Goal: Task Accomplishment & Management: Manage account settings

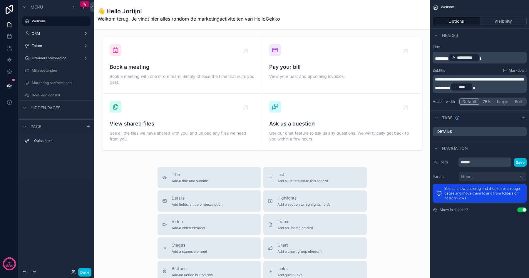
click at [50, 31] on label "CRM" at bounding box center [55, 33] width 47 height 5
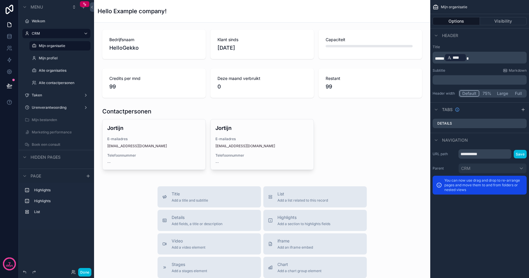
click at [50, 58] on label "Mijn profiel" at bounding box center [63, 58] width 48 height 5
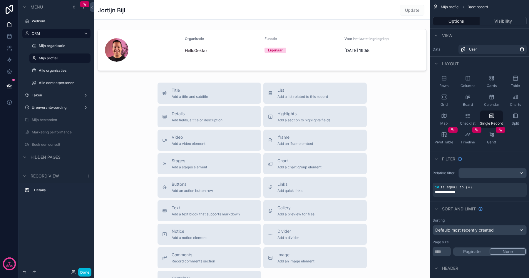
click at [50, 46] on label "Mijn organisatie" at bounding box center [63, 45] width 48 height 5
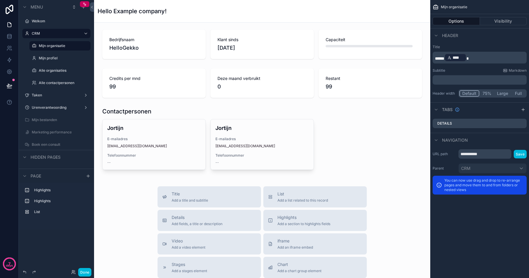
click at [462, 57] on span "****" at bounding box center [457, 58] width 11 height 6
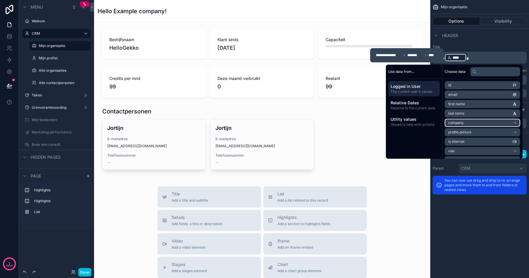
click at [464, 123] on li "company" at bounding box center [481, 123] width 75 height 8
click at [448, 84] on icon at bounding box center [450, 85] width 4 height 4
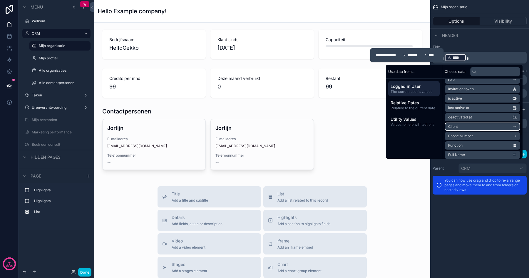
click at [457, 125] on li "Client" at bounding box center [481, 126] width 75 height 8
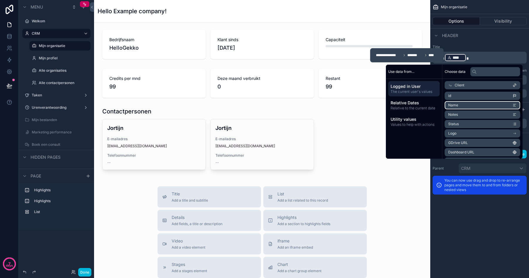
click at [450, 104] on span "Name" at bounding box center [453, 105] width 10 height 5
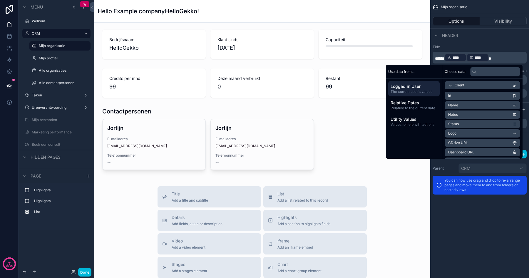
click at [462, 58] on span "****" at bounding box center [457, 58] width 11 height 6
click at [483, 56] on p "***** **** ﻿ *" at bounding box center [480, 57] width 90 height 9
click at [476, 42] on div "Title ***** **** ﻿ * Subtitle Markdown ﻿ Header width Default 75% Large Full" at bounding box center [479, 71] width 99 height 58
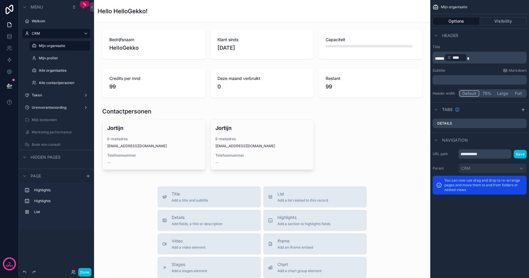
click at [54, 58] on label "Mijn profiel" at bounding box center [63, 58] width 48 height 5
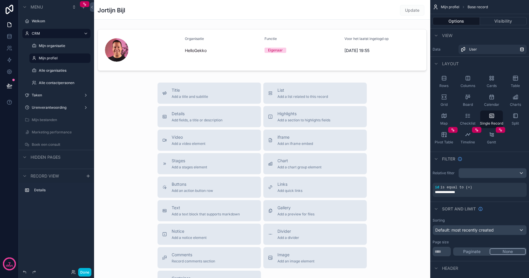
click at [53, 48] on label "Mijn organisatie" at bounding box center [63, 45] width 48 height 5
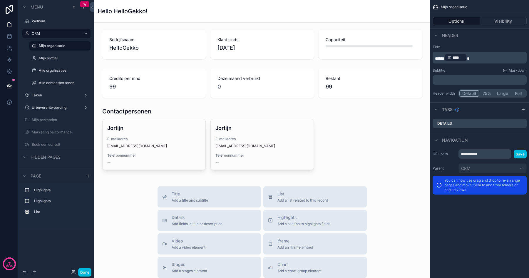
click at [53, 57] on label "Mijn profiel" at bounding box center [63, 58] width 48 height 5
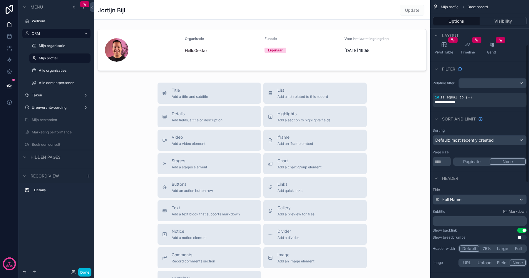
scroll to position [90, 0]
click at [467, 201] on div "Full Name" at bounding box center [479, 198] width 93 height 9
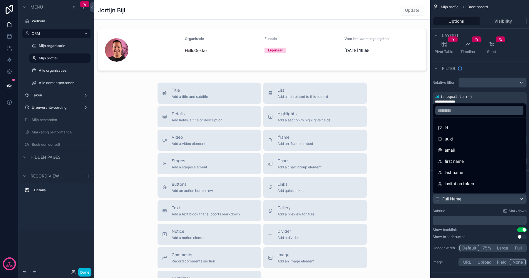
click at [461, 164] on span "first name" at bounding box center [453, 161] width 19 height 7
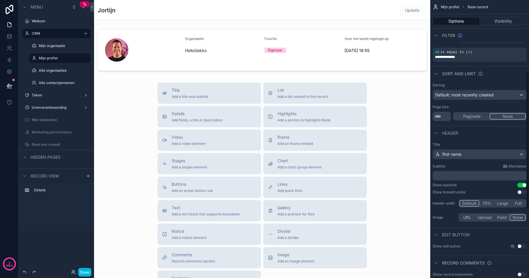
scroll to position [144, 0]
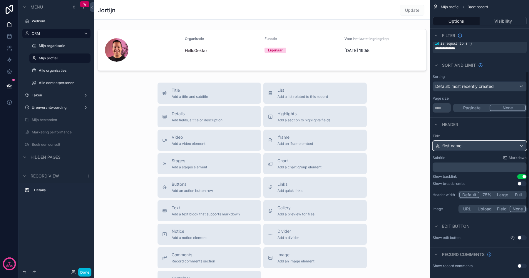
click at [457, 150] on div "first name" at bounding box center [479, 145] width 93 height 9
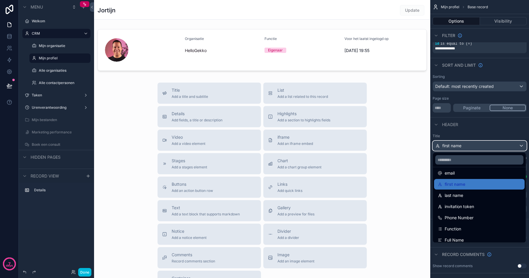
scroll to position [31, 0]
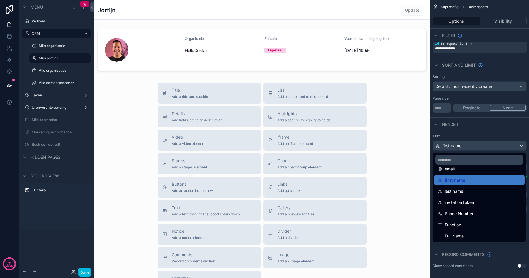
click at [453, 232] on div "Full Name" at bounding box center [479, 236] width 90 height 11
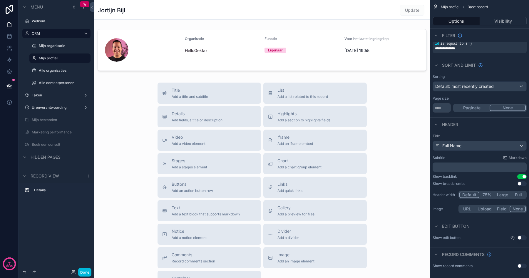
click at [451, 170] on p "﻿" at bounding box center [480, 167] width 90 height 6
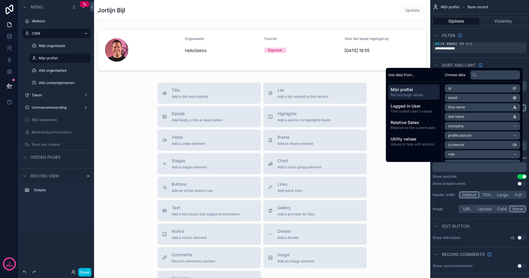
click at [47, 70] on label "Alle organisaties" at bounding box center [63, 70] width 48 height 5
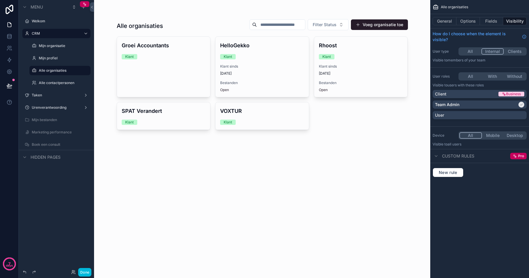
click at [143, 67] on div "scrollable content" at bounding box center [262, 74] width 300 height 149
click at [148, 60] on div "Groei Accountants Klant" at bounding box center [163, 50] width 93 height 27
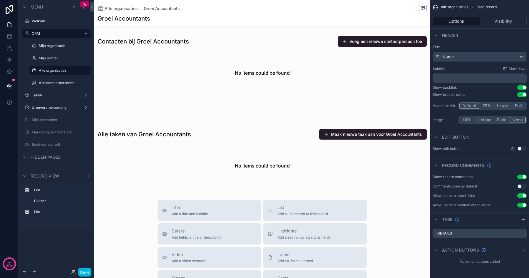
click at [521, 94] on button "Use setting" at bounding box center [521, 94] width 9 height 5
click at [521, 87] on button "Use setting" at bounding box center [521, 87] width 9 height 5
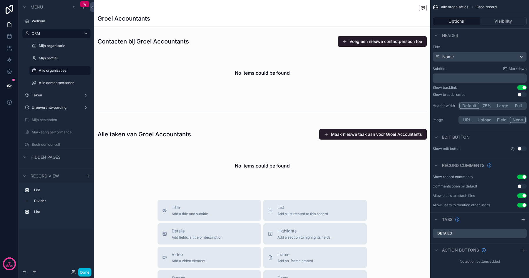
click at [66, 84] on label "Alle contactpersonen" at bounding box center [63, 82] width 48 height 5
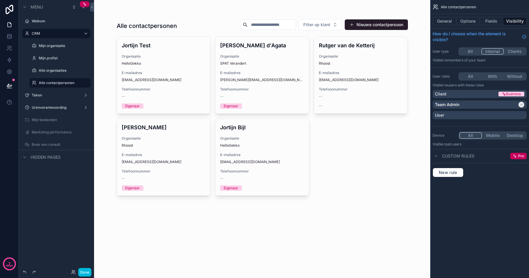
click at [448, 24] on button "General" at bounding box center [444, 21] width 24 height 8
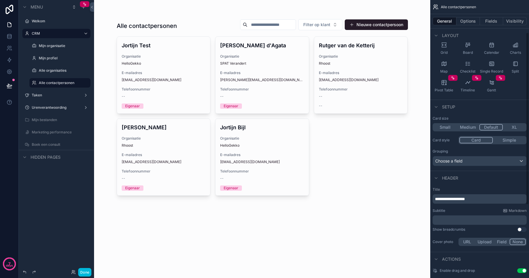
scroll to position [53, 0]
click at [519, 229] on button "Use setting" at bounding box center [521, 228] width 9 height 5
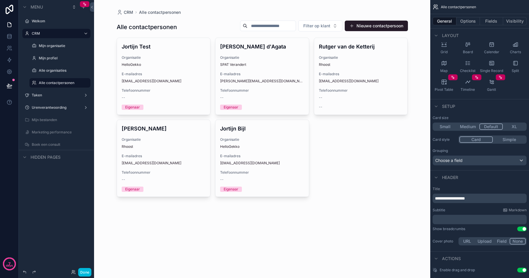
click at [519, 229] on button "Use setting" at bounding box center [521, 228] width 9 height 5
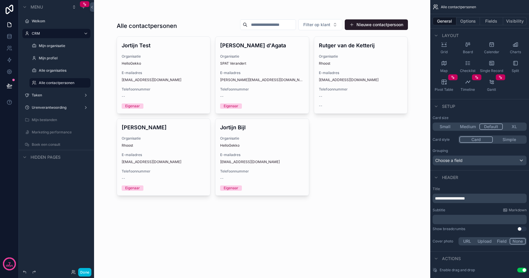
click at [55, 46] on label "Mijn organisatie" at bounding box center [63, 45] width 48 height 5
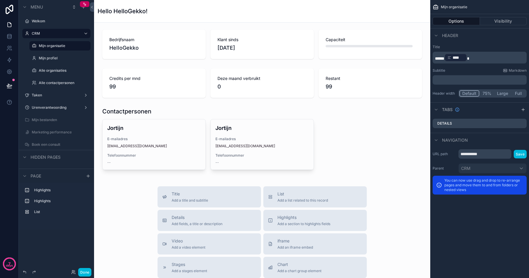
click at [51, 46] on label "Mijn organisatie" at bounding box center [63, 45] width 48 height 5
click at [84, 9] on icon "scrollable content" at bounding box center [83, 7] width 5 height 5
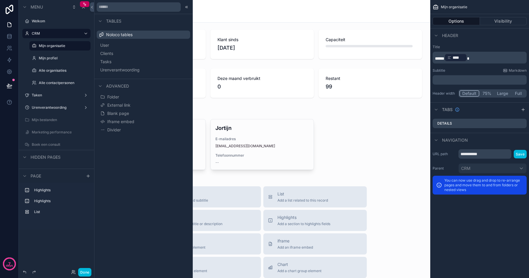
click at [123, 53] on button "Clients" at bounding box center [143, 53] width 89 height 8
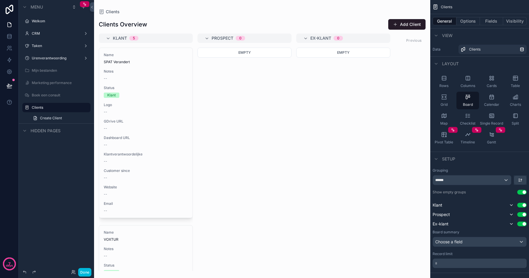
click at [41, 108] on label "Clients" at bounding box center [59, 107] width 55 height 5
click at [48, 35] on label "CRM" at bounding box center [55, 33] width 47 height 5
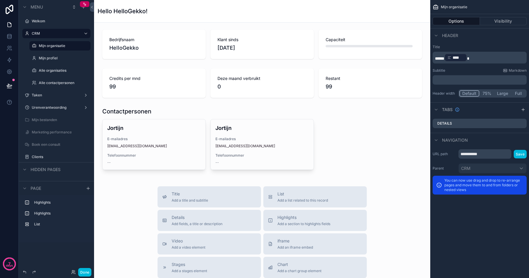
click at [41, 157] on label "Clients" at bounding box center [59, 156] width 55 height 5
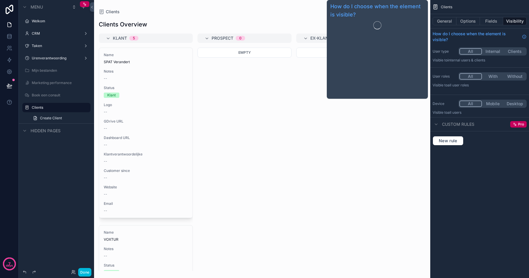
click at [445, 23] on button "General" at bounding box center [444, 21] width 24 height 8
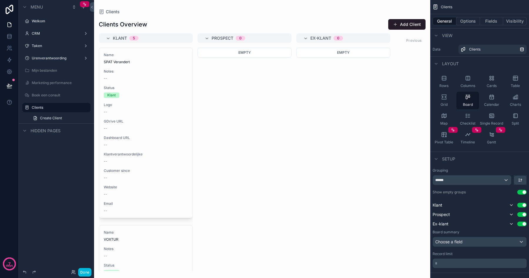
click at [338, 78] on div "scrollable content" at bounding box center [262, 139] width 336 height 278
click at [492, 114] on icon "scrollable content" at bounding box center [491, 116] width 6 height 6
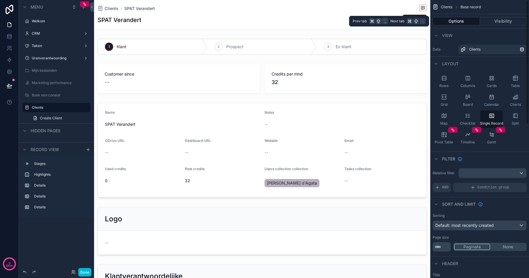
click at [491, 21] on button "Visibility" at bounding box center [503, 21] width 47 height 8
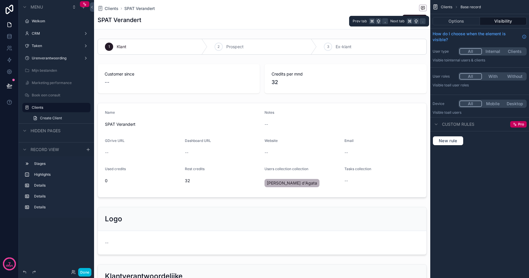
click at [452, 17] on button "Options" at bounding box center [455, 21] width 47 height 8
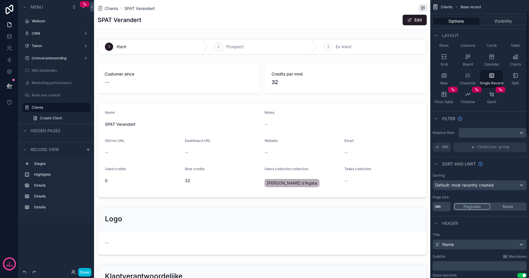
scroll to position [42, 0]
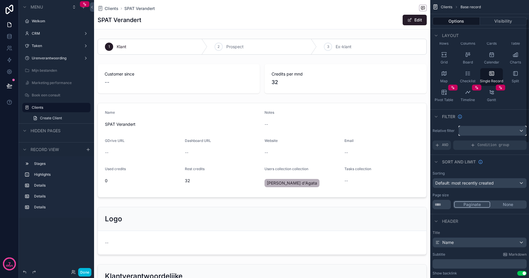
click at [472, 132] on div "scrollable content" at bounding box center [492, 130] width 68 height 9
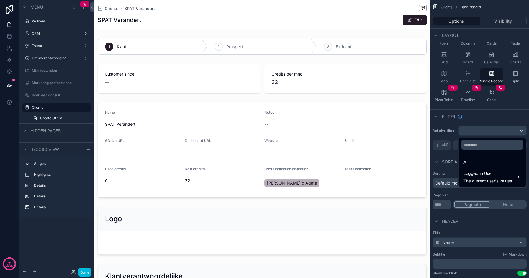
click at [472, 174] on span "Logged in User" at bounding box center [487, 173] width 48 height 7
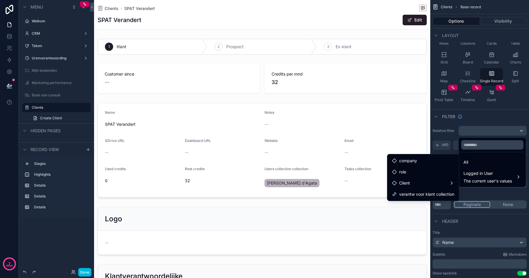
click at [426, 184] on div "Client" at bounding box center [423, 182] width 62 height 7
click at [475, 137] on div "All Logged in User The current user's values" at bounding box center [492, 162] width 68 height 50
click at [442, 147] on div "scrollable content" at bounding box center [264, 139] width 529 height 278
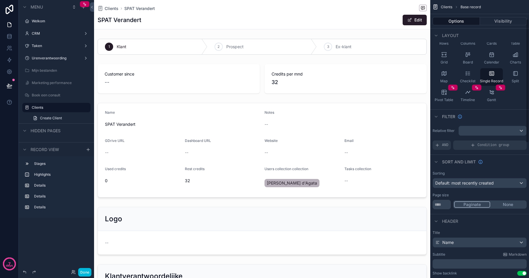
click at [442, 147] on span "AND" at bounding box center [445, 145] width 6 height 5
click at [0, 0] on icon "scrollable content" at bounding box center [0, 0] width 0 height 0
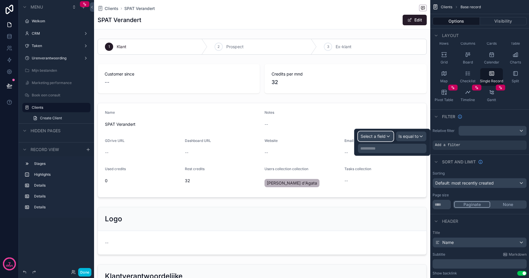
click at [375, 135] on span "Select a field" at bounding box center [372, 136] width 25 height 5
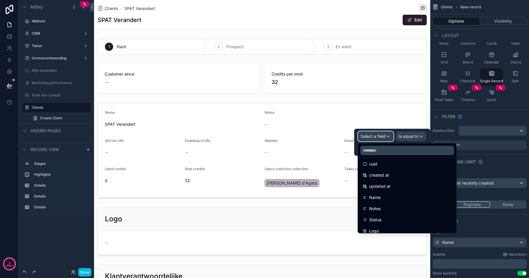
scroll to position [0, 0]
click at [376, 167] on div "id" at bounding box center [406, 167] width 89 height 7
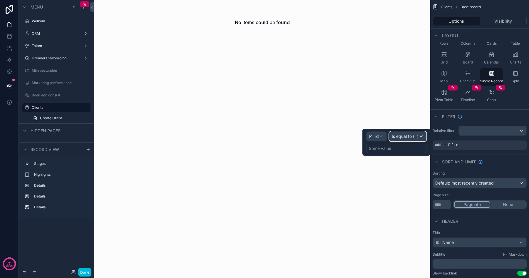
click at [403, 133] on div "Is equal to (=)" at bounding box center [407, 136] width 37 height 9
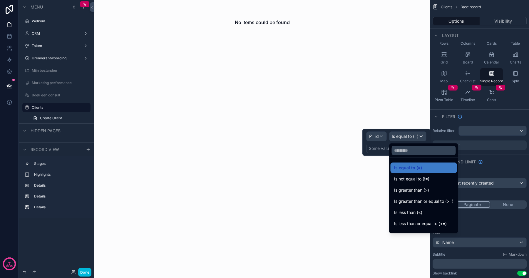
click at [413, 166] on span "Is equal to (=)" at bounding box center [408, 167] width 28 height 7
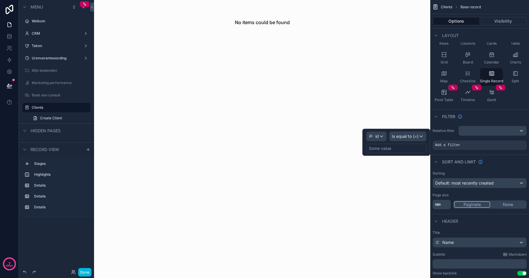
click at [386, 148] on div "Some value" at bounding box center [380, 148] width 22 height 6
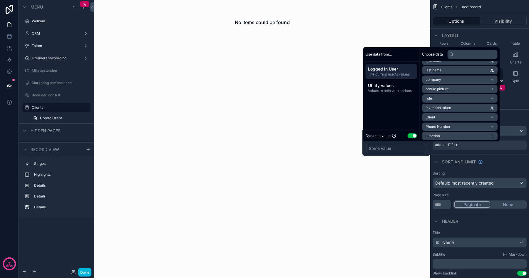
scroll to position [30, 0]
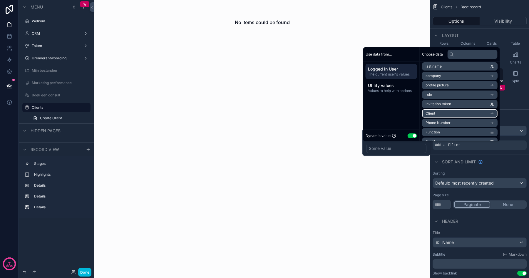
click at [435, 112] on li "Client" at bounding box center [459, 113] width 75 height 8
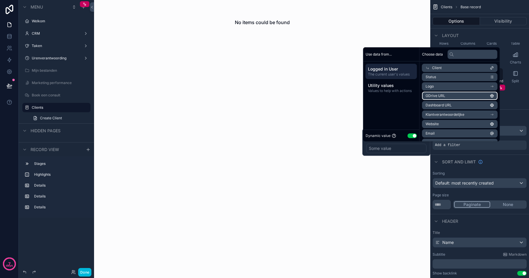
scroll to position [0, 0]
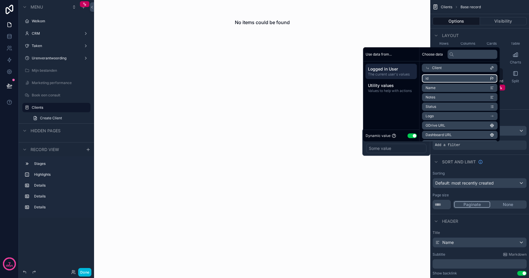
click at [432, 78] on li "id" at bounding box center [459, 78] width 75 height 8
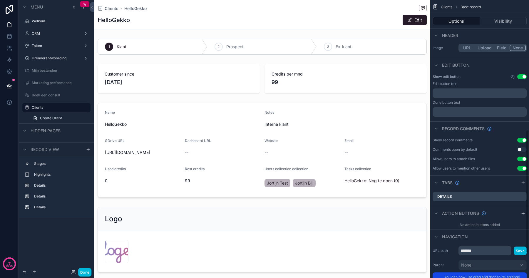
scroll to position [307, 0]
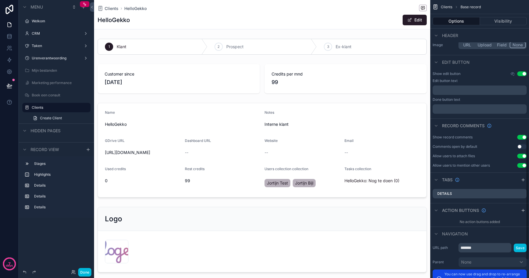
click at [497, 22] on button "Visibility" at bounding box center [503, 21] width 47 height 8
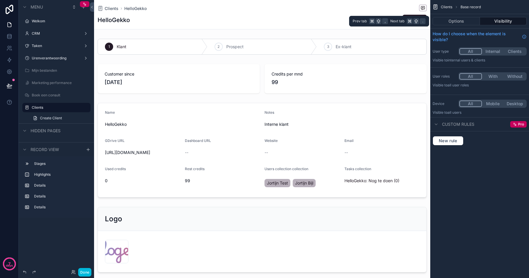
click at [465, 21] on button "Options" at bounding box center [455, 21] width 47 height 8
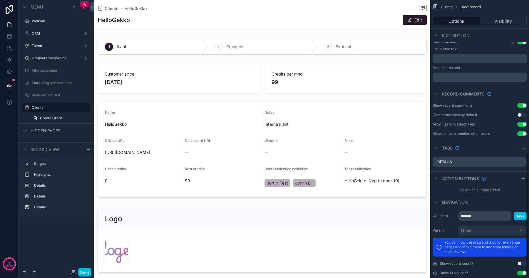
scroll to position [348, 0]
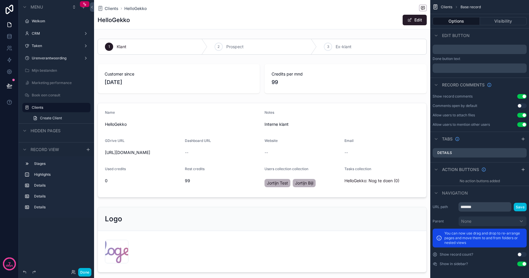
click at [51, 107] on label "Clients" at bounding box center [59, 107] width 55 height 5
click at [50, 117] on span "Create Client" at bounding box center [51, 118] width 22 height 5
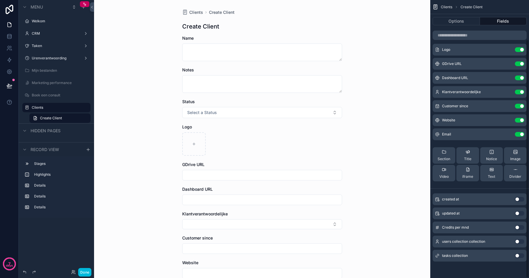
scroll to position [46, 0]
click at [43, 109] on label "Clients" at bounding box center [59, 107] width 55 height 5
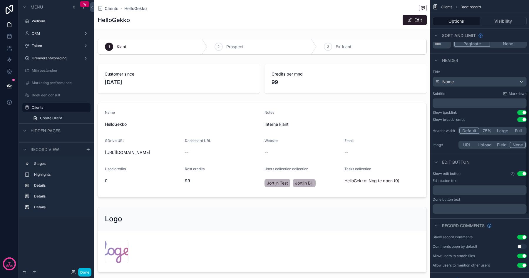
scroll to position [205, 0]
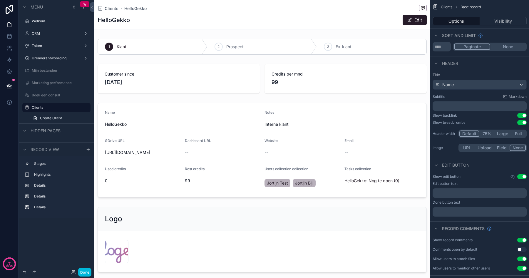
click at [521, 175] on button "Use setting" at bounding box center [521, 176] width 9 height 5
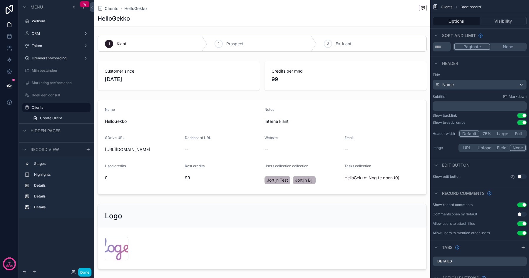
click at [520, 175] on button "Use setting" at bounding box center [521, 176] width 9 height 5
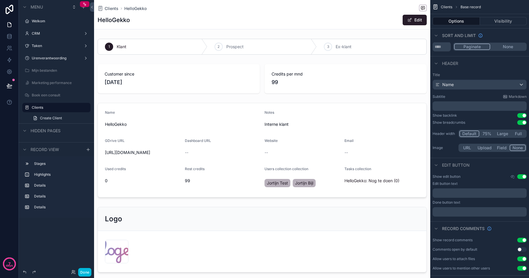
click at [520, 175] on button "Use setting" at bounding box center [521, 176] width 9 height 5
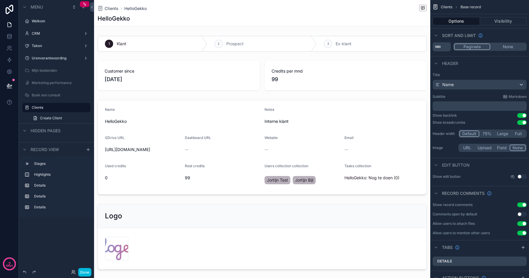
click at [76, 117] on link "Create Client" at bounding box center [59, 117] width 61 height 9
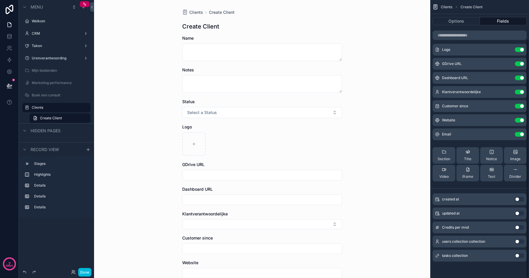
click at [58, 107] on label "Clients" at bounding box center [59, 107] width 55 height 5
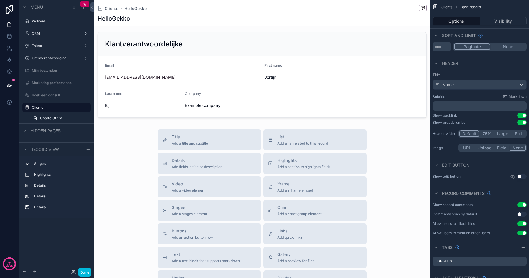
scroll to position [251, 0]
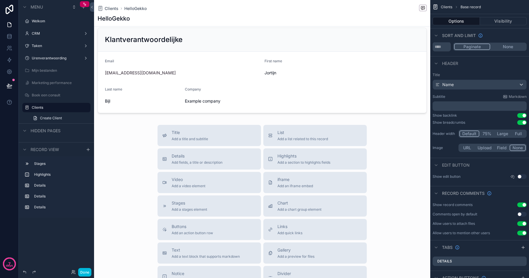
click at [45, 28] on div "CRM" at bounding box center [56, 33] width 75 height 11
click at [42, 33] on label "CRM" at bounding box center [55, 33] width 47 height 5
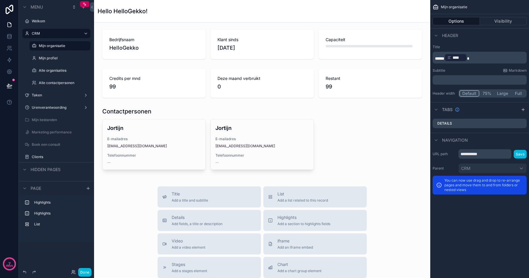
click at [49, 45] on label "Mijn organisatie" at bounding box center [63, 45] width 48 height 5
click at [53, 155] on label "Clients" at bounding box center [59, 156] width 55 height 5
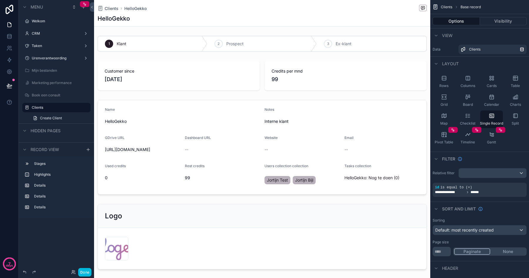
click at [182, 46] on div "scrollable content" at bounding box center [262, 43] width 336 height 21
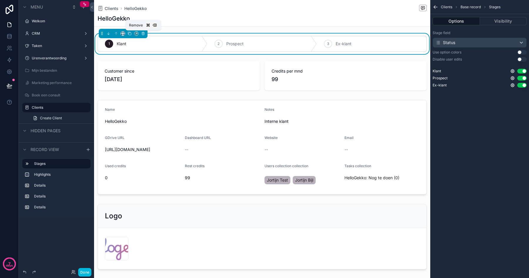
click at [143, 34] on icon "scrollable content" at bounding box center [143, 33] width 0 height 1
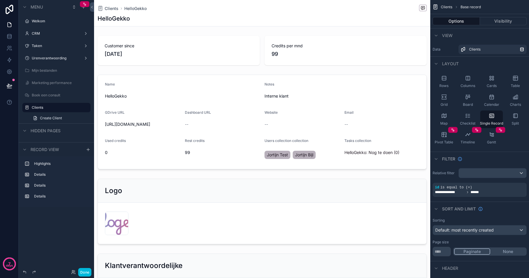
click at [154, 62] on div "scrollable content" at bounding box center [262, 50] width 336 height 34
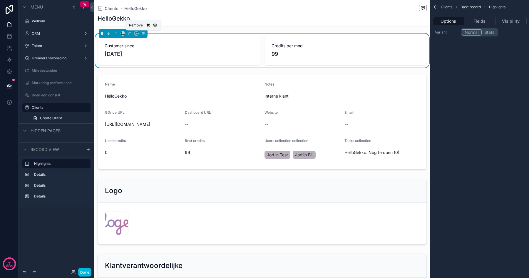
click at [144, 32] on icon "scrollable content" at bounding box center [142, 32] width 1 height 1
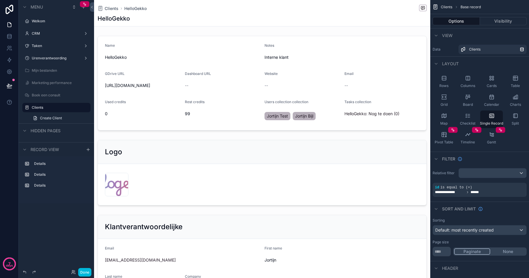
click at [150, 58] on div "scrollable content" at bounding box center [262, 82] width 336 height 99
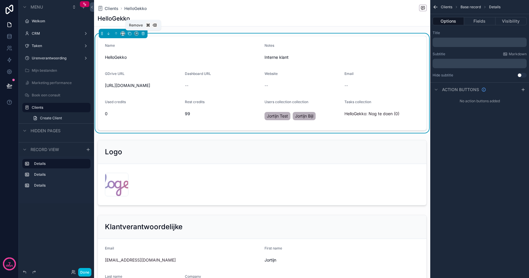
click at [144, 32] on icon "scrollable content" at bounding box center [143, 33] width 4 height 4
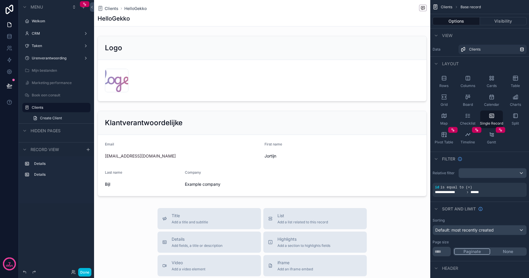
click at [147, 46] on div "scrollable content" at bounding box center [262, 232] width 336 height 464
click at [127, 45] on div "scrollable content" at bounding box center [262, 68] width 336 height 70
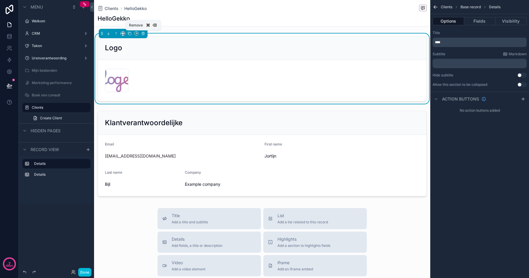
click at [142, 34] on icon "scrollable content" at bounding box center [143, 33] width 4 height 4
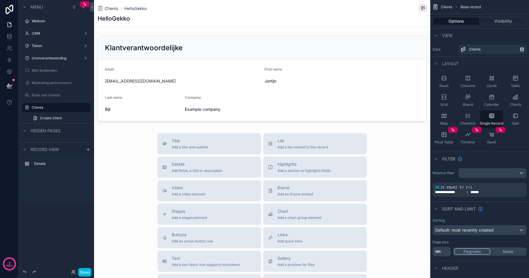
click at [151, 64] on div "scrollable content" at bounding box center [262, 194] width 336 height 389
click at [149, 57] on div "scrollable content" at bounding box center [262, 78] width 336 height 90
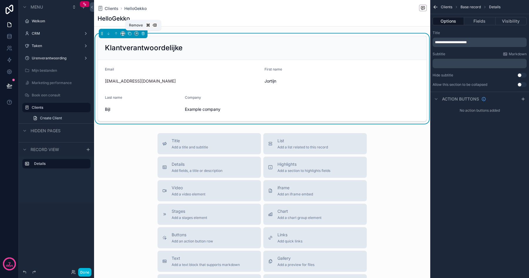
click at [144, 32] on icon "scrollable content" at bounding box center [143, 33] width 4 height 4
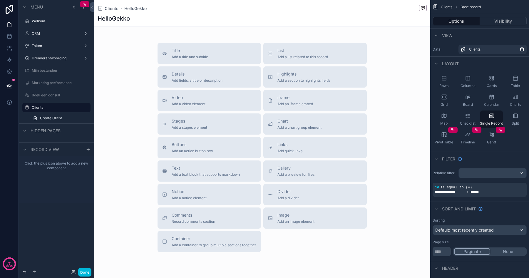
click at [45, 31] on div "CRM" at bounding box center [56, 33] width 49 height 5
click at [41, 34] on label "CRM" at bounding box center [55, 33] width 47 height 5
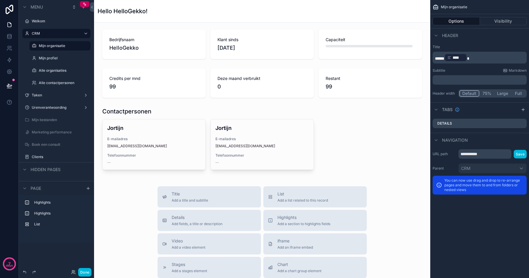
click at [170, 39] on div "scrollable content" at bounding box center [262, 44] width 327 height 34
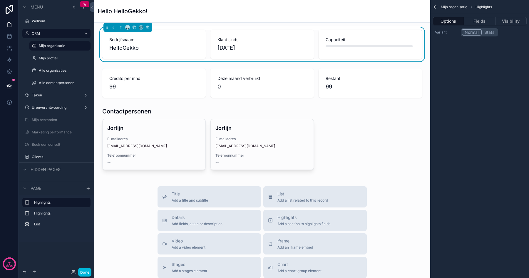
click at [46, 158] on label "Clients" at bounding box center [59, 156] width 55 height 5
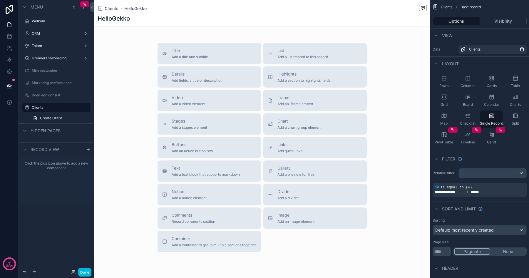
click at [287, 78] on div "scrollable content" at bounding box center [262, 149] width 336 height 299
click at [283, 78] on div "Highlights Add a section to highlights fields" at bounding box center [303, 77] width 53 height 12
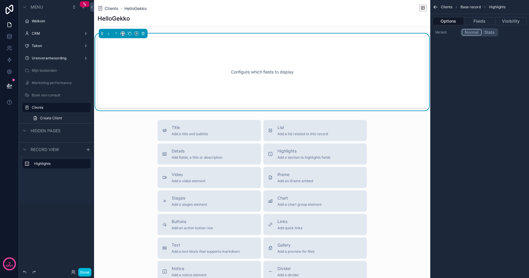
click at [475, 21] on button "Fields" at bounding box center [479, 21] width 31 height 8
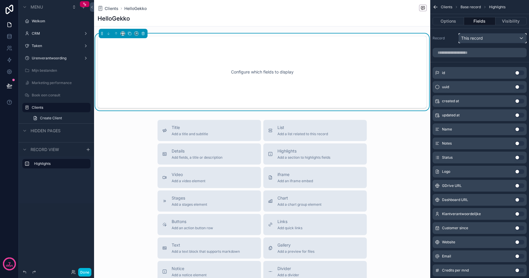
click at [490, 36] on div "This record" at bounding box center [492, 37] width 68 height 9
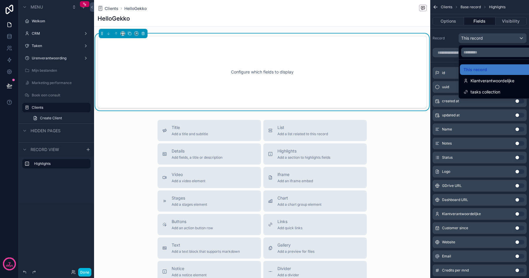
click at [489, 38] on div "scrollable content" at bounding box center [264, 139] width 529 height 278
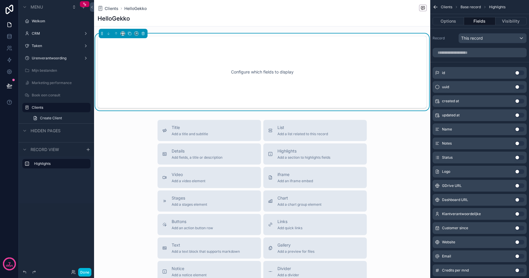
click at [517, 129] on button "Use setting" at bounding box center [518, 129] width 9 height 5
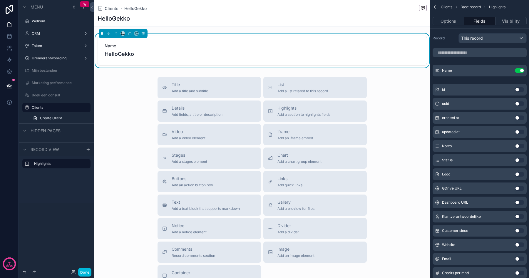
click at [39, 34] on label "CRM" at bounding box center [55, 33] width 47 height 5
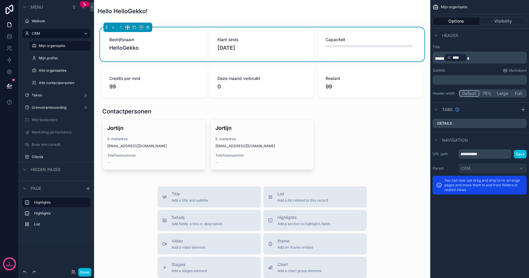
click at [45, 25] on div "Welkom" at bounding box center [56, 20] width 66 height 9
click at [40, 21] on label "Welkom" at bounding box center [59, 21] width 55 height 5
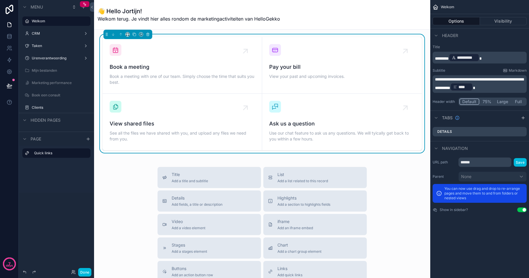
click at [40, 33] on label "CRM" at bounding box center [55, 33] width 47 height 5
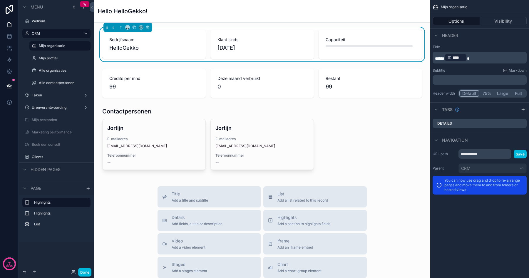
click at [36, 157] on label "Clients" at bounding box center [59, 156] width 55 height 5
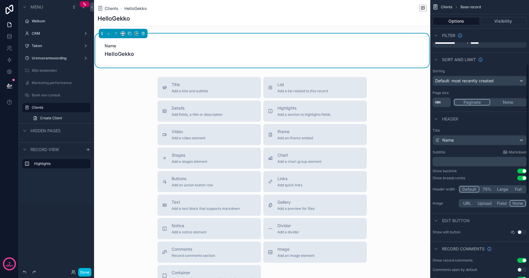
scroll to position [313, 0]
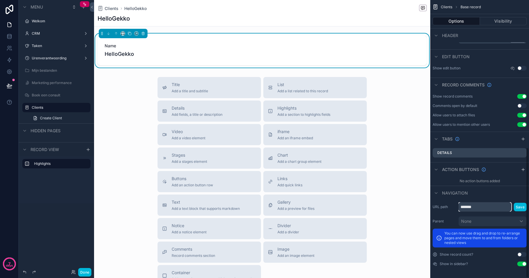
click at [477, 205] on input "*******" at bounding box center [484, 206] width 53 height 9
type input "**********"
click at [522, 208] on button "Save" at bounding box center [519, 207] width 13 height 9
click at [45, 33] on label "CRM" at bounding box center [55, 33] width 47 height 5
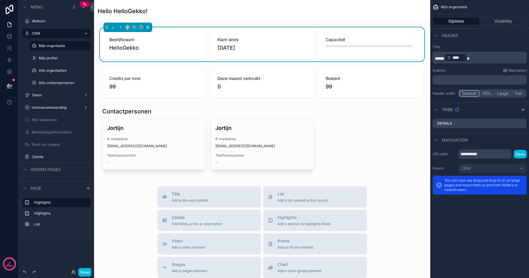
click at [46, 58] on label "Mijn profiel" at bounding box center [63, 58] width 48 height 5
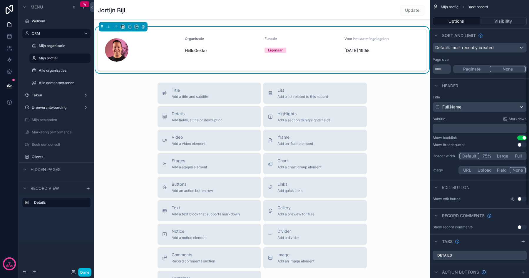
scroll to position [188, 0]
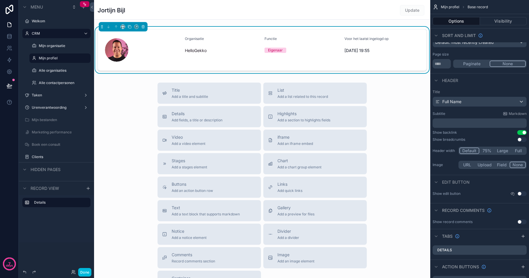
click at [521, 138] on button "Use setting" at bounding box center [521, 139] width 9 height 5
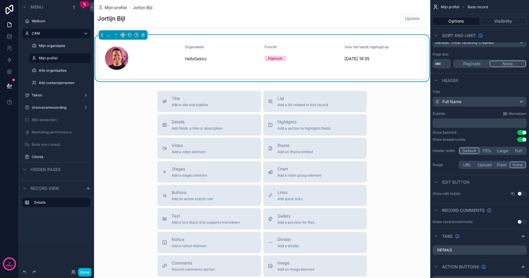
click at [50, 45] on label "Mijn organisatie" at bounding box center [63, 45] width 48 height 5
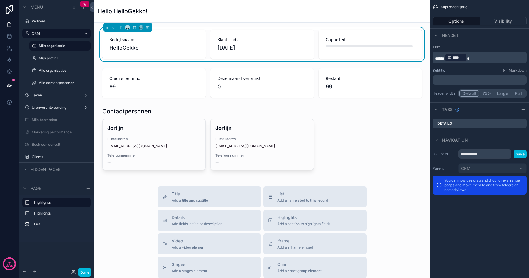
click at [40, 157] on label "Clients" at bounding box center [59, 156] width 55 height 5
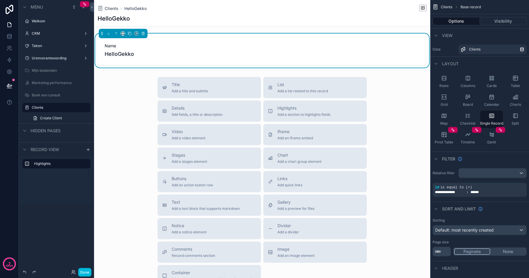
click at [42, 34] on label "CRM" at bounding box center [55, 33] width 47 height 5
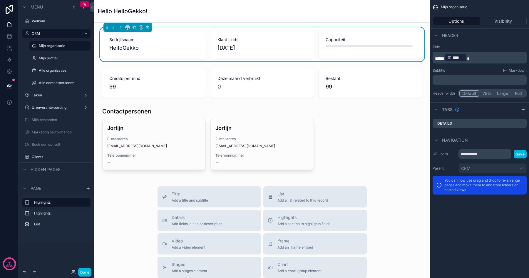
click at [51, 58] on label "Mijn profiel" at bounding box center [63, 58] width 48 height 5
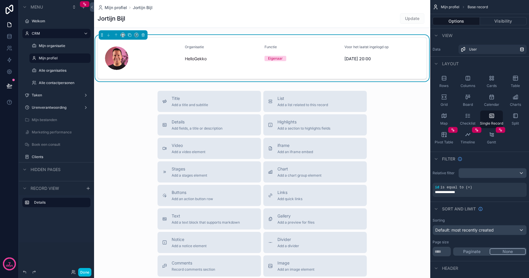
click at [53, 69] on label "Alle organisaties" at bounding box center [63, 70] width 48 height 5
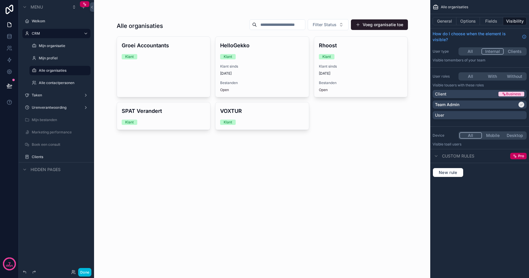
click at [53, 80] on div "Alle contactpersonen" at bounding box center [64, 82] width 51 height 5
click at [50, 83] on label "Alle contactpersonen" at bounding box center [63, 82] width 48 height 5
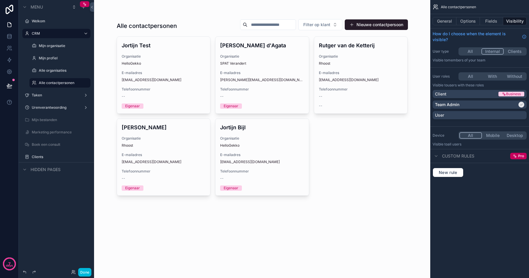
click at [48, 69] on label "Alle organisaties" at bounding box center [63, 70] width 48 height 5
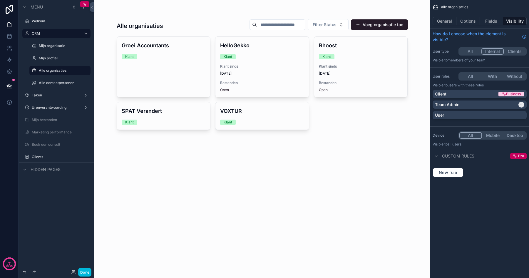
click at [155, 65] on div "scrollable content" at bounding box center [262, 74] width 300 height 149
click at [155, 65] on link "Groei Accountants Klant" at bounding box center [164, 66] width 94 height 61
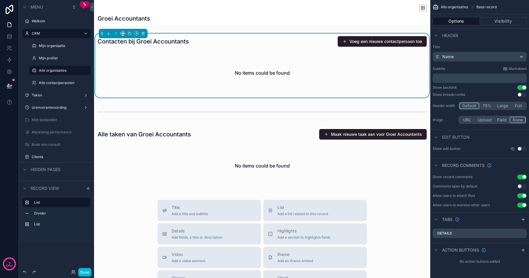
click at [521, 95] on button "Use setting" at bounding box center [521, 94] width 9 height 5
click at [58, 83] on label "Alle contactpersonen" at bounding box center [63, 82] width 48 height 5
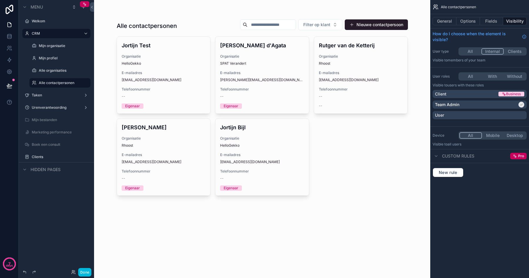
click at [167, 67] on div "scrollable content" at bounding box center [262, 107] width 300 height 214
click at [167, 67] on div "Jortijn Test Organisatie HelloGekko E-mailadres hi@jortijn.nl Telefoonnummer --…" at bounding box center [163, 75] width 93 height 77
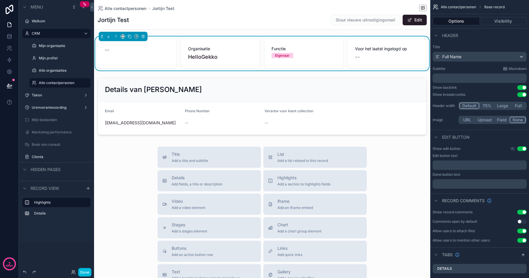
click at [43, 93] on label "Taken" at bounding box center [55, 95] width 47 height 5
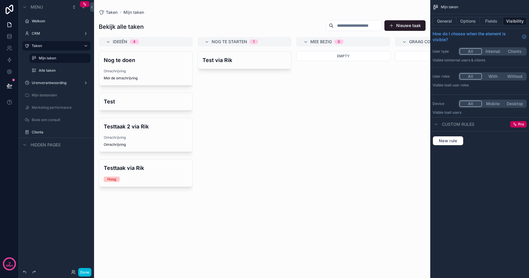
click at [57, 70] on label "Alle taken" at bounding box center [63, 70] width 48 height 5
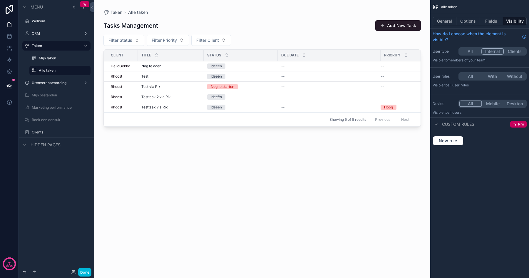
click at [56, 60] on div "Mijn taken" at bounding box center [64, 58] width 51 height 5
click at [53, 59] on label "Mijn taken" at bounding box center [63, 58] width 48 height 5
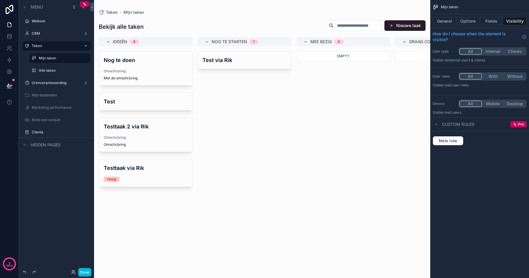
click at [54, 66] on div "Alle taken" at bounding box center [60, 70] width 59 height 9
click at [54, 69] on label "Alle taken" at bounding box center [63, 70] width 48 height 5
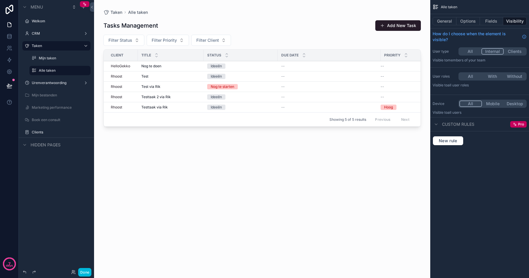
click at [51, 60] on label "Mijn taken" at bounding box center [63, 58] width 48 height 5
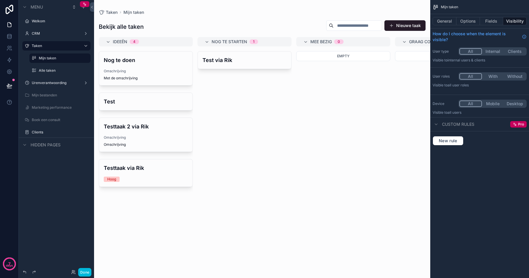
click at [45, 31] on div "CRM" at bounding box center [56, 33] width 49 height 5
click at [43, 34] on label "CRM" at bounding box center [55, 33] width 47 height 5
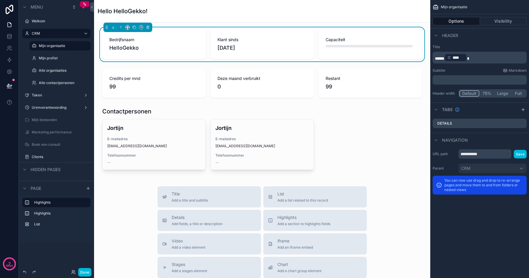
click at [46, 44] on label "Mijn organisatie" at bounding box center [63, 45] width 48 height 5
click at [39, 157] on label "Clients" at bounding box center [59, 156] width 55 height 5
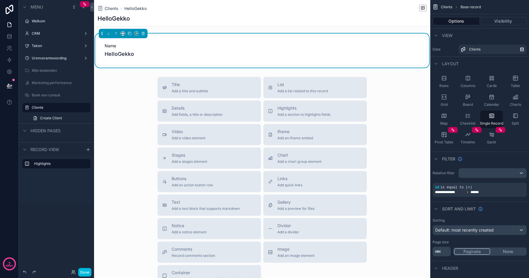
click at [186, 47] on div "scrollable content" at bounding box center [262, 166] width 336 height 333
click at [495, 22] on button "Visibility" at bounding box center [503, 21] width 47 height 8
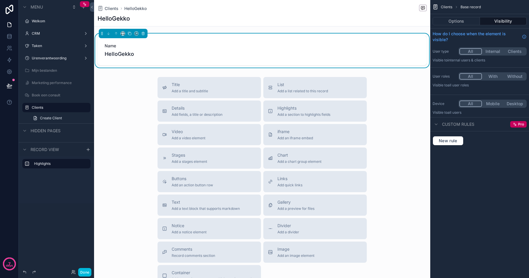
click at [247, 49] on div "Name HelloGekko" at bounding box center [262, 50] width 315 height 15
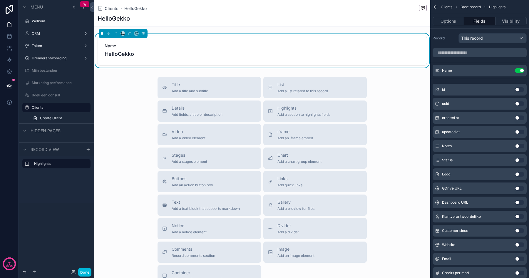
click at [237, 48] on span "Name" at bounding box center [262, 46] width 315 height 6
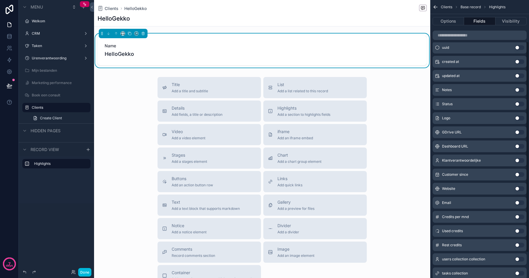
scroll to position [58, 0]
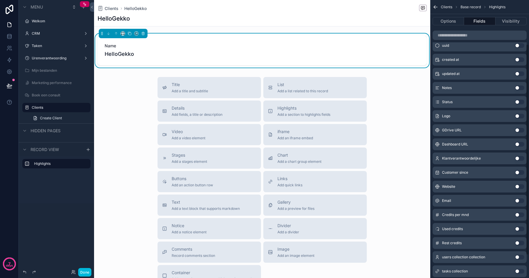
click at [519, 171] on button "Use setting" at bounding box center [518, 172] width 9 height 5
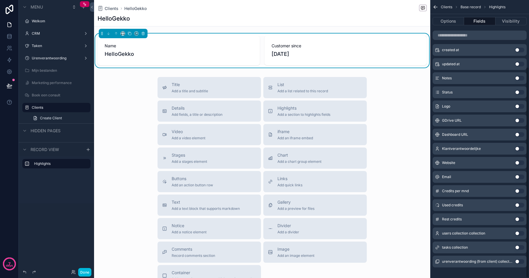
scroll to position [88, 0]
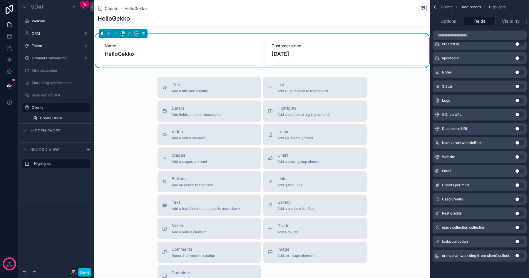
click at [519, 212] on button "Use setting" at bounding box center [518, 213] width 9 height 5
click at [44, 29] on div "CRM" at bounding box center [56, 33] width 66 height 9
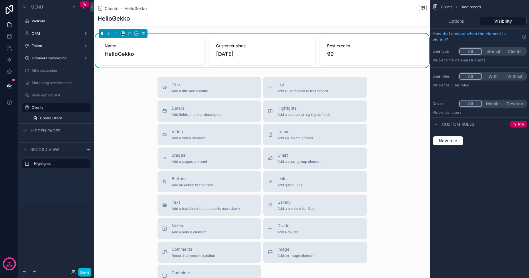
click at [43, 32] on label "CRM" at bounding box center [55, 33] width 47 height 5
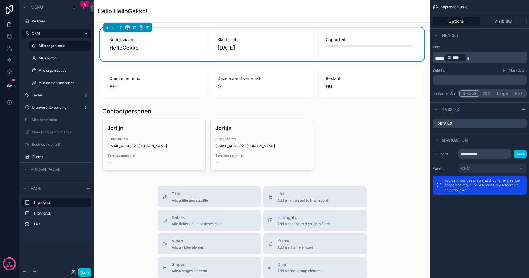
click at [46, 43] on div "Mijn organisatie" at bounding box center [64, 45] width 51 height 7
click at [44, 158] on label "Clients" at bounding box center [59, 156] width 55 height 5
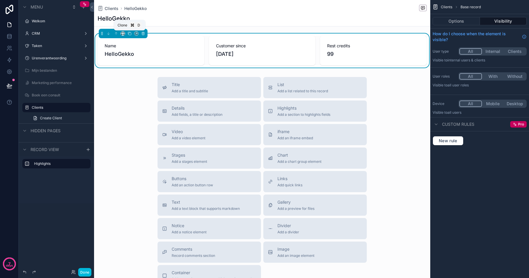
click at [130, 35] on icon "scrollable content" at bounding box center [129, 33] width 4 height 4
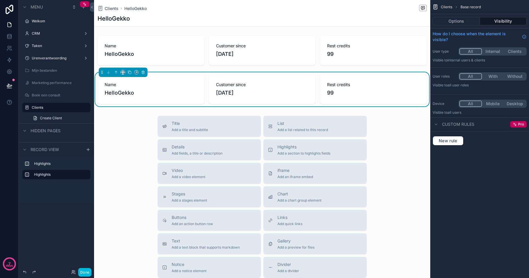
click at [152, 90] on span "HelloGekko" at bounding box center [151, 93] width 92 height 8
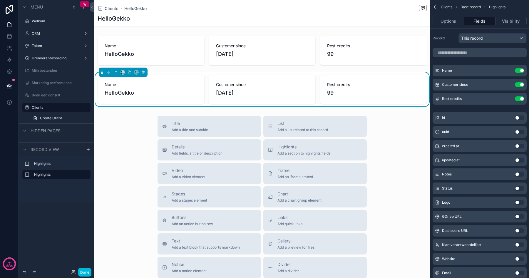
click at [517, 70] on button "Use setting" at bounding box center [518, 70] width 9 height 5
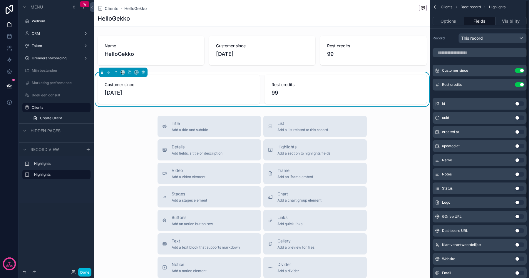
click at [518, 72] on button "Use setting" at bounding box center [518, 70] width 9 height 5
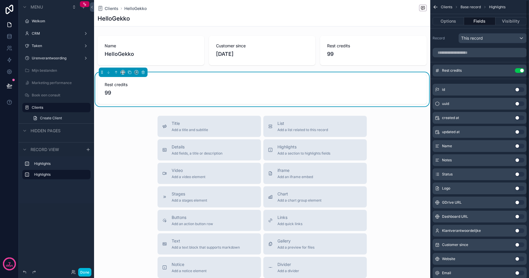
click at [518, 72] on button "Use setting" at bounding box center [518, 70] width 9 height 5
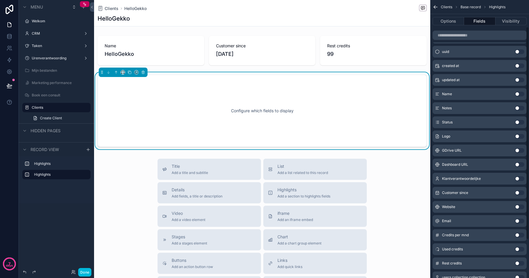
scroll to position [41, 0]
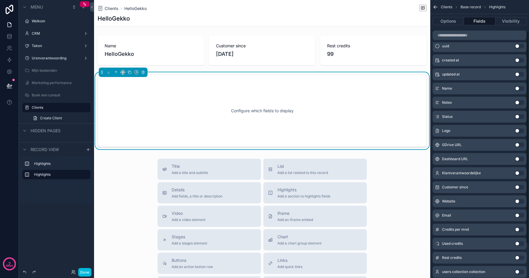
click at [519, 228] on button "Use setting" at bounding box center [518, 229] width 9 height 5
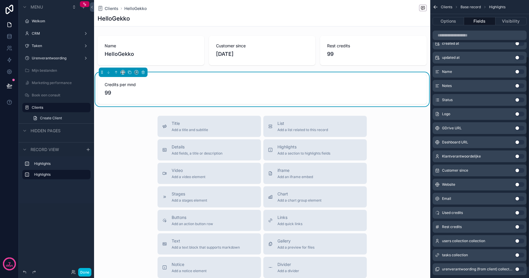
scroll to position [88, 0]
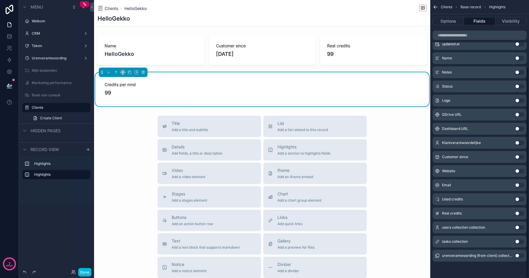
click at [517, 200] on button "Use setting" at bounding box center [518, 199] width 9 height 5
click at [518, 213] on button "Use setting" at bounding box center [518, 213] width 9 height 5
click at [385, 63] on div "scrollable content" at bounding box center [262, 50] width 336 height 34
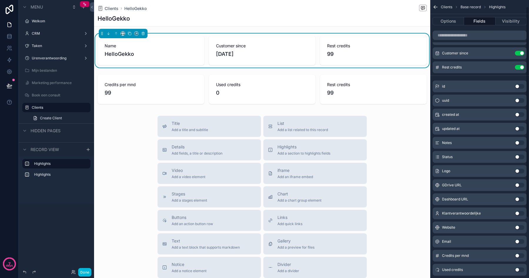
scroll to position [0, 0]
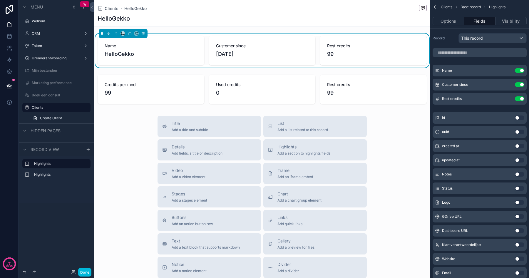
click at [42, 36] on div "CRM" at bounding box center [56, 33] width 49 height 5
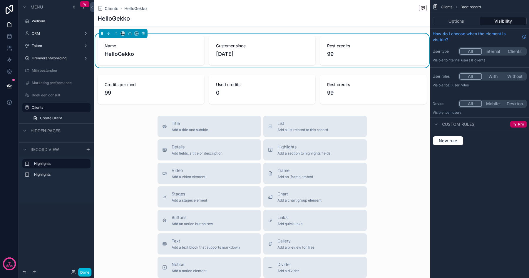
click at [34, 29] on div "CRM" at bounding box center [56, 33] width 66 height 9
click at [35, 31] on div "CRM" at bounding box center [56, 33] width 49 height 5
click at [35, 33] on label "CRM" at bounding box center [55, 33] width 47 height 5
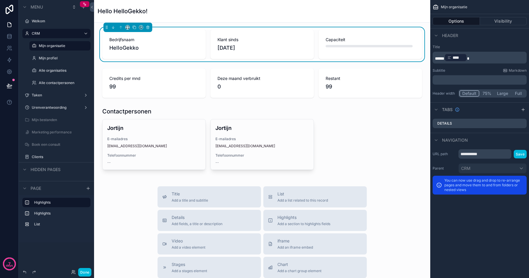
click at [126, 118] on div "scrollable content" at bounding box center [262, 138] width 327 height 67
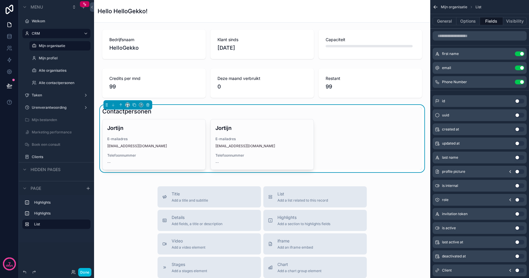
click at [42, 159] on div "Clients" at bounding box center [61, 156] width 58 height 5
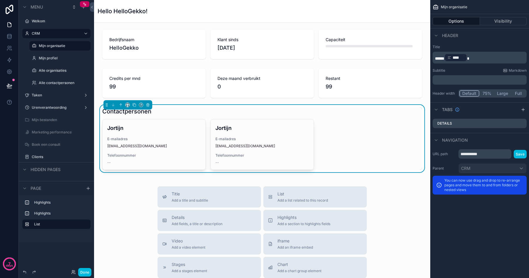
click at [42, 159] on div "Clients" at bounding box center [61, 156] width 58 height 5
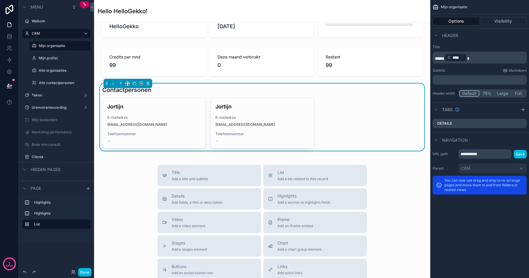
click at [282, 178] on span "Add a list related to this record" at bounding box center [302, 178] width 51 height 5
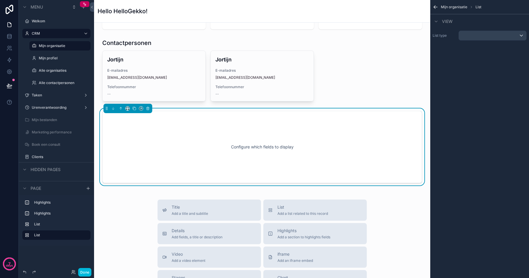
scroll to position [76, 0]
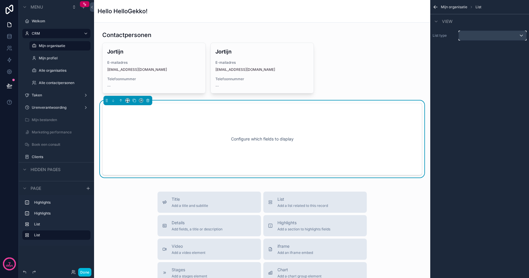
click at [482, 33] on div "scrollable content" at bounding box center [492, 35] width 68 height 9
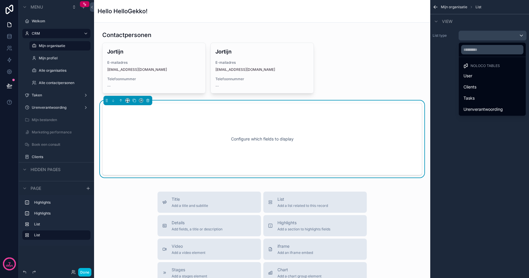
click at [478, 87] on div "Clients" at bounding box center [492, 86] width 58 height 7
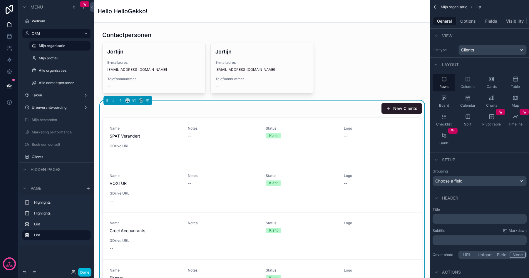
click at [492, 80] on icon "scrollable content" at bounding box center [492, 80] width 1 height 1
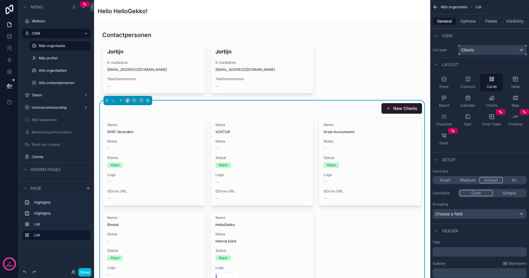
click at [482, 51] on div "Clients" at bounding box center [492, 49] width 68 height 9
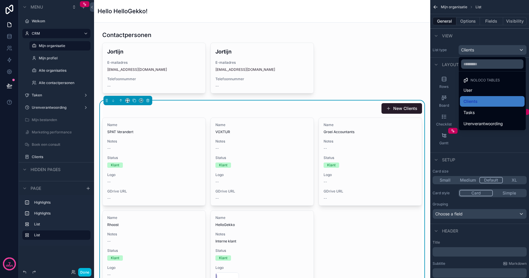
click at [484, 89] on div "User" at bounding box center [492, 90] width 58 height 7
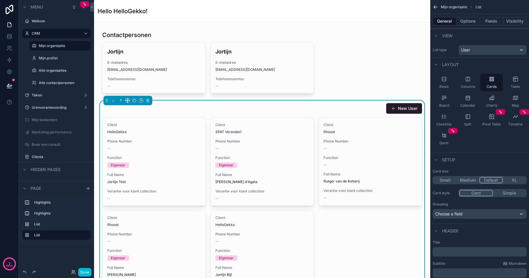
click at [350, 220] on div "Client HelloGekko Phone Number -- Function Eigenaar Full Name Jortijn Test Vera…" at bounding box center [261, 219] width 319 height 204
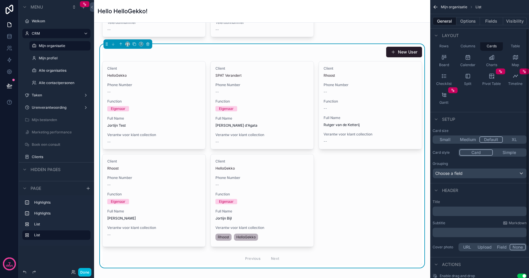
scroll to position [0, 0]
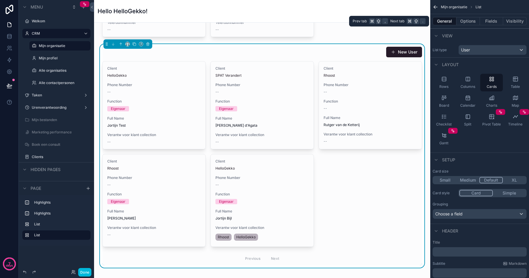
click at [467, 21] on button "Options" at bounding box center [467, 21] width 23 height 8
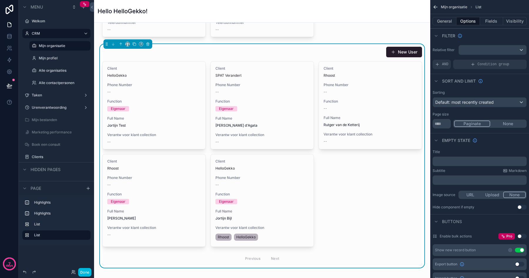
click at [445, 67] on div "AND" at bounding box center [441, 64] width 18 height 9
click at [464, 67] on div "Add a filter" at bounding box center [479, 64] width 94 height 9
click at [463, 65] on div "Add a filter" at bounding box center [479, 64] width 94 height 9
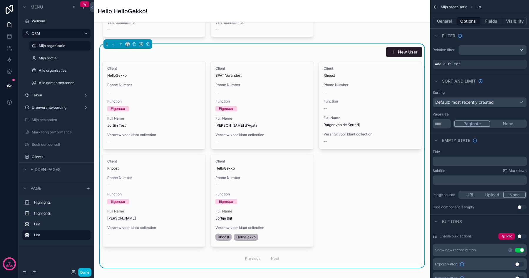
click at [459, 64] on span "Add a filter" at bounding box center [447, 64] width 25 height 5
click at [0, 0] on icon "scrollable content" at bounding box center [0, 0] width 0 height 0
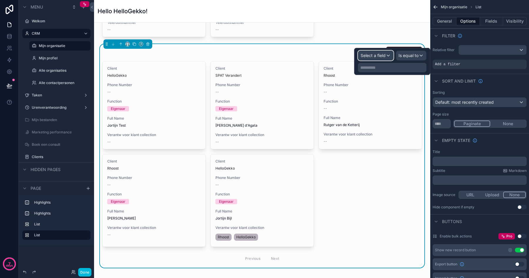
click at [379, 55] on span "Select a field" at bounding box center [372, 55] width 25 height 5
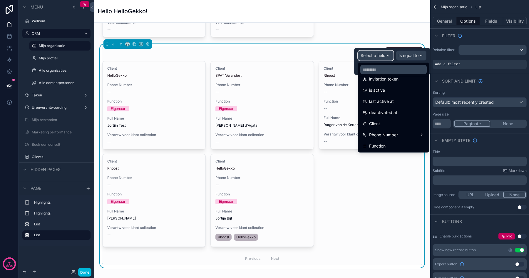
scroll to position [134, 0]
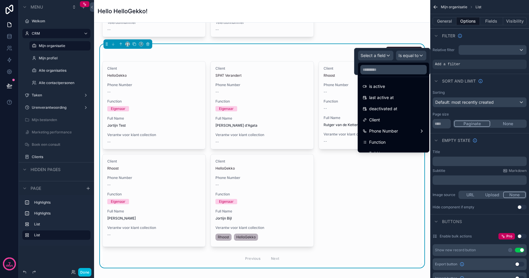
click at [375, 116] on span "Client" at bounding box center [374, 119] width 11 height 7
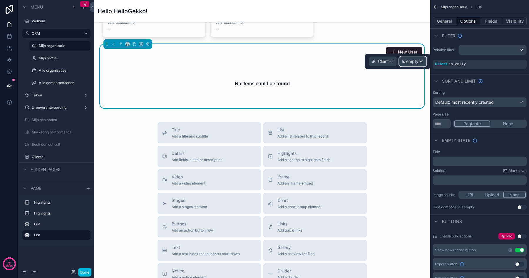
click at [408, 62] on span "Is empty" at bounding box center [409, 61] width 17 height 6
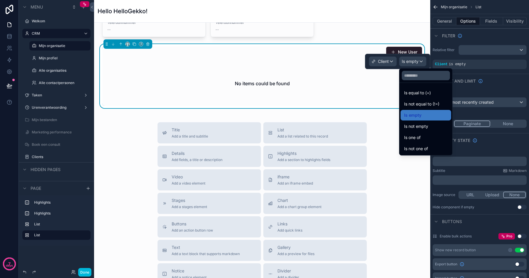
click at [416, 92] on span "Is equal to (=)" at bounding box center [417, 92] width 27 height 7
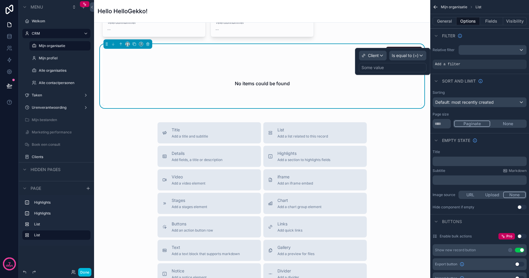
click at [381, 66] on div "Some value" at bounding box center [372, 68] width 22 height 6
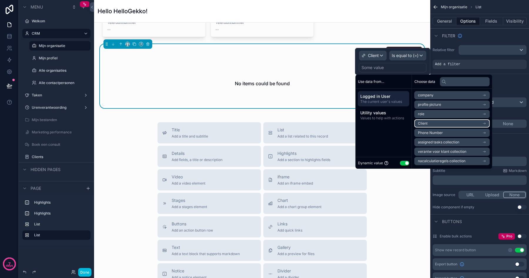
click at [431, 123] on li "Client" at bounding box center [451, 123] width 75 height 8
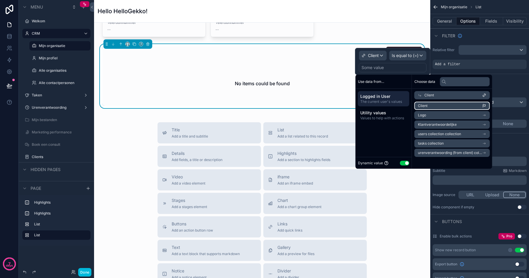
click at [431, 104] on li "Client" at bounding box center [451, 106] width 75 height 8
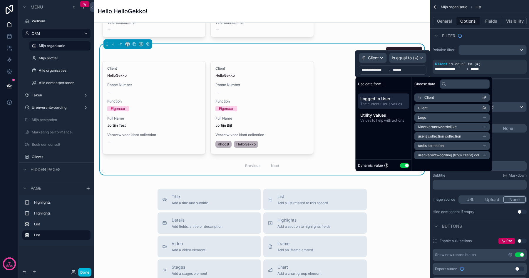
click at [324, 101] on div "Client HelloGekko Phone Number -- Function Eigenaar Full Name Jortijn Test Vera…" at bounding box center [261, 116] width 319 height 111
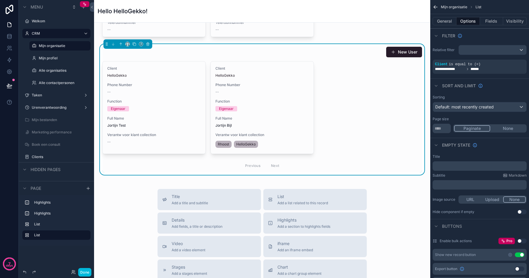
click at [41, 155] on label "Clients" at bounding box center [59, 156] width 55 height 5
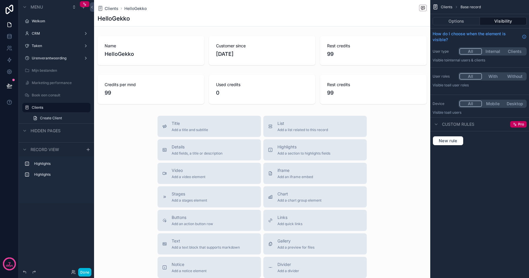
click at [42, 36] on div "CRM" at bounding box center [56, 33] width 49 height 5
click at [38, 34] on label "CRM" at bounding box center [55, 33] width 47 height 5
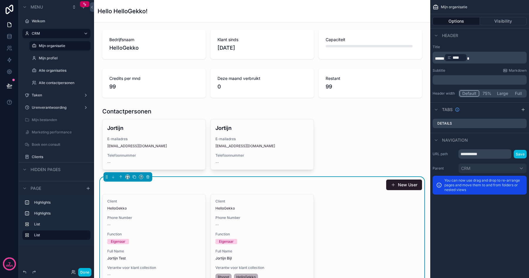
click at [37, 156] on label "Clients" at bounding box center [59, 156] width 55 height 5
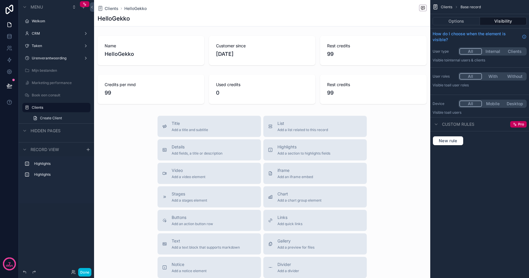
click at [280, 125] on div "scrollable content" at bounding box center [262, 186] width 336 height 372
click at [290, 127] on div "List Add a list related to this record" at bounding box center [302, 126] width 51 height 12
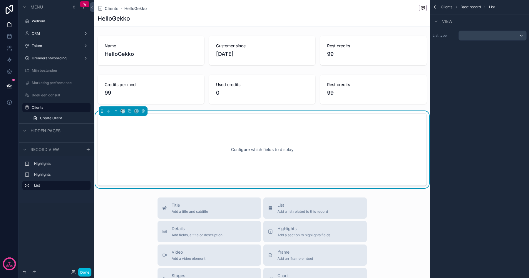
scroll to position [11, 0]
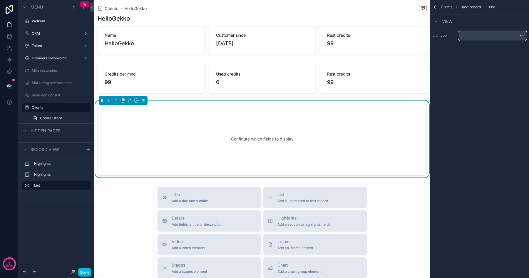
click at [471, 34] on div "scrollable content" at bounding box center [492, 35] width 68 height 9
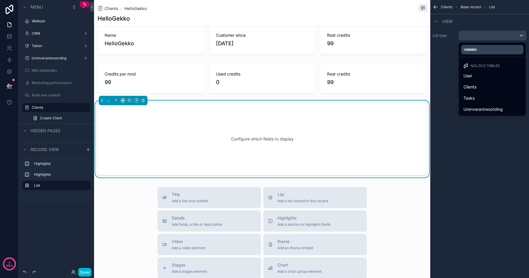
click at [479, 77] on div "User" at bounding box center [492, 75] width 58 height 7
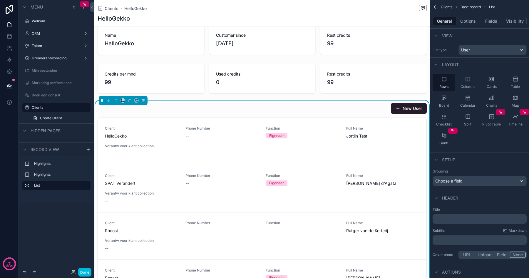
click at [492, 80] on icon "scrollable content" at bounding box center [492, 80] width 1 height 1
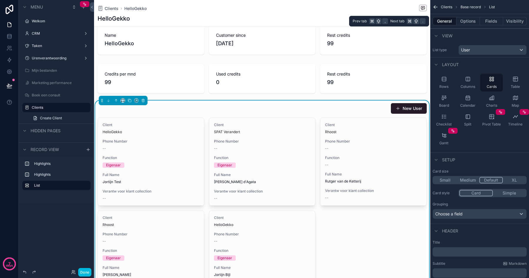
click at [472, 21] on button "Options" at bounding box center [467, 21] width 23 height 8
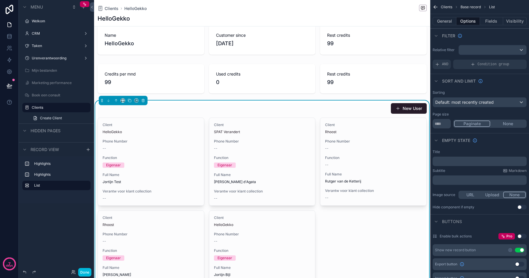
click at [445, 60] on div "AND" at bounding box center [441, 64] width 18 height 9
click at [455, 63] on span "Add a filter" at bounding box center [447, 64] width 25 height 5
click at [456, 66] on span "Add a filter" at bounding box center [447, 64] width 25 height 5
click at [0, 0] on icon "scrollable content" at bounding box center [0, 0] width 0 height 0
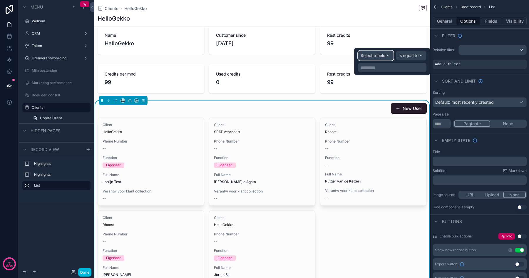
click at [379, 56] on span "Select a field" at bounding box center [372, 55] width 25 height 5
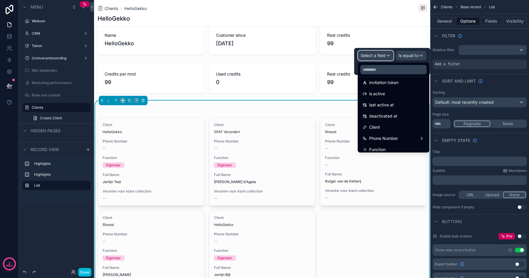
scroll to position [132, 0]
click at [379, 123] on span "Client" at bounding box center [374, 122] width 11 height 7
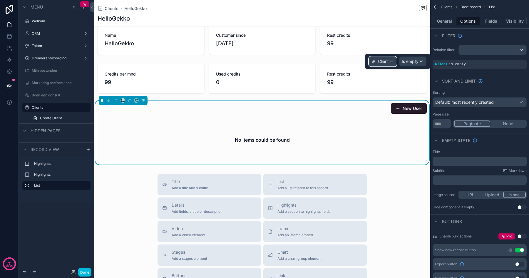
click at [390, 63] on div "Client" at bounding box center [382, 61] width 27 height 9
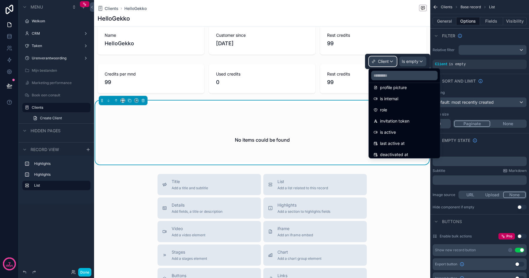
scroll to position [111, 0]
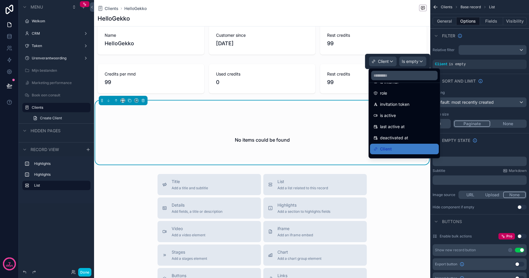
click at [409, 61] on div at bounding box center [397, 61] width 65 height 15
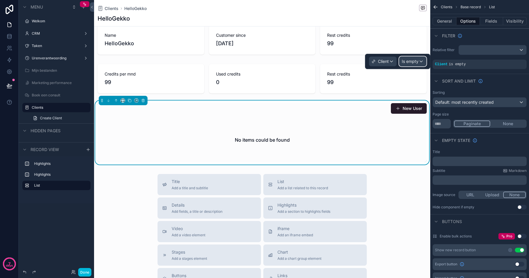
click at [413, 61] on span "Is empty" at bounding box center [409, 61] width 17 height 6
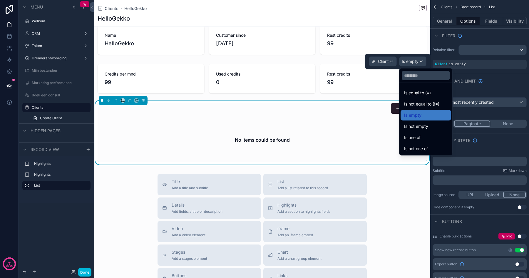
click at [413, 92] on span "Is equal to (=)" at bounding box center [417, 92] width 27 height 7
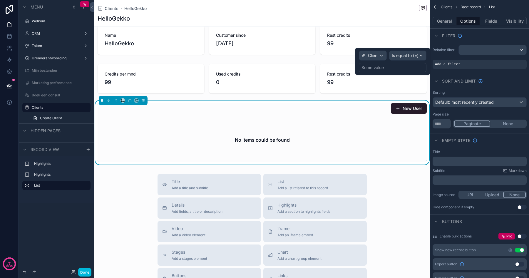
click at [391, 67] on div "Some value" at bounding box center [393, 67] width 68 height 9
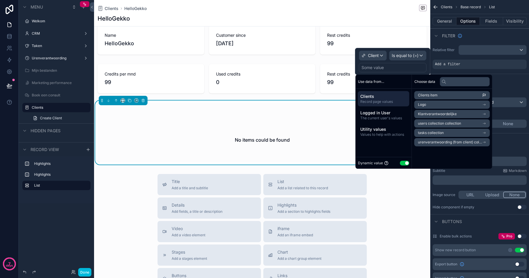
click at [388, 116] on span "The current user's values" at bounding box center [383, 118] width 47 height 5
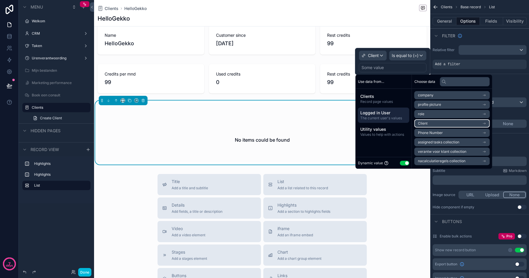
click at [425, 123] on span "Client" at bounding box center [423, 123] width 10 height 5
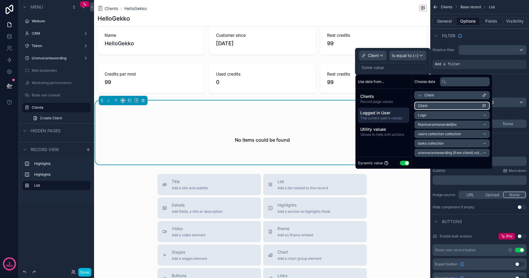
click at [429, 105] on li "Client" at bounding box center [451, 106] width 75 height 8
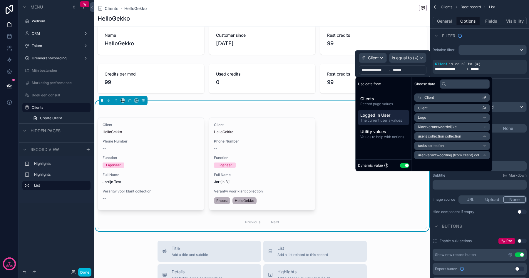
click at [309, 158] on span "Function" at bounding box center [262, 157] width 97 height 5
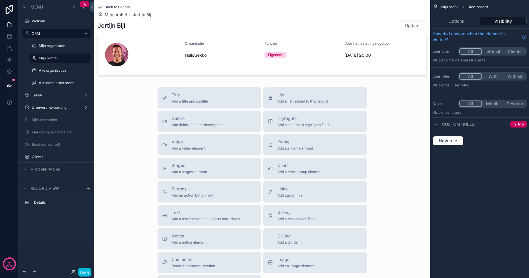
click at [44, 156] on label "Clients" at bounding box center [59, 156] width 55 height 5
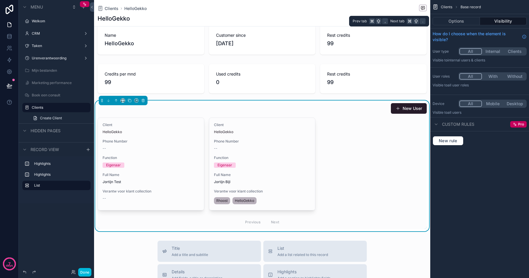
click at [455, 19] on button "Options" at bounding box center [455, 21] width 47 height 8
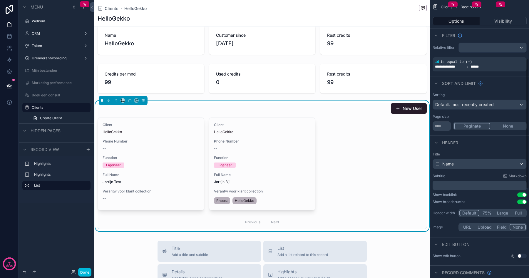
scroll to position [126, 0]
click at [453, 164] on span "Name" at bounding box center [447, 163] width 11 height 6
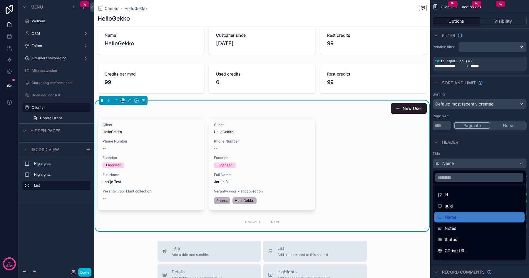
click at [457, 151] on div "scrollable content" at bounding box center [264, 139] width 529 height 278
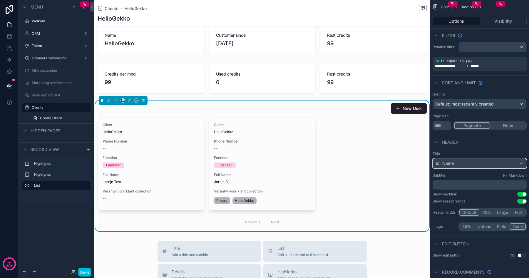
click at [456, 163] on div "Name" at bounding box center [479, 163] width 93 height 9
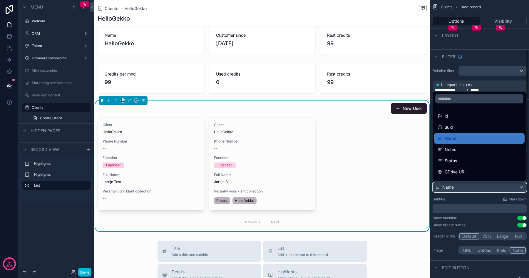
scroll to position [85, 0]
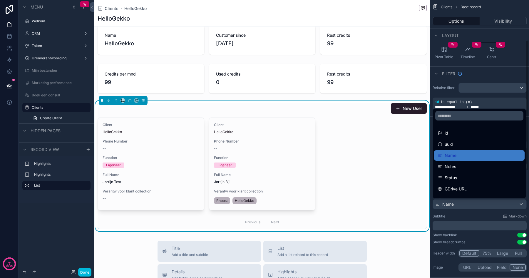
click at [365, 149] on div "Client HelloGekko Phone Number -- Function Eigenaar Full Name Jortijn Test Vera…" at bounding box center [261, 172] width 329 height 111
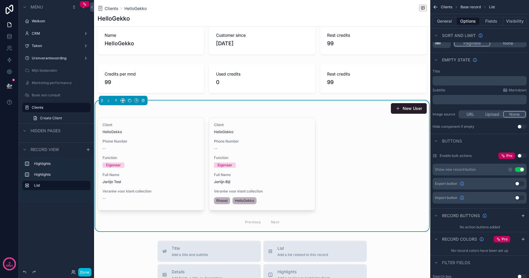
click at [343, 147] on div "Client HelloGekko Phone Number -- Function Eigenaar Full Name Jortijn Test Vera…" at bounding box center [261, 172] width 329 height 111
click at [344, 146] on div "Client HelloGekko Phone Number -- Function Eigenaar Full Name Jortijn Test Vera…" at bounding box center [261, 172] width 329 height 111
click at [456, 81] on p "﻿" at bounding box center [480, 80] width 90 height 5
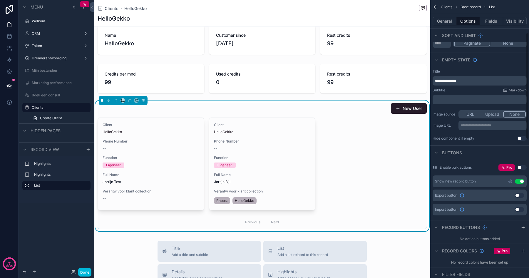
click at [484, 67] on div "**********" at bounding box center [479, 105] width 99 height 76
click at [372, 134] on div "Client HelloGekko Phone Number -- Function Eigenaar Full Name Jortijn Test Vera…" at bounding box center [261, 172] width 329 height 111
click at [519, 183] on button "Use setting" at bounding box center [518, 181] width 9 height 5
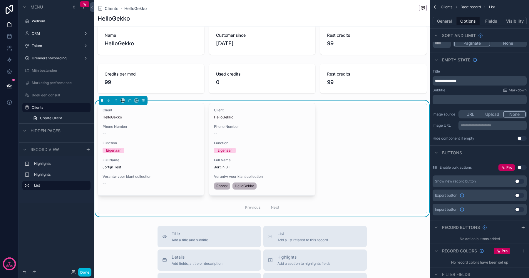
click at [335, 165] on div "Client HelloGekko Phone Number -- Function Eigenaar Full Name Jortijn Test Vera…" at bounding box center [261, 158] width 329 height 111
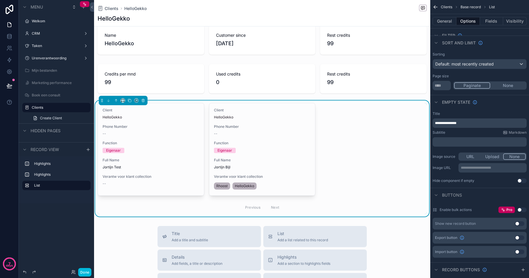
scroll to position [0, 0]
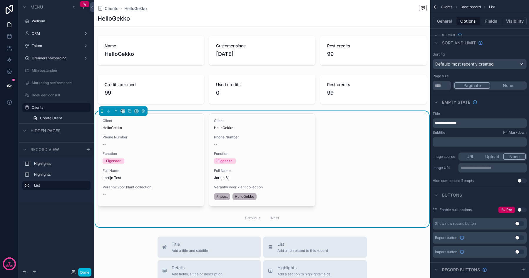
click at [50, 33] on label "CRM" at bounding box center [55, 33] width 47 height 5
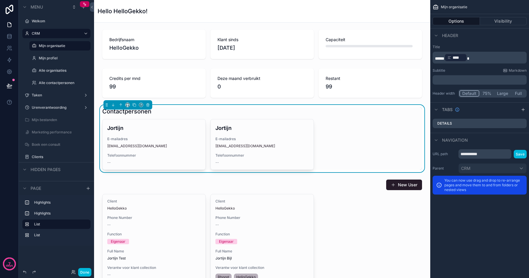
click at [55, 46] on label "Mijn organisatie" at bounding box center [63, 45] width 48 height 5
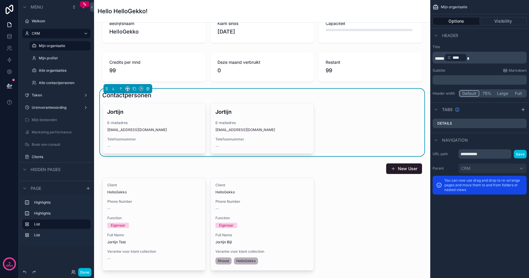
scroll to position [16, 0]
click at [48, 159] on div "Clients" at bounding box center [61, 156] width 58 height 5
click at [40, 158] on label "Clients" at bounding box center [59, 156] width 55 height 5
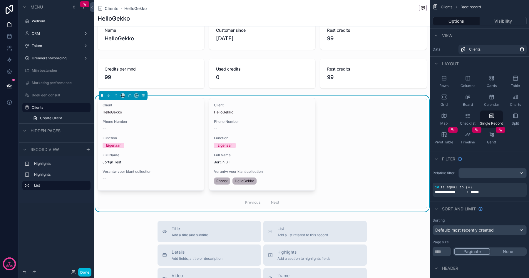
click at [174, 110] on div "HelloGekko" at bounding box center [150, 112] width 97 height 5
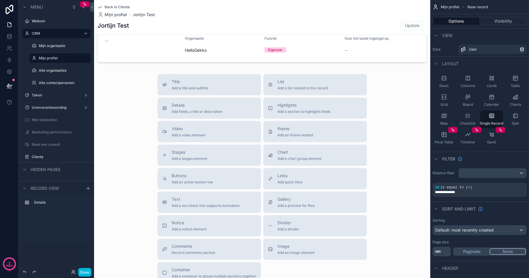
click at [33, 157] on label "Clients" at bounding box center [59, 156] width 55 height 5
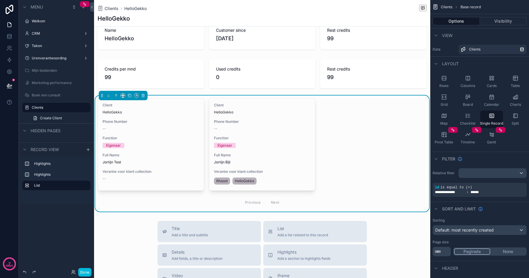
click at [362, 134] on div "Client HelloGekko Phone Number -- Function Eigenaar Full Name Jortijn Test Vera…" at bounding box center [261, 153] width 329 height 111
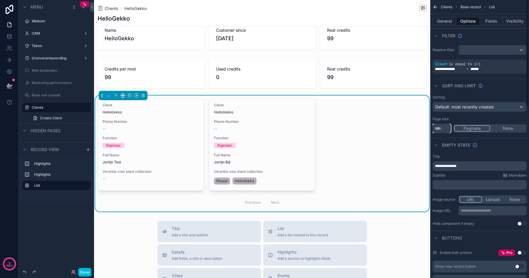
click at [438, 125] on input "**" at bounding box center [441, 128] width 18 height 9
type input "***"
click at [512, 130] on button "None" at bounding box center [508, 128] width 36 height 6
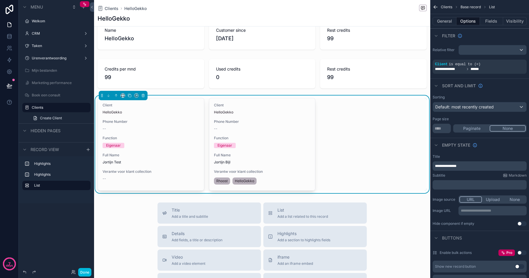
click at [490, 22] on button "Fields" at bounding box center [491, 21] width 23 height 8
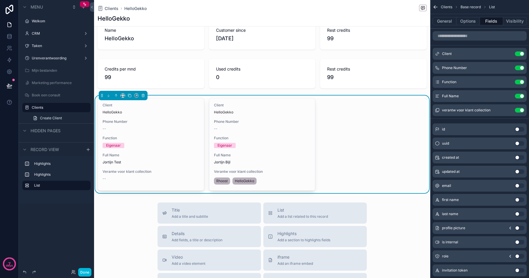
click at [517, 54] on button "Use setting" at bounding box center [518, 53] width 9 height 5
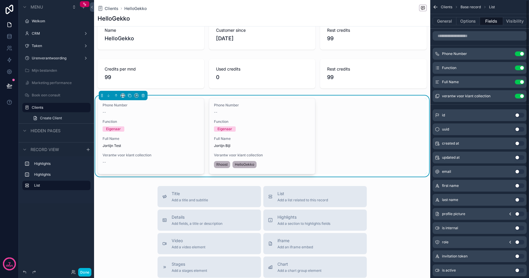
click at [517, 54] on button "Use setting" at bounding box center [518, 53] width 9 height 5
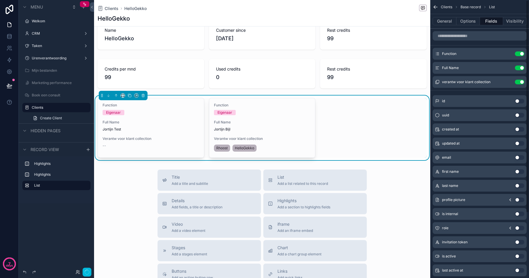
click at [517, 54] on button "Use setting" at bounding box center [518, 53] width 9 height 5
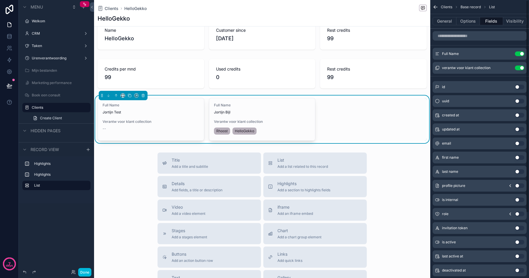
click at [517, 54] on button "Use setting" at bounding box center [518, 53] width 9 height 5
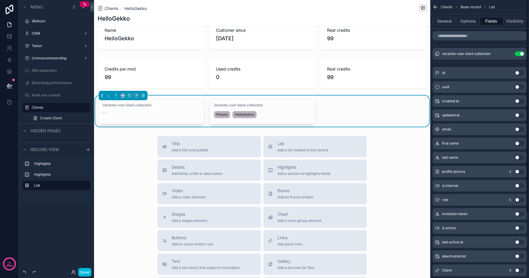
click at [517, 54] on button "Use setting" at bounding box center [518, 53] width 9 height 5
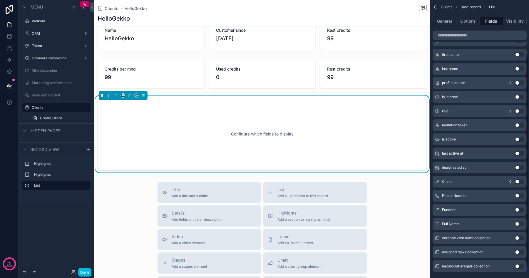
scroll to position [83, 0]
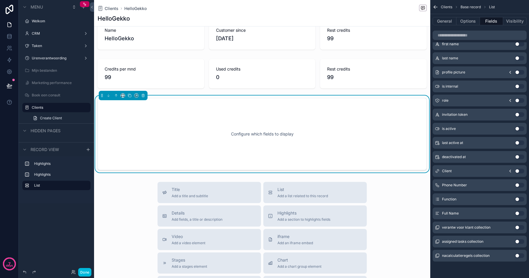
click at [520, 212] on button "Use setting" at bounding box center [518, 213] width 9 height 5
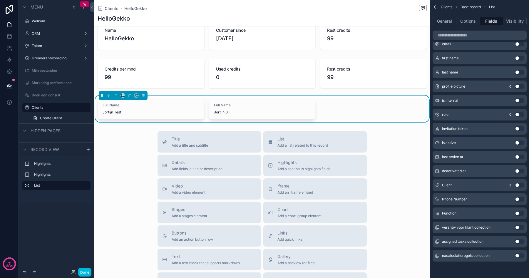
scroll to position [0, 0]
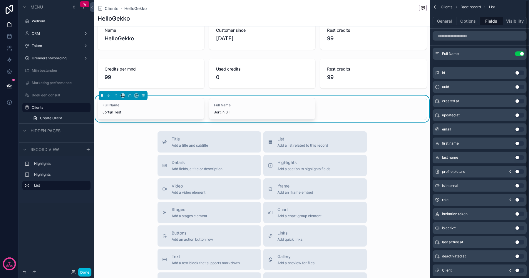
click at [0, 0] on icon "scrollable content" at bounding box center [0, 0] width 0 height 0
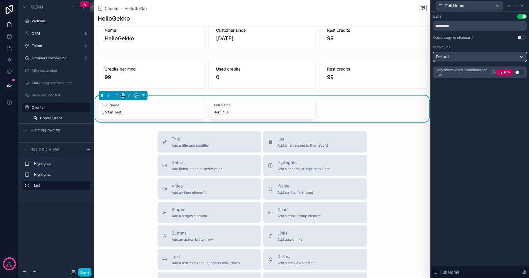
click at [469, 53] on div "Default" at bounding box center [479, 56] width 93 height 9
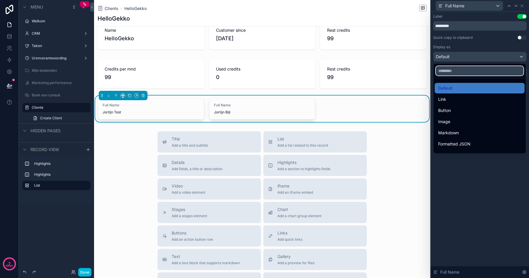
click at [458, 68] on input "text" at bounding box center [479, 70] width 88 height 9
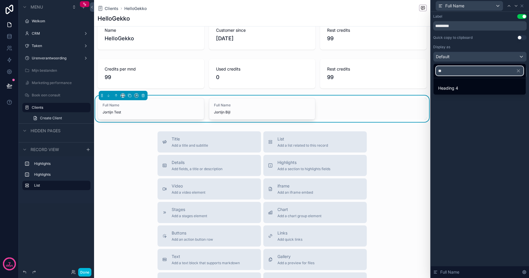
type input "**"
click at [457, 85] on span "Heading 4" at bounding box center [448, 88] width 20 height 7
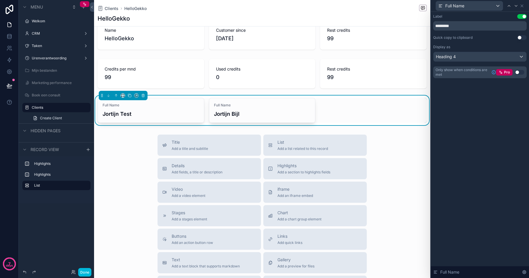
click at [520, 16] on button "Use setting" at bounding box center [521, 16] width 9 height 5
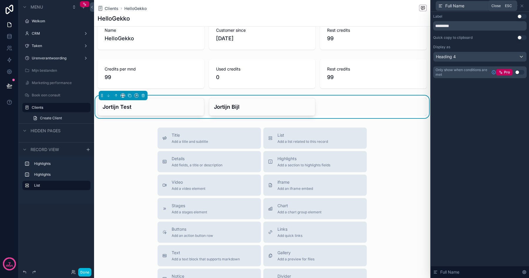
click at [522, 8] on icon at bounding box center [521, 6] width 5 height 5
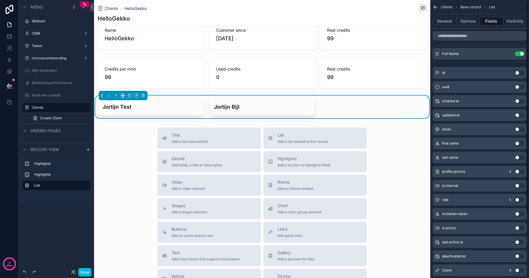
click at [449, 21] on button "General" at bounding box center [444, 21] width 24 height 8
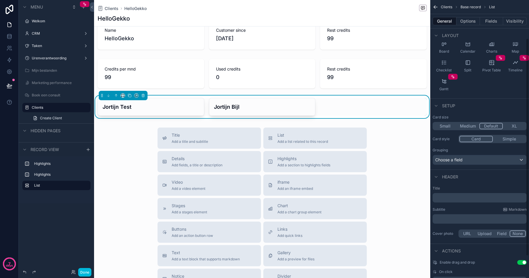
scroll to position [66, 0]
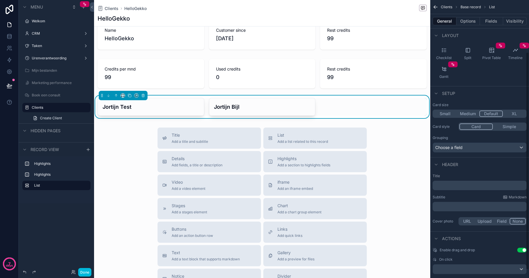
click at [448, 187] on p "﻿" at bounding box center [480, 185] width 90 height 6
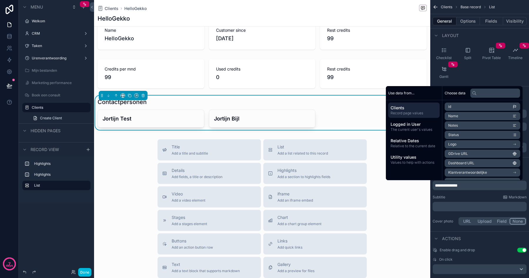
click at [448, 228] on div "**********" at bounding box center [479, 200] width 99 height 58
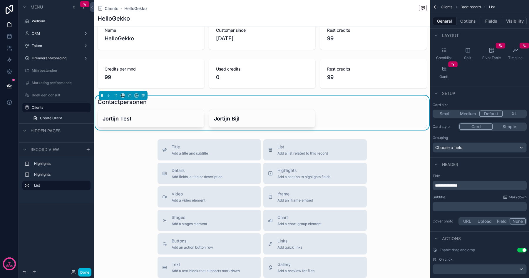
click at [34, 106] on label "Clients" at bounding box center [59, 107] width 55 height 5
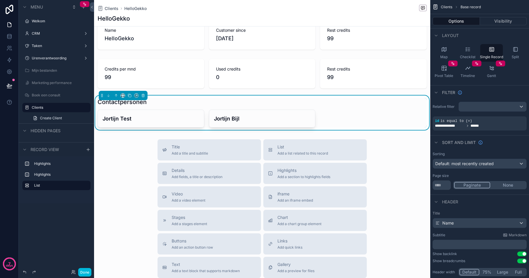
click at [38, 33] on label "CRM" at bounding box center [55, 33] width 47 height 5
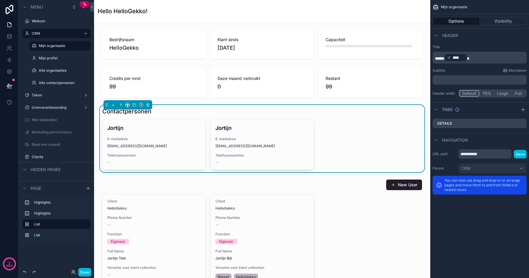
click at [43, 157] on label "Clients" at bounding box center [59, 156] width 55 height 5
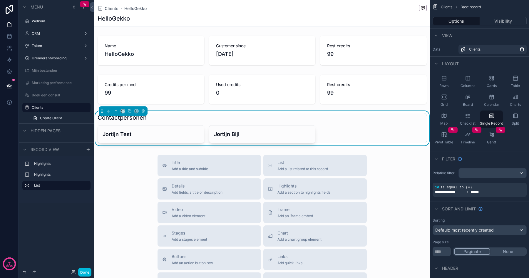
click at [329, 124] on div "Contactpersonen Jortijn Test Jortijn Bijl" at bounding box center [261, 128] width 329 height 30
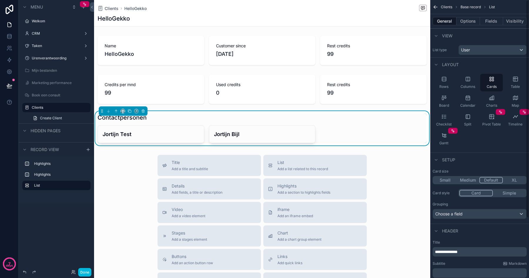
click at [492, 18] on button "Fields" at bounding box center [491, 21] width 23 height 8
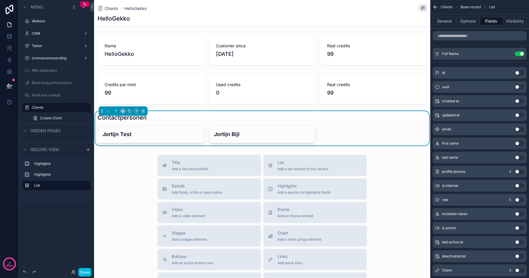
click at [518, 129] on button "Use setting" at bounding box center [518, 129] width 9 height 5
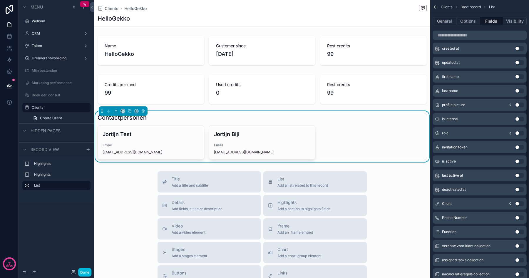
scroll to position [68, 0]
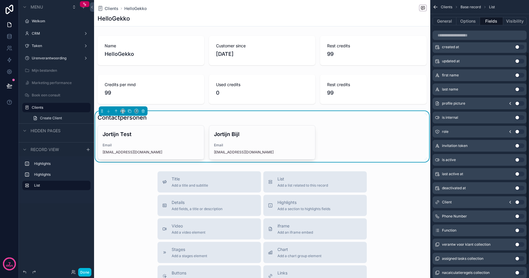
click at [519, 216] on button "Use setting" at bounding box center [518, 216] width 9 height 5
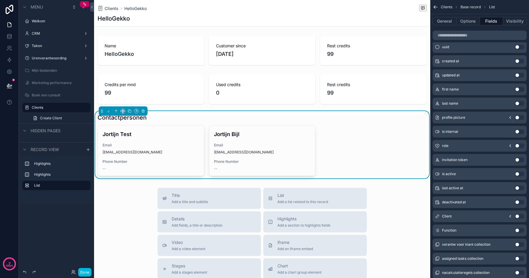
scroll to position [0, 0]
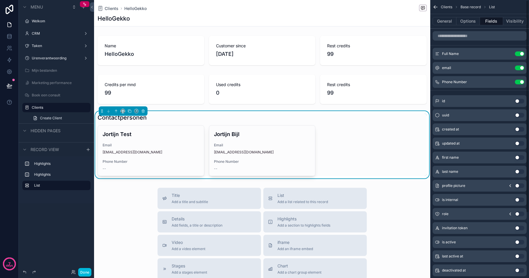
click at [0, 0] on icon "scrollable content" at bounding box center [0, 0] width 0 height 0
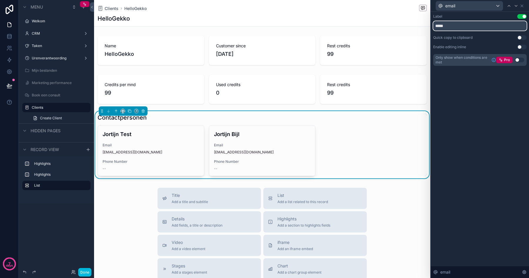
click at [463, 26] on input "*****" at bounding box center [479, 25] width 93 height 9
type input "**********"
click at [522, 6] on icon at bounding box center [521, 6] width 2 height 2
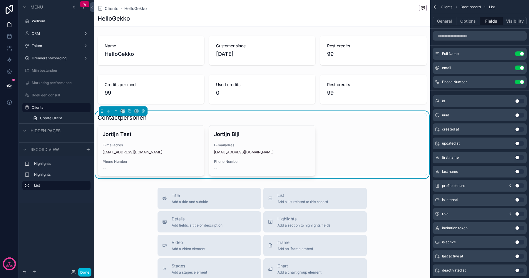
click at [0, 0] on icon "scrollable content" at bounding box center [0, 0] width 0 height 0
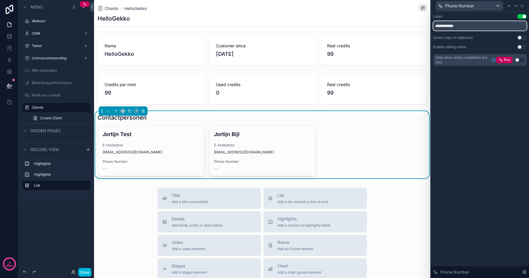
click at [471, 28] on input "**********" at bounding box center [479, 25] width 93 height 9
type input "**********"
click at [483, 105] on div "**********" at bounding box center [479, 145] width 98 height 266
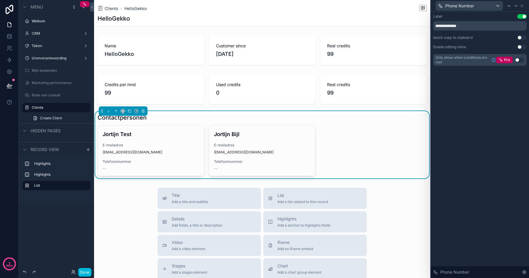
click at [519, 36] on button "Use setting" at bounding box center [521, 37] width 9 height 5
click at [522, 6] on icon at bounding box center [521, 6] width 2 height 2
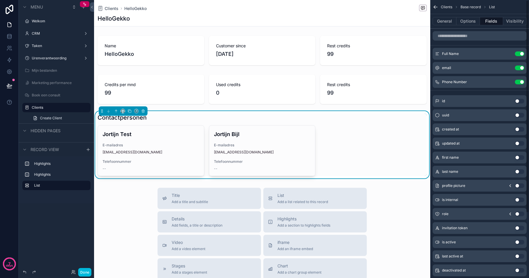
click at [0, 0] on icon "scrollable content" at bounding box center [0, 0] width 0 height 0
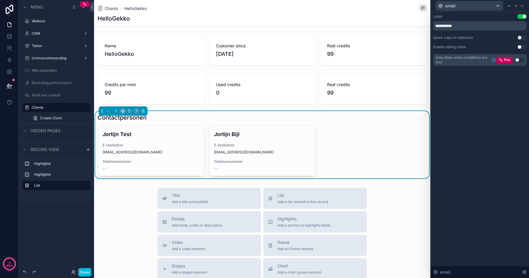
click at [523, 37] on button "Use setting" at bounding box center [521, 37] width 9 height 5
click at [521, 6] on icon at bounding box center [521, 6] width 2 height 2
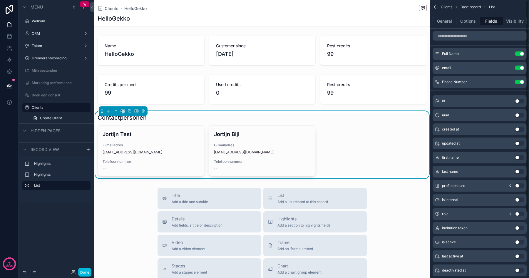
click at [466, 25] on button "Options" at bounding box center [467, 21] width 23 height 8
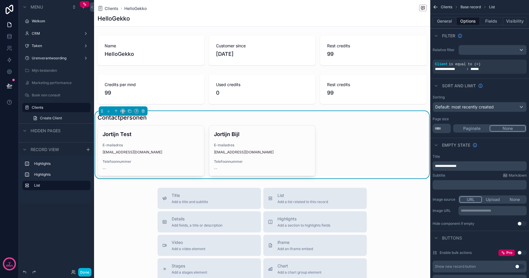
click at [446, 21] on button "General" at bounding box center [444, 21] width 24 height 8
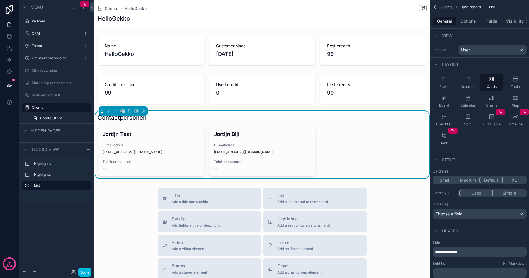
click at [467, 21] on button "Options" at bounding box center [467, 21] width 23 height 8
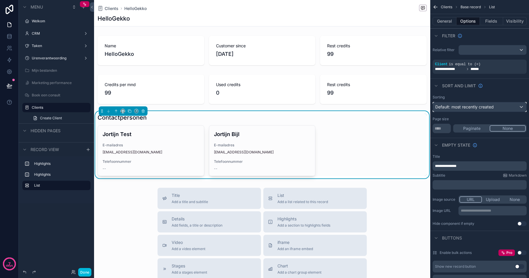
click at [475, 111] on div "Default: most recently created" at bounding box center [479, 106] width 93 height 9
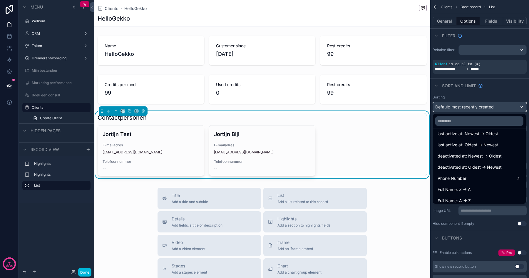
scroll to position [198, 0]
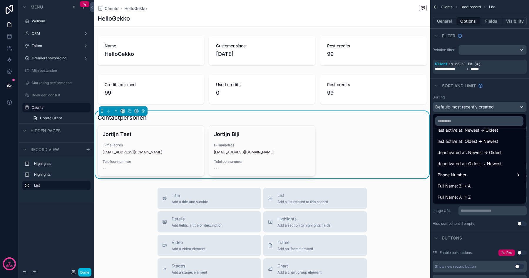
click at [463, 196] on span "Full Name: A -> Z" at bounding box center [453, 197] width 33 height 7
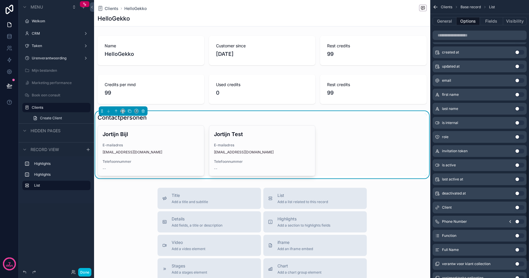
scroll to position [446, 0]
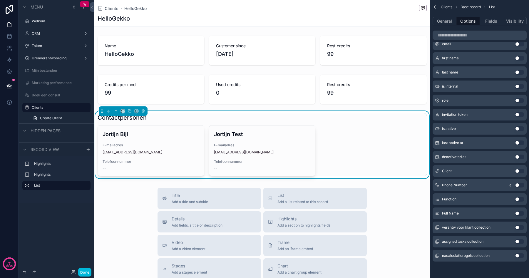
click at [449, 26] on div "General Options Fields Visibility" at bounding box center [479, 21] width 99 height 14
click at [447, 20] on button "General" at bounding box center [444, 21] width 24 height 8
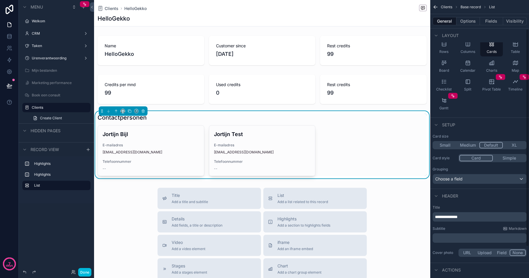
scroll to position [33, 0]
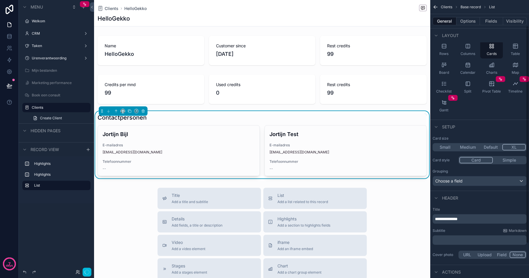
click at [508, 145] on button "XL" at bounding box center [513, 147] width 23 height 6
click at [493, 146] on button "Default" at bounding box center [490, 147] width 23 height 6
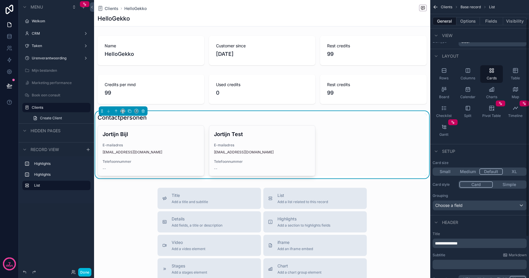
scroll to position [0, 0]
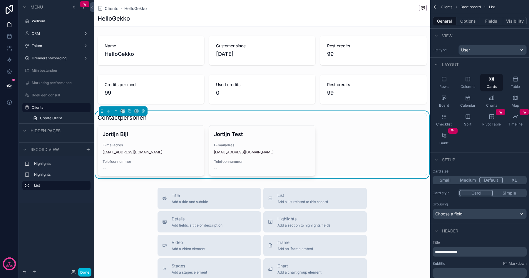
click at [463, 23] on button "Options" at bounding box center [467, 21] width 23 height 8
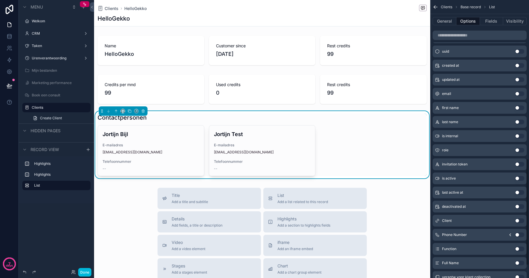
scroll to position [446, 0]
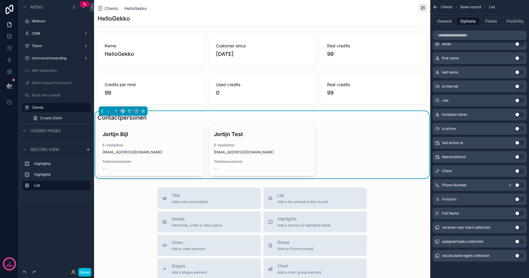
click at [493, 16] on div "General Options Fields Visibility" at bounding box center [479, 21] width 99 height 14
click at [493, 21] on button "Fields" at bounding box center [491, 21] width 23 height 8
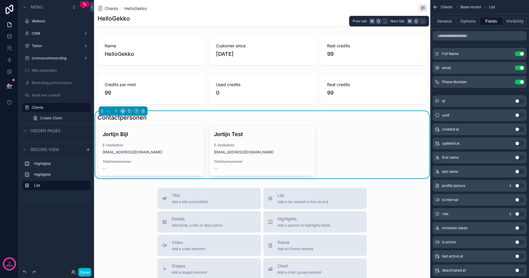
click at [514, 17] on button "Visibility" at bounding box center [514, 21] width 23 height 8
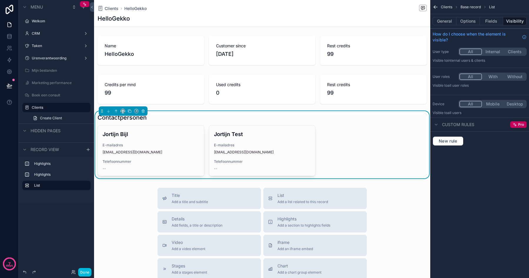
click at [441, 19] on button "General" at bounding box center [444, 21] width 24 height 8
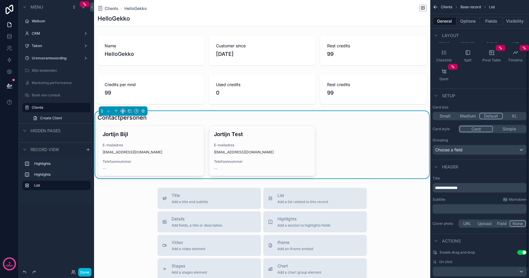
scroll to position [65, 0]
click at [506, 127] on button "Simple" at bounding box center [508, 128] width 33 height 6
click at [489, 128] on button "Card" at bounding box center [475, 128] width 33 height 6
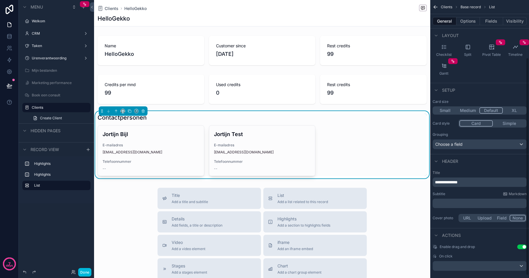
scroll to position [77, 0]
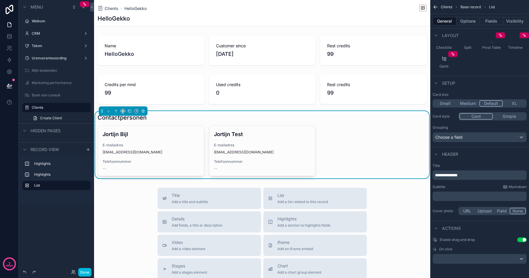
click at [522, 240] on button "Use setting" at bounding box center [521, 239] width 9 height 5
click at [448, 263] on div "scrollable content" at bounding box center [479, 258] width 93 height 9
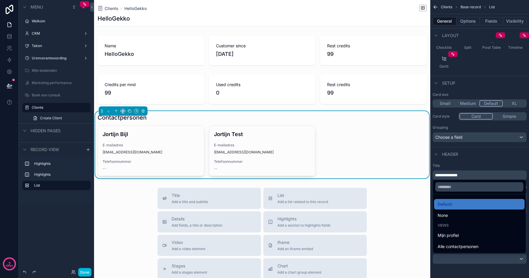
click at [449, 219] on div "None" at bounding box center [479, 215] width 90 height 11
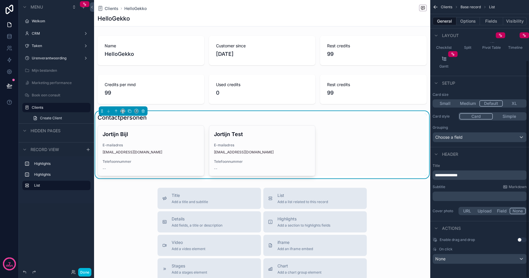
click at [326, 169] on div "Jortijn Bijl E-mailadres jortijn@hellogekko.nl Telefoonnummer -- Jortijn Test E…" at bounding box center [261, 150] width 329 height 51
click at [291, 157] on div "Jortijn Test E-mailadres hi@jortijn.nl Telefoonnummer --" at bounding box center [262, 150] width 106 height 50
click at [189, 146] on span "E-mailadres" at bounding box center [150, 145] width 97 height 5
click at [227, 148] on div "E-mailadres hi@jortijn.nl" at bounding box center [262, 149] width 97 height 12
click at [171, 148] on div "E-mailadres jortijn@hellogekko.nl" at bounding box center [150, 149] width 97 height 12
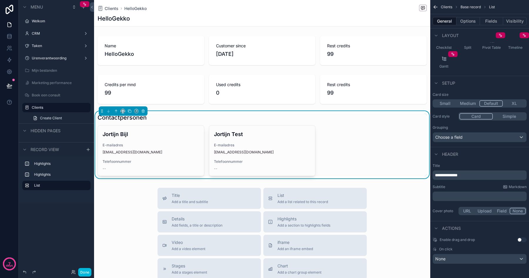
click at [206, 144] on div "Jortijn Bijl E-mailadres jortijn@hellogekko.nl Telefoonnummer -- Jortijn Test E…" at bounding box center [261, 150] width 329 height 51
click at [163, 144] on span "E-mailadres" at bounding box center [150, 145] width 97 height 5
click at [40, 25] on div "Welkom" at bounding box center [56, 20] width 66 height 9
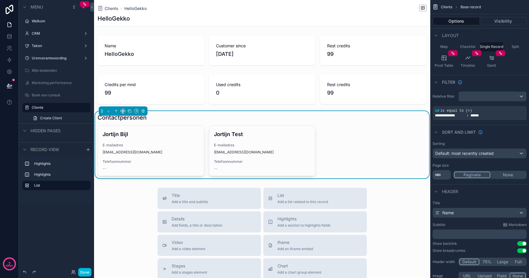
click at [38, 34] on label "CRM" at bounding box center [55, 33] width 47 height 5
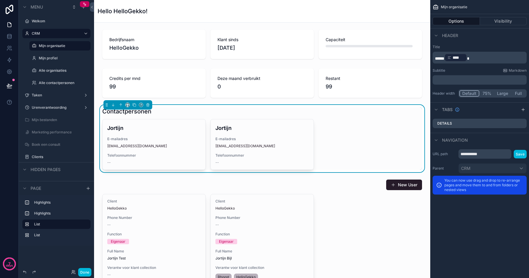
click at [43, 155] on label "Clients" at bounding box center [59, 156] width 55 height 5
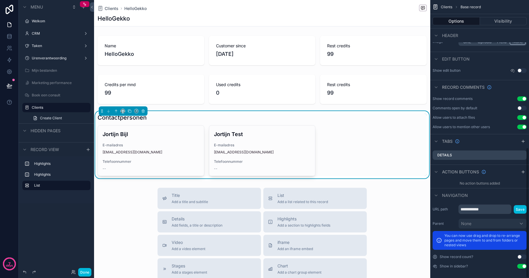
scroll to position [313, 0]
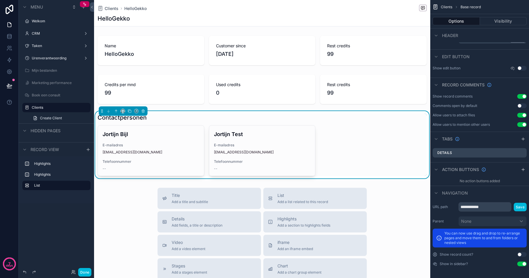
click at [0, 0] on icon "scrollable content" at bounding box center [0, 0] width 0 height 0
click at [67, 106] on input "*******" at bounding box center [52, 107] width 40 height 7
type input "**********"
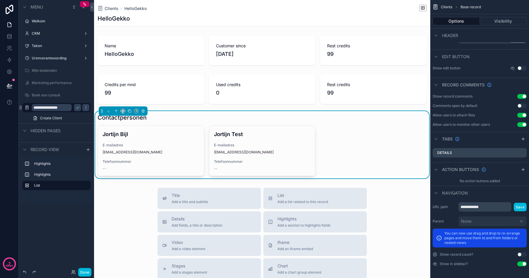
click at [77, 110] on button "scrollable content" at bounding box center [77, 107] width 7 height 7
click at [26, 108] on icon "scrollable content" at bounding box center [27, 107] width 5 height 5
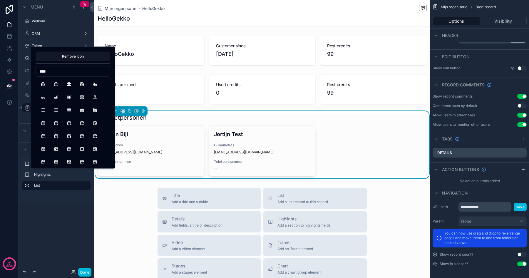
type input "****"
click at [45, 86] on button "Briefcase" at bounding box center [43, 84] width 11 height 11
click at [22, 105] on div "**********" at bounding box center [56, 112] width 75 height 21
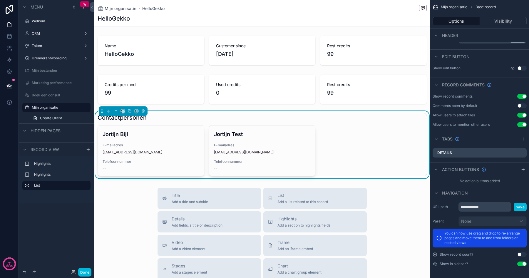
click at [41, 32] on label "CRM" at bounding box center [55, 33] width 47 height 5
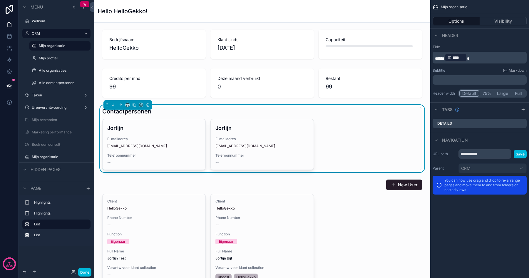
click at [60, 45] on label "Mijn organisatie" at bounding box center [63, 45] width 48 height 5
click at [59, 44] on label "Mijn organisatie" at bounding box center [63, 45] width 48 height 5
click at [0, 0] on icon "scrollable content" at bounding box center [0, 0] width 0 height 0
click at [103, 50] on button "Remove" at bounding box center [108, 50] width 23 height 6
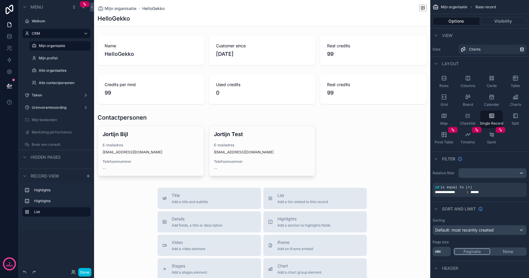
click at [61, 44] on label "Mijn organisatie" at bounding box center [63, 45] width 48 height 5
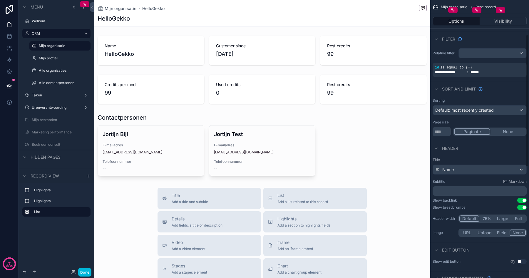
scroll to position [304, 0]
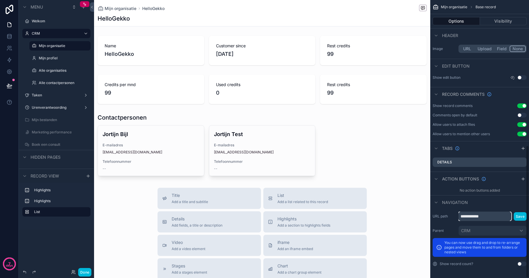
click at [493, 217] on input "**********" at bounding box center [484, 215] width 53 height 9
type input "**********"
click at [522, 216] on button "Save" at bounding box center [519, 216] width 13 height 9
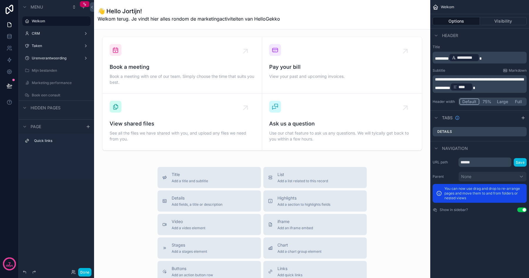
click at [38, 33] on label "CRM" at bounding box center [55, 33] width 47 height 5
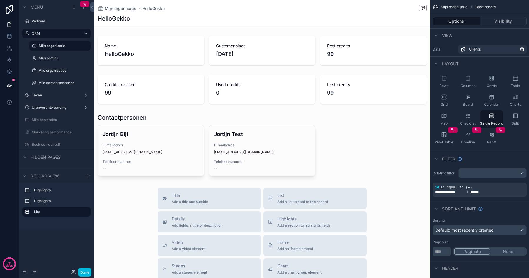
click at [48, 48] on label "Mijn organisatie" at bounding box center [63, 45] width 48 height 5
click at [85, 270] on button "Done" at bounding box center [84, 272] width 13 height 9
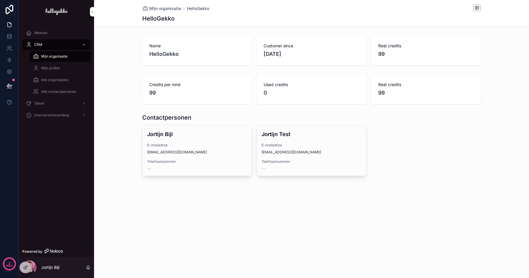
click at [0, 0] on icon at bounding box center [0, 0] width 0 height 0
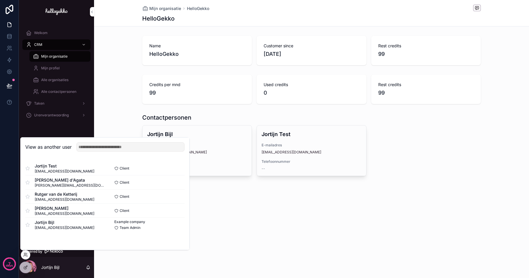
click at [0, 0] on button "Select" at bounding box center [0, 0] width 0 height 0
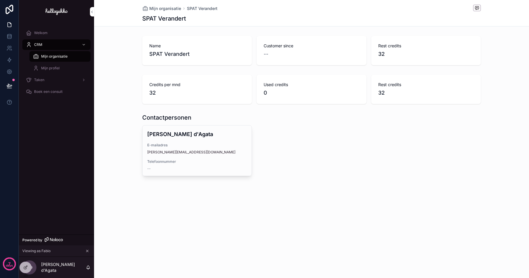
click at [58, 56] on span "Mijn organisatie" at bounding box center [54, 56] width 26 height 5
click at [217, 147] on span "E-mailadres" at bounding box center [197, 145] width 100 height 5
click at [167, 160] on span "Telefoonnummer" at bounding box center [197, 161] width 100 height 5
click at [48, 67] on span "Mijn profiel" at bounding box center [50, 68] width 18 height 5
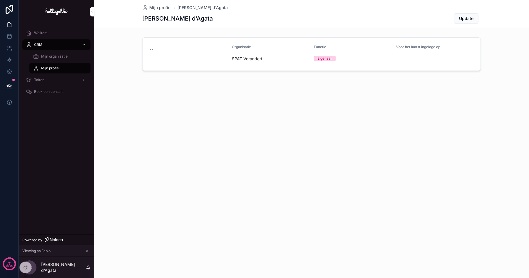
click at [46, 57] on span "Mijn organisatie" at bounding box center [54, 56] width 26 height 5
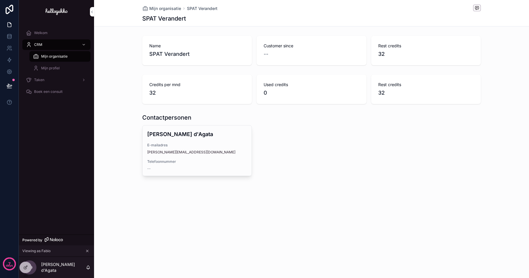
click at [0, 0] on icon at bounding box center [0, 0] width 0 height 0
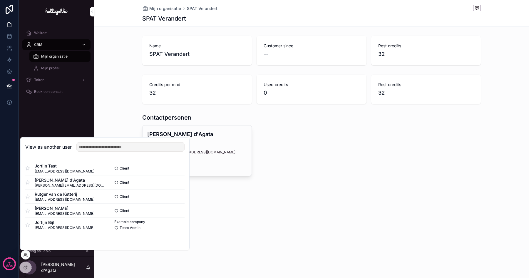
click at [0, 0] on button "Select" at bounding box center [0, 0] width 0 height 0
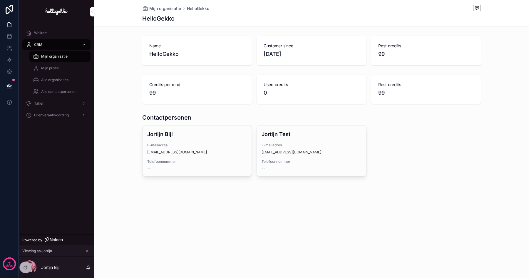
click at [52, 66] on span "Mijn profiel" at bounding box center [50, 68] width 18 height 5
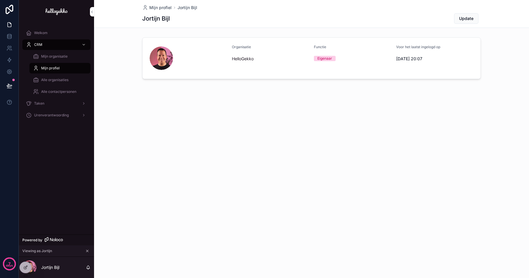
click at [53, 54] on span "Mijn organisatie" at bounding box center [54, 56] width 26 height 5
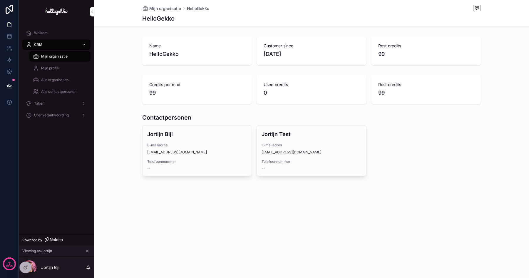
click at [53, 62] on div "Mijn organisatie" at bounding box center [60, 57] width 68 height 12
click at [53, 66] on span "Mijn profiel" at bounding box center [50, 68] width 18 height 5
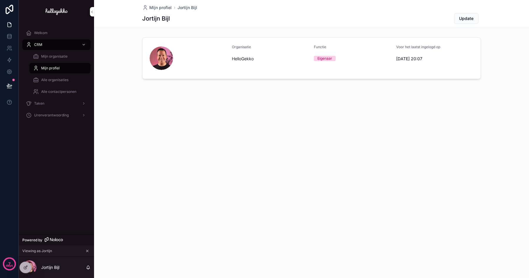
click at [54, 80] on span "Alle organisaties" at bounding box center [54, 80] width 27 height 5
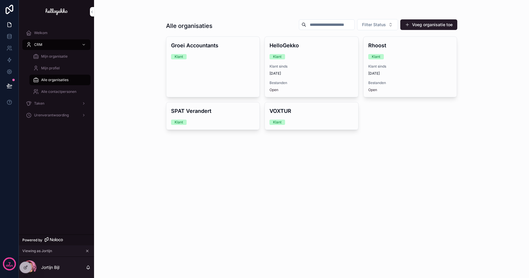
click at [227, 63] on div "Groei Accountants Klant" at bounding box center [212, 50] width 93 height 27
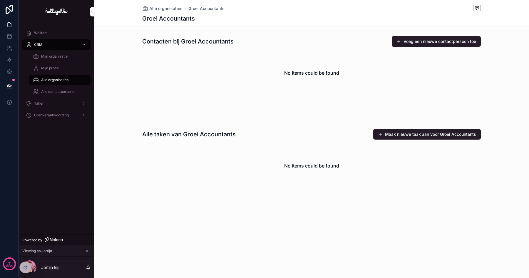
click at [49, 56] on span "Mijn organisatie" at bounding box center [54, 56] width 26 height 5
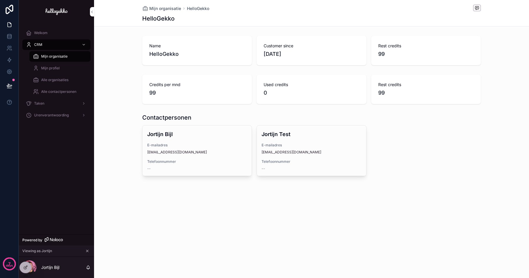
click at [51, 66] on span "Mijn profiel" at bounding box center [50, 68] width 18 height 5
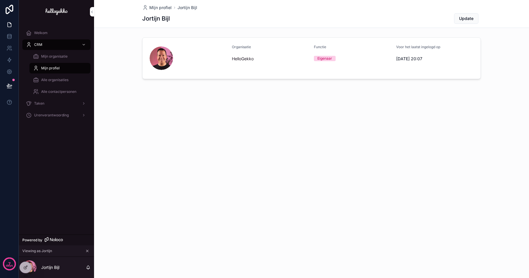
click at [51, 76] on div "Alle organisaties" at bounding box center [60, 79] width 54 height 9
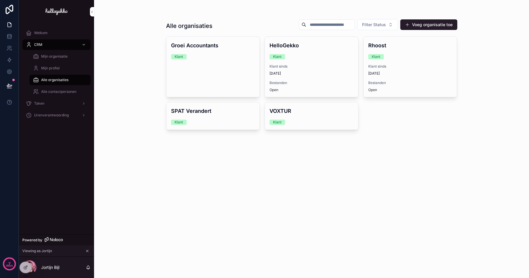
click at [54, 92] on span "Alle contactpersonen" at bounding box center [58, 91] width 35 height 5
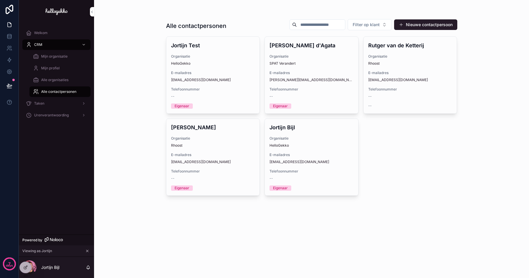
click at [44, 78] on span "Alle organisaties" at bounding box center [54, 80] width 27 height 5
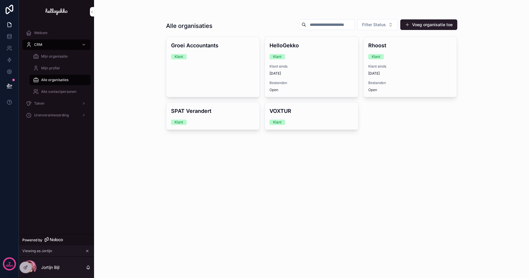
click at [225, 65] on link "Groei Accountants Klant" at bounding box center [213, 66] width 94 height 61
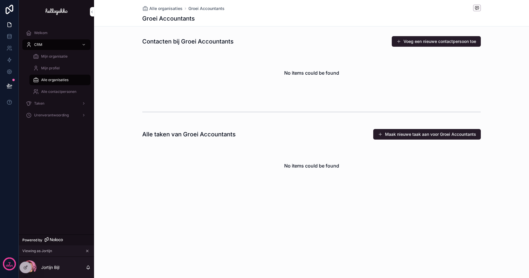
click at [55, 90] on span "Alle contactpersonen" at bounding box center [58, 91] width 35 height 5
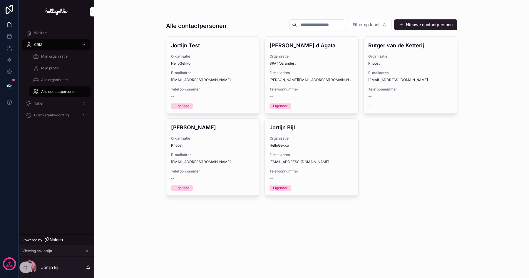
click at [223, 71] on span "E-mailadres" at bounding box center [213, 72] width 84 height 5
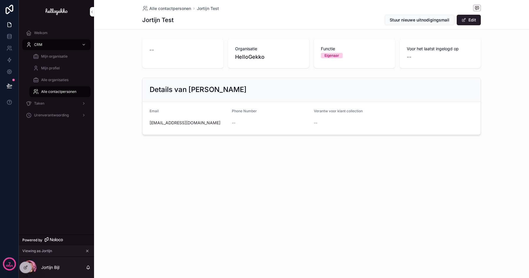
click at [48, 65] on div "Mijn profiel" at bounding box center [60, 67] width 54 height 9
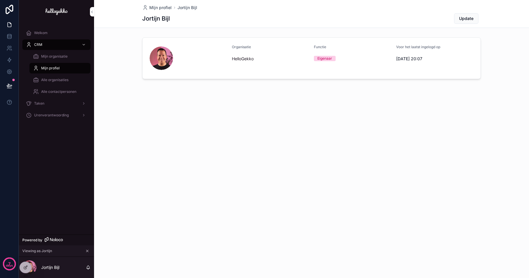
click at [55, 55] on span "Mijn organisatie" at bounding box center [54, 56] width 26 height 5
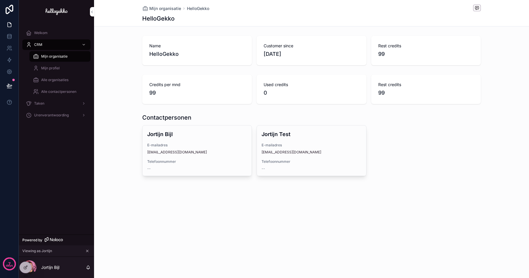
click at [211, 50] on div "Name HelloGekko" at bounding box center [196, 50] width 95 height 15
click at [61, 65] on div "Mijn profiel" at bounding box center [60, 67] width 54 height 9
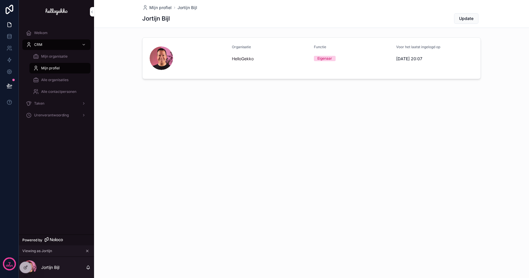
click at [44, 80] on span "Alle organisaties" at bounding box center [54, 80] width 27 height 5
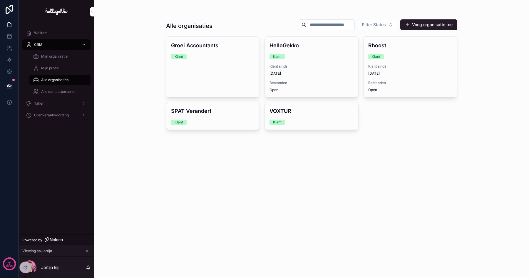
click at [231, 73] on link "Groei Accountants Klant" at bounding box center [213, 66] width 94 height 61
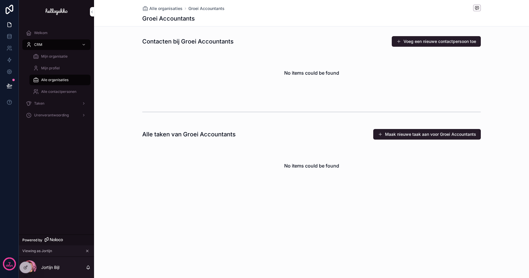
click at [60, 92] on span "Alle contactpersonen" at bounding box center [58, 91] width 35 height 5
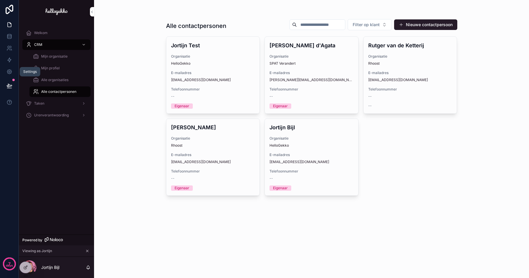
click at [8, 73] on icon at bounding box center [9, 72] width 4 height 4
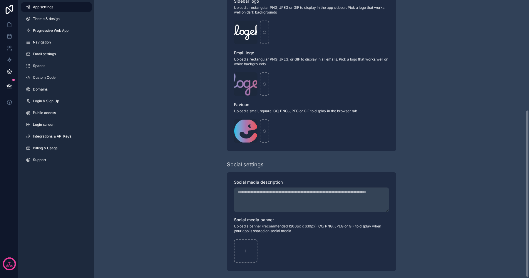
scroll to position [183, 0]
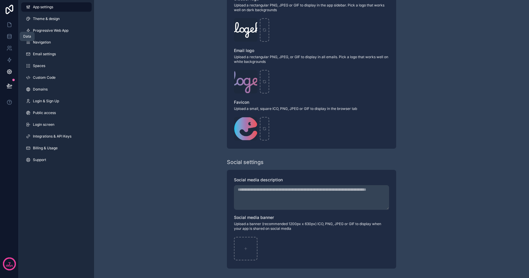
click at [12, 35] on icon at bounding box center [9, 36] width 6 height 6
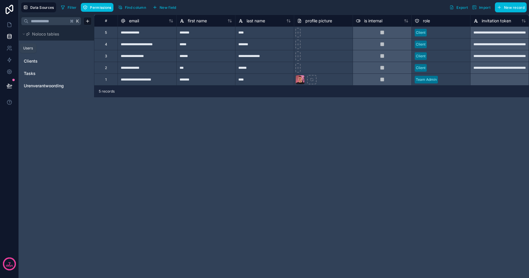
click at [10, 47] on icon at bounding box center [9, 48] width 6 height 6
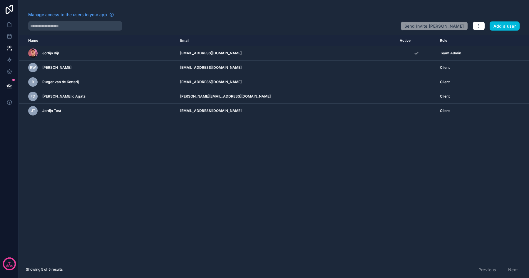
click at [507, 28] on button "Add a user" at bounding box center [504, 25] width 30 height 9
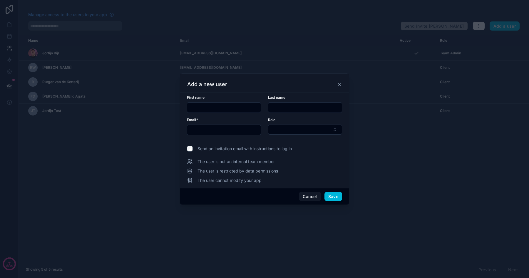
click at [265, 148] on span "Send an invitation email with instructions to log in" at bounding box center [244, 149] width 94 height 6
click at [216, 148] on span "Send an invitation email with instructions to log in" at bounding box center [244, 149] width 94 height 6
click at [311, 196] on button "Cancel" at bounding box center [310, 196] width 22 height 9
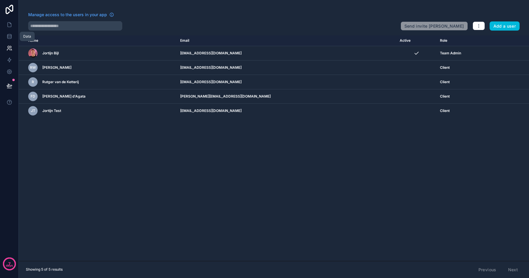
click at [9, 37] on icon at bounding box center [9, 36] width 6 height 6
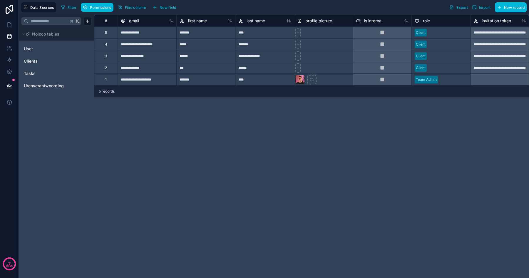
click at [35, 47] on link "User" at bounding box center [48, 49] width 48 height 6
click at [35, 63] on span "Clients" at bounding box center [31, 61] width 14 height 6
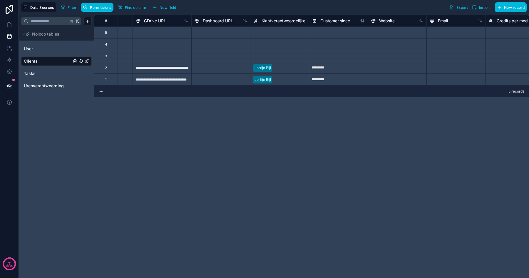
scroll to position [0, 221]
click at [265, 56] on div "Select a Klantverantwoordelijke" at bounding box center [279, 59] width 58 height 19
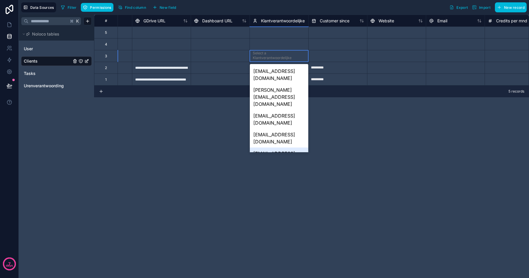
click at [272, 147] on div "[EMAIL_ADDRESS][DOMAIN_NAME]" at bounding box center [279, 156] width 58 height 19
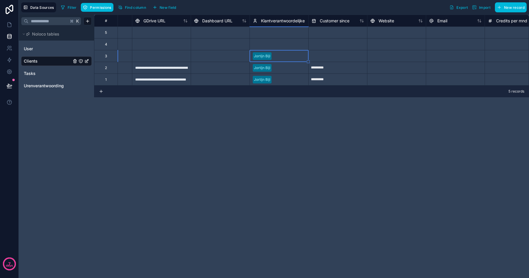
click at [270, 50] on div at bounding box center [279, 53] width 53 height 6
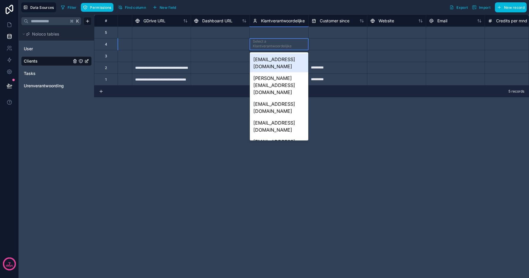
click at [270, 50] on div at bounding box center [279, 53] width 53 height 6
click at [273, 136] on div "[EMAIL_ADDRESS][DOMAIN_NAME]" at bounding box center [279, 145] width 58 height 19
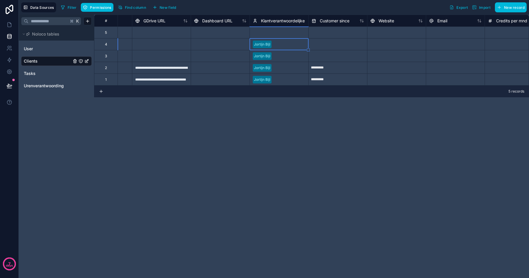
click at [274, 33] on div "Select a Klantverantwoordelijke" at bounding box center [279, 32] width 58 height 11
click at [274, 33] on div "Select a Klantverantwoordelijke" at bounding box center [279, 36] width 58 height 19
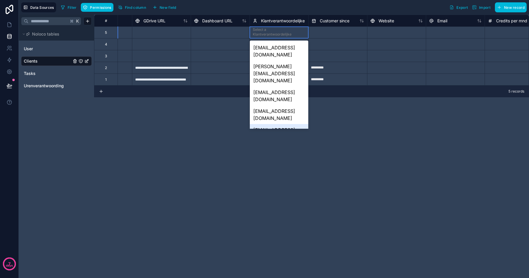
click at [273, 124] on div "[EMAIL_ADDRESS][DOMAIN_NAME]" at bounding box center [279, 133] width 58 height 19
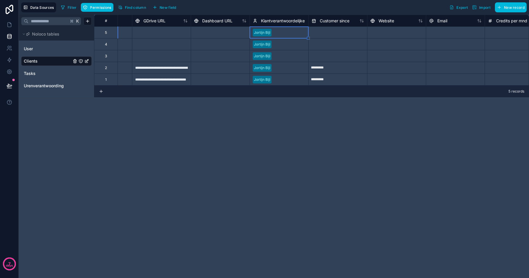
click at [333, 103] on div "**********" at bounding box center [311, 146] width 435 height 263
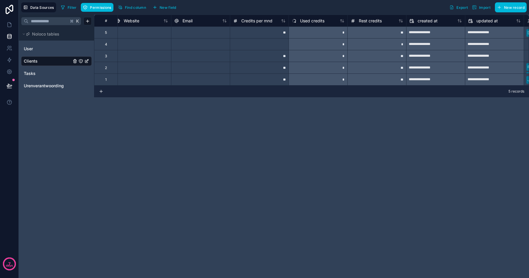
scroll to position [0, 705]
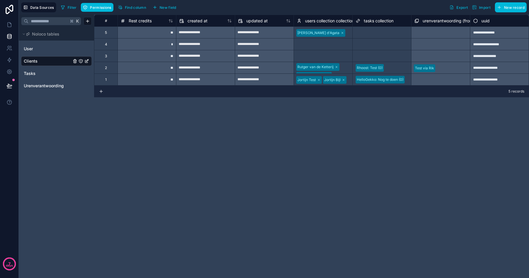
click at [28, 75] on span "Tasks" at bounding box center [30, 73] width 12 height 6
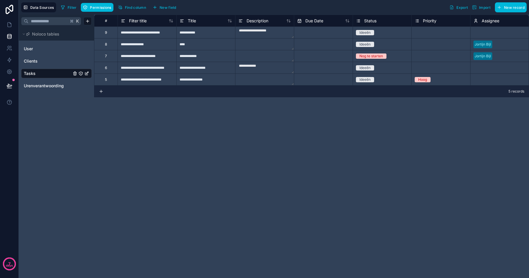
click at [34, 86] on span "Urenverantwoording" at bounding box center [44, 86] width 40 height 6
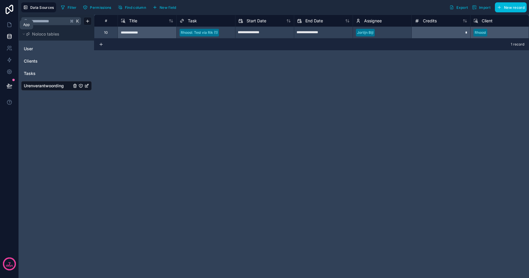
click at [11, 28] on link at bounding box center [9, 25] width 18 height 12
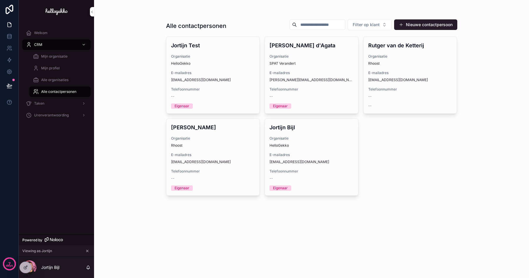
click at [46, 117] on span "Urenverantwoording" at bounding box center [51, 115] width 35 height 5
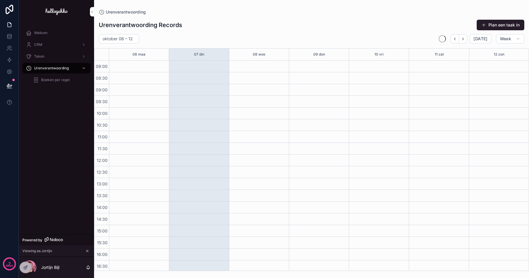
scroll to position [25, 0]
drag, startPoint x: 141, startPoint y: 162, endPoint x: 208, endPoint y: 109, distance: 85.1
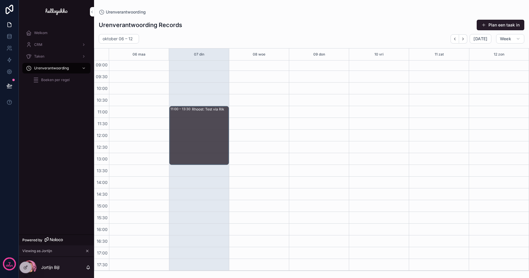
drag, startPoint x: 199, startPoint y: 116, endPoint x: 198, endPoint y: 167, distance: 50.5
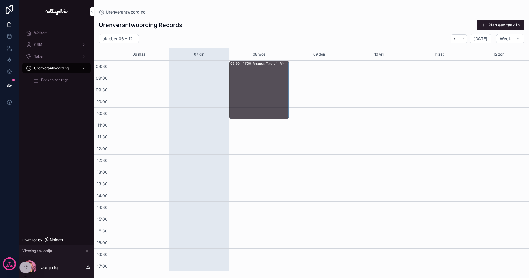
scroll to position [0, 0]
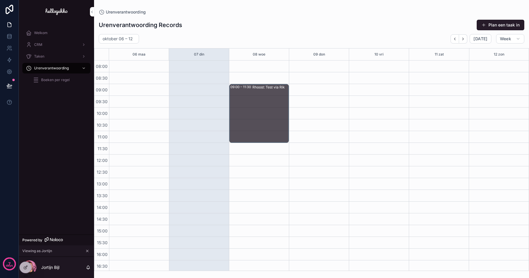
drag, startPoint x: 201, startPoint y: 132, endPoint x: 247, endPoint y: 112, distance: 49.5
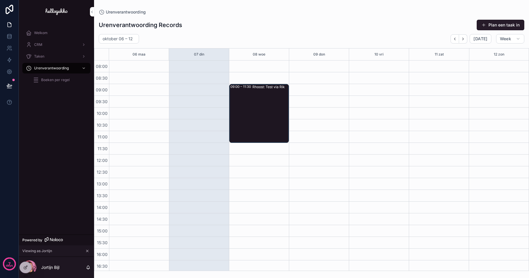
click at [485, 24] on span "scrollable content" at bounding box center [483, 25] width 5 height 5
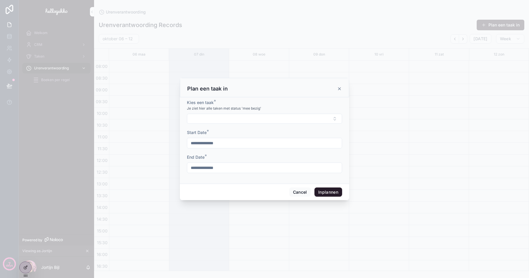
click at [250, 115] on button "Select Button" at bounding box center [264, 119] width 155 height 10
click at [207, 130] on span "*" at bounding box center [207, 131] width 2 height 6
click at [305, 193] on button "Cancel" at bounding box center [300, 191] width 22 height 9
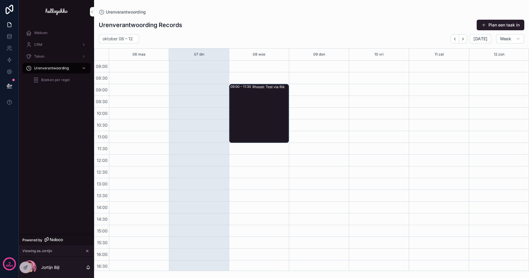
click at [50, 81] on span "Boeken per regel" at bounding box center [55, 80] width 28 height 5
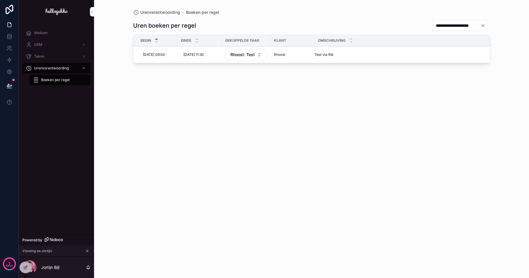
click at [0, 0] on span "Nieuwe regel" at bounding box center [0, 0] width 0 height 0
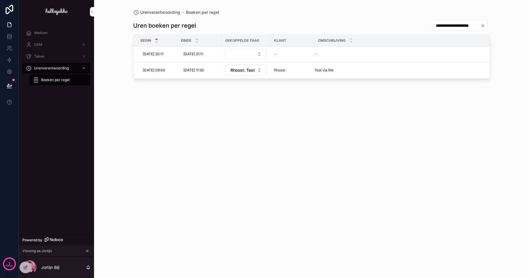
click at [154, 54] on span "7-10-2025 20:11" at bounding box center [153, 54] width 21 height 5
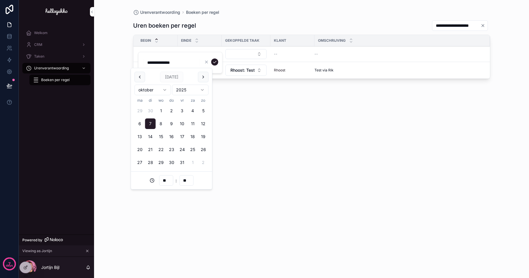
click at [159, 124] on button "8" at bounding box center [161, 123] width 11 height 11
click at [152, 119] on button "7" at bounding box center [150, 123] width 11 height 11
type input "**********"
click at [174, 62] on input "**********" at bounding box center [172, 62] width 56 height 8
click at [171, 62] on input "**********" at bounding box center [172, 62] width 56 height 8
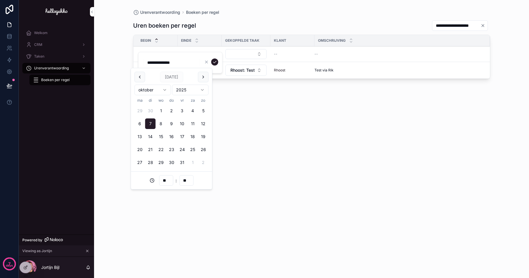
click at [171, 62] on input "**********" at bounding box center [172, 62] width 56 height 8
click at [174, 62] on input "**********" at bounding box center [172, 62] width 56 height 8
click at [171, 63] on input "**********" at bounding box center [172, 62] width 56 height 8
type input "**********"
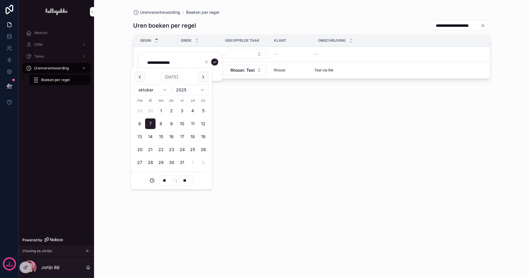
type input "**"
click at [215, 37] on div "Einde" at bounding box center [199, 40] width 44 height 11
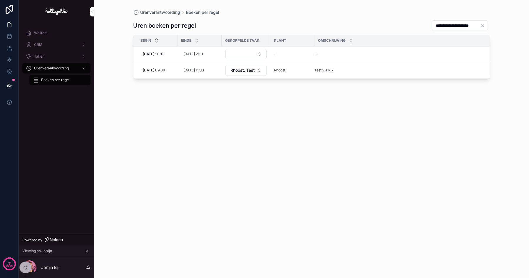
click at [198, 53] on span "7-10-2025 21:11" at bounding box center [193, 54] width 20 height 5
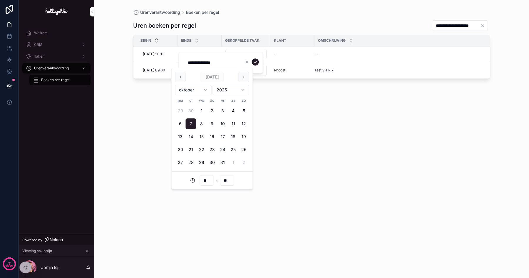
click at [210, 60] on input "**********" at bounding box center [212, 62] width 56 height 8
type input "**********"
click at [264, 108] on div "**********" at bounding box center [311, 142] width 357 height 255
type input "**"
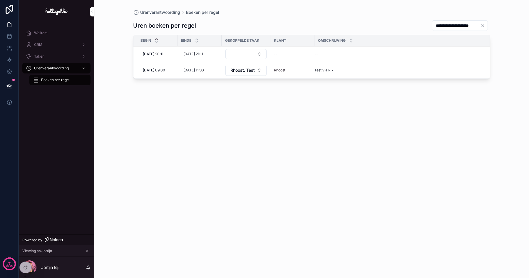
click at [239, 53] on button "Select Button" at bounding box center [245, 54] width 41 height 10
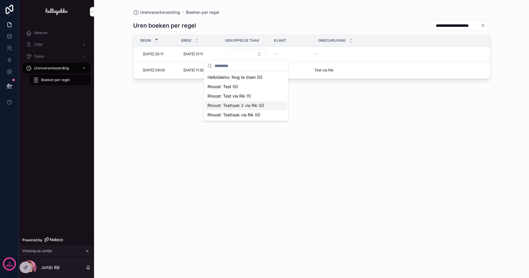
click at [243, 106] on span "Rhoost: Testtaak 2 via Rik (0)" at bounding box center [235, 105] width 57 height 6
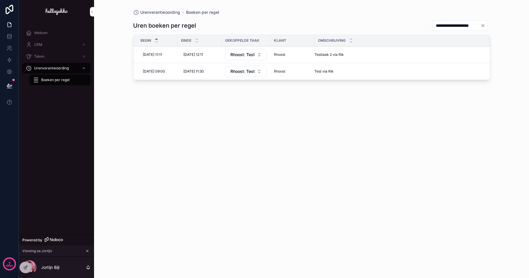
click at [26, 268] on icon at bounding box center [25, 267] width 3 height 3
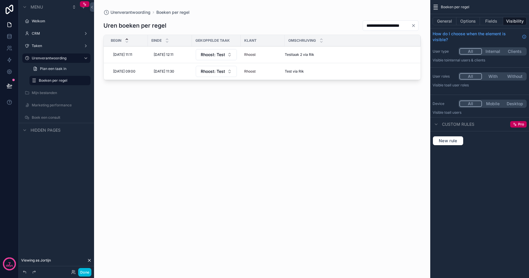
click at [121, 86] on div "scrollable content" at bounding box center [262, 135] width 336 height 271
click at [117, 85] on div "**********" at bounding box center [261, 142] width 317 height 255
click at [113, 88] on div "**********" at bounding box center [261, 142] width 317 height 255
click at [122, 105] on div "**********" at bounding box center [261, 142] width 317 height 255
click at [120, 142] on div "**********" at bounding box center [261, 142] width 317 height 255
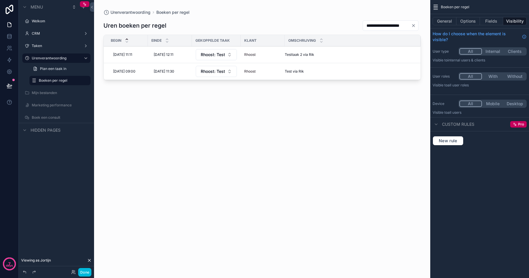
click at [433, 22] on button "General" at bounding box center [444, 21] width 24 height 8
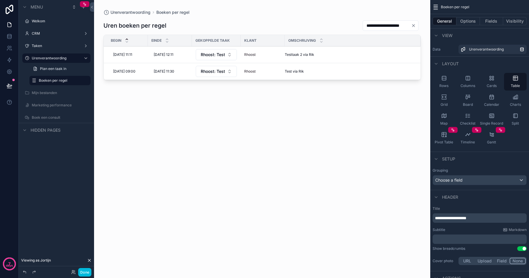
click at [467, 19] on button "Options" at bounding box center [467, 21] width 23 height 8
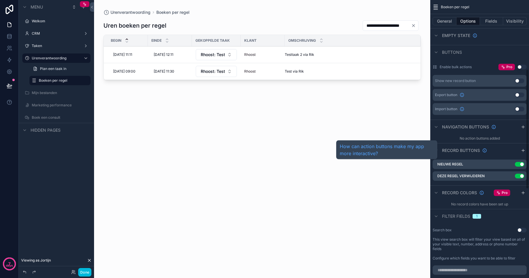
scroll to position [162, 0]
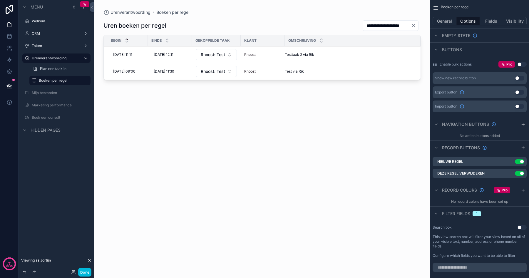
click at [519, 79] on button "Use setting" at bounding box center [518, 78] width 9 height 5
click at [511, 78] on icon "scrollable content" at bounding box center [510, 78] width 4 height 4
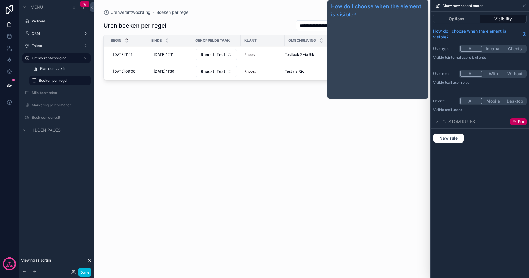
click at [461, 22] on button "Options" at bounding box center [456, 19] width 47 height 8
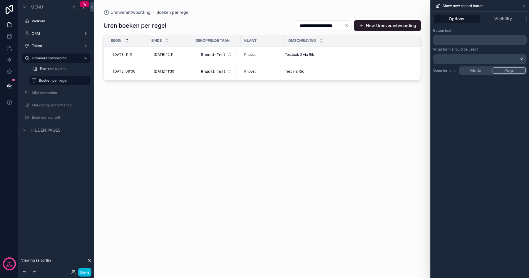
click at [503, 18] on button "Visibility" at bounding box center [503, 19] width 47 height 8
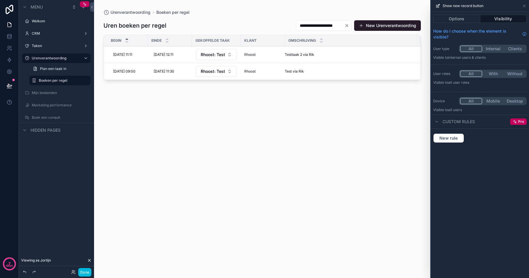
click at [462, 17] on button "Options" at bounding box center [456, 19] width 47 height 8
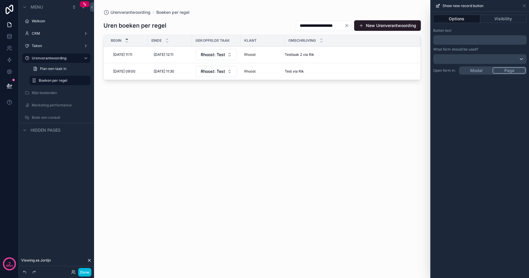
click at [459, 41] on p "﻿" at bounding box center [480, 39] width 90 height 7
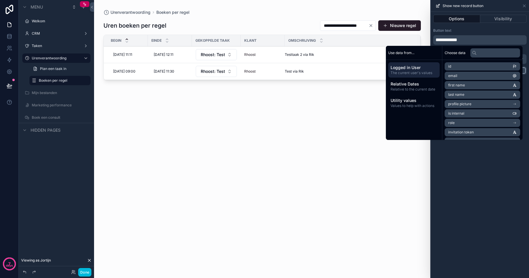
click at [475, 187] on div "**********" at bounding box center [479, 145] width 98 height 266
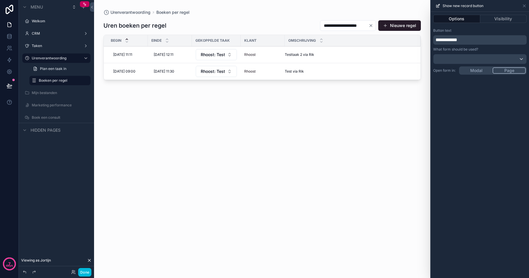
click at [476, 72] on div "**********" at bounding box center [479, 145] width 98 height 266
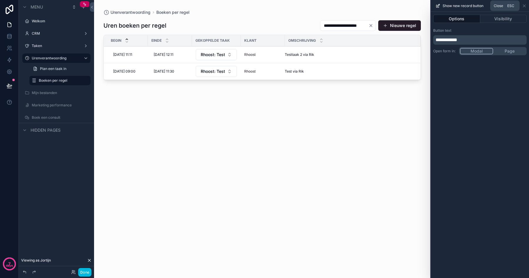
click at [524, 7] on icon at bounding box center [524, 6] width 5 height 5
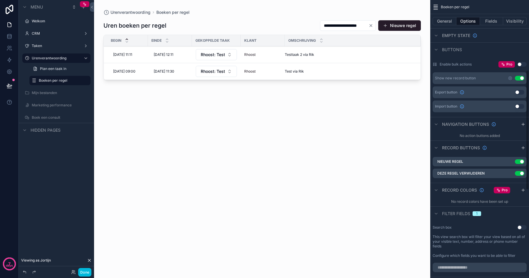
click at [376, 124] on div "**********" at bounding box center [261, 142] width 317 height 255
click at [87, 274] on button "Done" at bounding box center [84, 272] width 13 height 9
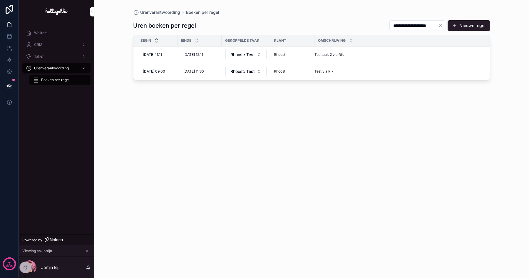
click at [462, 26] on button "Nieuwe regel" at bounding box center [468, 25] width 43 height 11
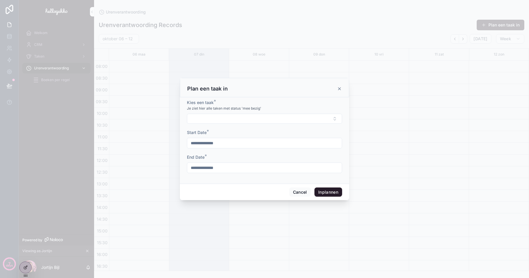
scroll to position [25, 0]
click at [235, 119] on button "Select Button" at bounding box center [264, 119] width 155 height 10
click at [250, 129] on input "scrollable content" at bounding box center [268, 130] width 70 height 11
click at [238, 150] on form "**********" at bounding box center [264, 139] width 155 height 79
click at [296, 191] on button "Cancel" at bounding box center [300, 191] width 22 height 9
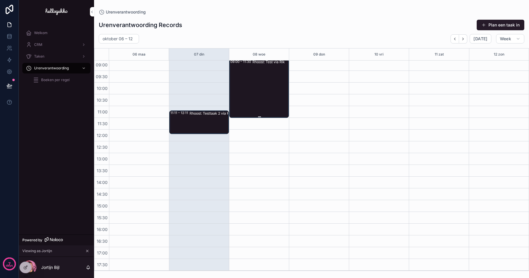
scroll to position [23, 0]
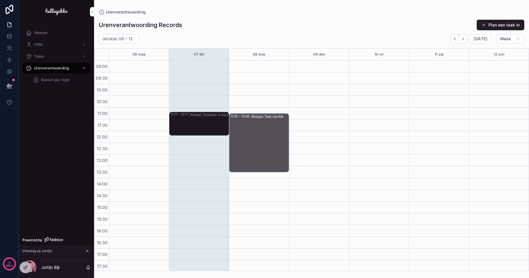
drag, startPoint x: 254, startPoint y: 86, endPoint x: 249, endPoint y: 142, distance: 55.8
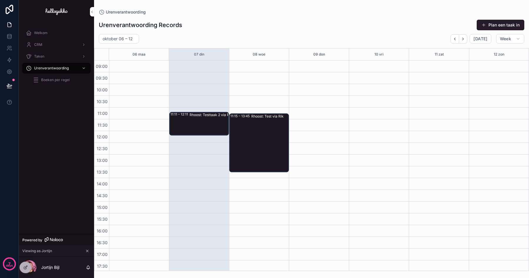
click at [0, 0] on icon at bounding box center [0, 0] width 0 height 0
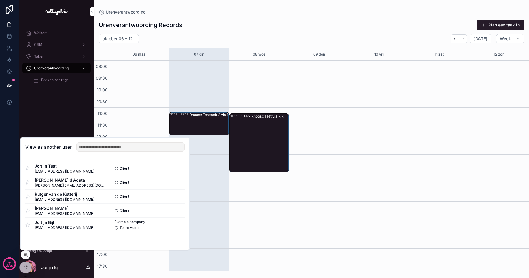
click at [0, 0] on button "Select" at bounding box center [0, 0] width 0 height 0
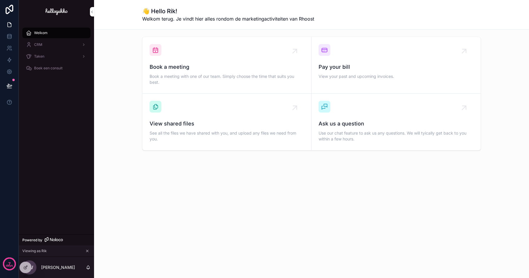
click at [44, 44] on div "CRM" at bounding box center [56, 44] width 61 height 9
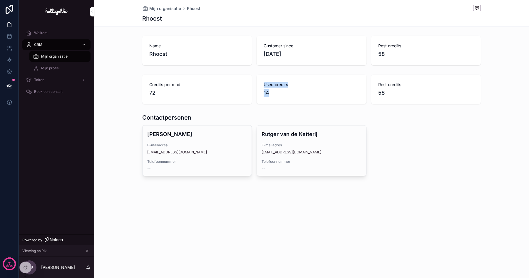
drag, startPoint x: 284, startPoint y: 97, endPoint x: 245, endPoint y: 96, distance: 38.8
click at [245, 96] on div "Credits per mnd 72 Used credits 14 Rest credits 58" at bounding box center [311, 89] width 338 height 29
click at [245, 96] on div "Credits per mnd 72" at bounding box center [197, 89] width 110 height 29
click at [25, 268] on icon at bounding box center [25, 267] width 5 height 5
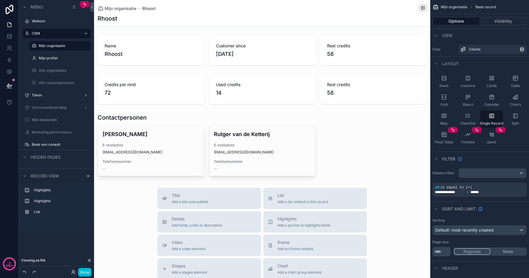
click at [246, 48] on div "scrollable content" at bounding box center [262, 222] width 336 height 444
click at [241, 46] on div "scrollable content" at bounding box center [262, 50] width 336 height 34
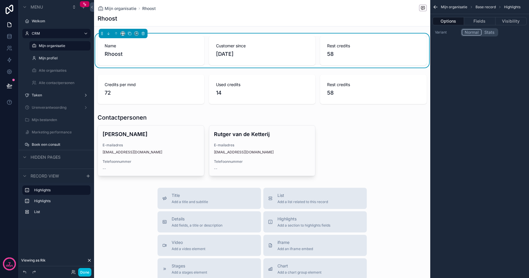
click at [485, 19] on button "Fields" at bounding box center [479, 21] width 31 height 8
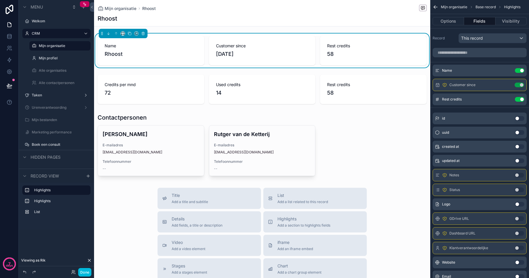
click at [0, 0] on icon "scrollable content" at bounding box center [0, 0] width 0 height 0
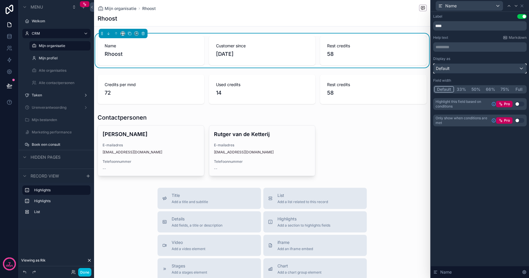
click at [465, 66] on div "Default" at bounding box center [479, 68] width 93 height 9
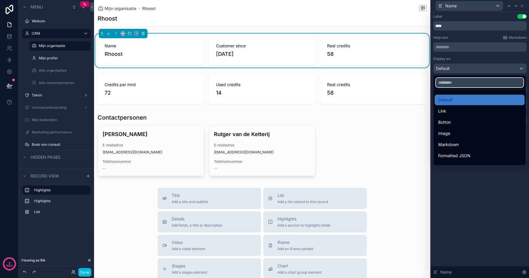
click at [454, 86] on input "text" at bounding box center [479, 82] width 88 height 9
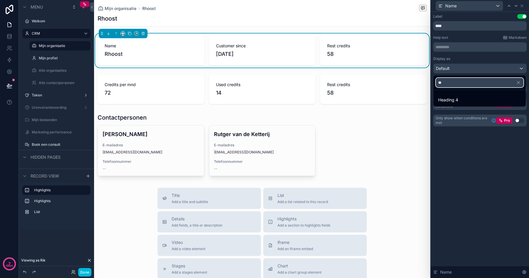
type input "**"
click at [454, 99] on span "Heading 4" at bounding box center [448, 99] width 20 height 7
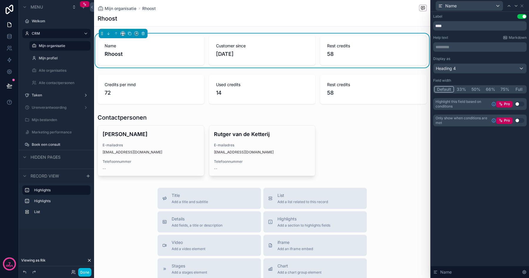
click at [523, 15] on button "Use setting" at bounding box center [521, 16] width 9 height 5
click at [267, 55] on span "1-10-2023" at bounding box center [262, 54] width 92 height 8
click at [522, 5] on icon at bounding box center [521, 6] width 2 height 2
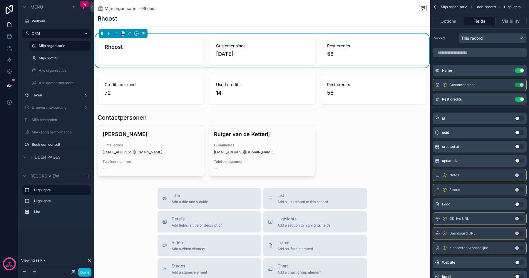
click at [0, 0] on icon "scrollable content" at bounding box center [0, 0] width 0 height 0
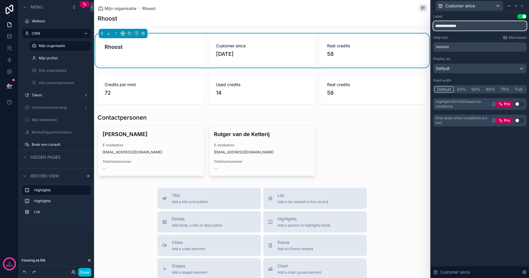
click at [469, 25] on input "**********" at bounding box center [479, 25] width 93 height 9
type input "**********"
click at [472, 61] on div "Display as" at bounding box center [479, 58] width 93 height 5
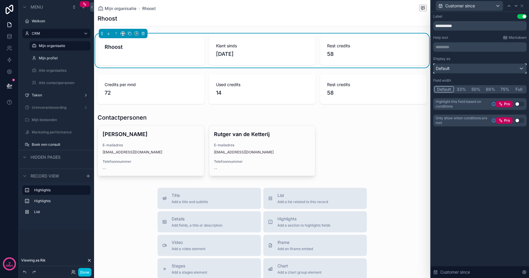
click at [465, 69] on div "Default" at bounding box center [479, 68] width 93 height 9
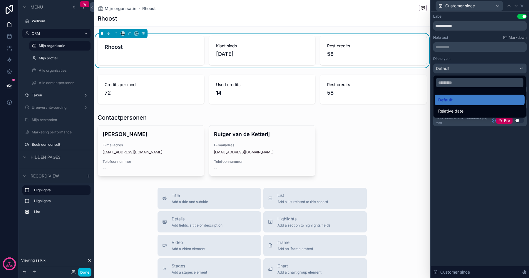
click at [456, 112] on span "Relative date" at bounding box center [450, 110] width 25 height 7
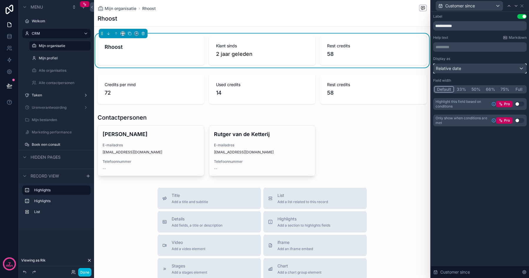
click at [465, 67] on div "Relative date" at bounding box center [479, 68] width 93 height 9
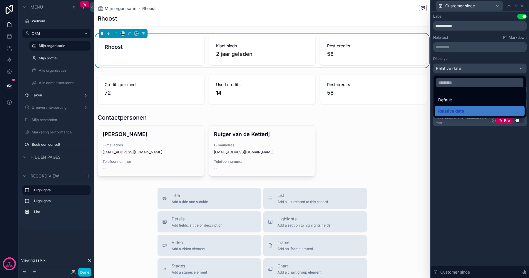
click at [451, 101] on span "Default" at bounding box center [445, 99] width 14 height 7
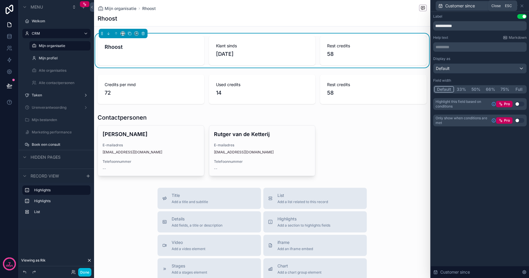
click at [522, 5] on icon at bounding box center [521, 6] width 5 height 5
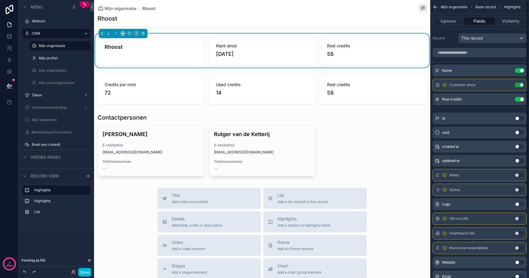
click at [0, 0] on icon "scrollable content" at bounding box center [0, 0] width 0 height 0
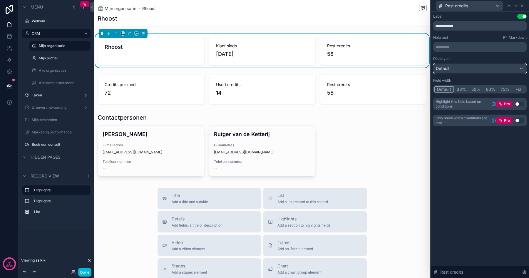
click at [472, 66] on div "Default" at bounding box center [479, 68] width 93 height 9
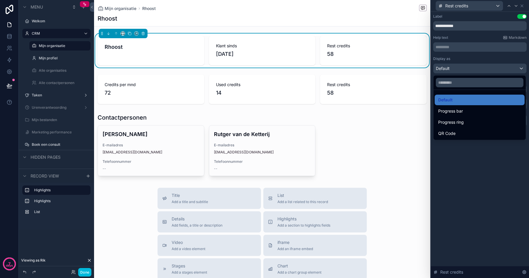
click at [457, 112] on span "Progress bar" at bounding box center [450, 110] width 25 height 7
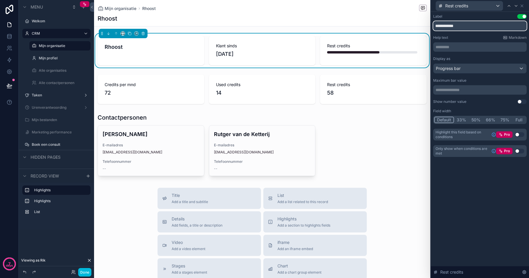
click at [454, 29] on input "**********" at bounding box center [479, 25] width 93 height 9
type input "**********"
click at [369, 140] on div "scrollable content" at bounding box center [262, 144] width 336 height 67
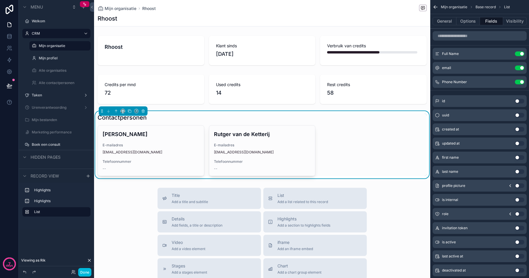
click at [54, 72] on label "Alle organisaties" at bounding box center [63, 70] width 48 height 5
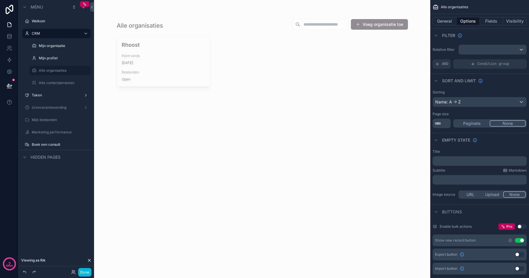
click at [164, 65] on div "scrollable content" at bounding box center [262, 52] width 300 height 105
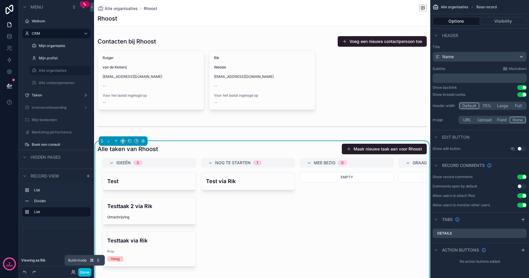
click at [83, 271] on button "Done" at bounding box center [84, 272] width 13 height 9
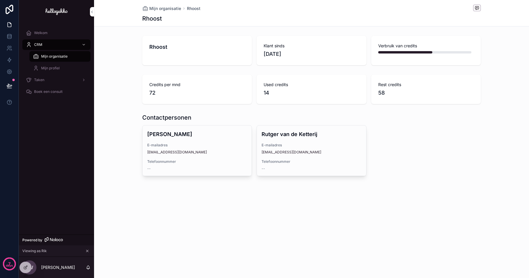
click at [0, 0] on icon at bounding box center [0, 0] width 0 height 0
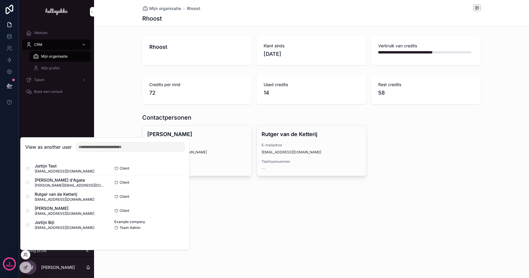
click at [0, 0] on button "Select" at bounding box center [0, 0] width 0 height 0
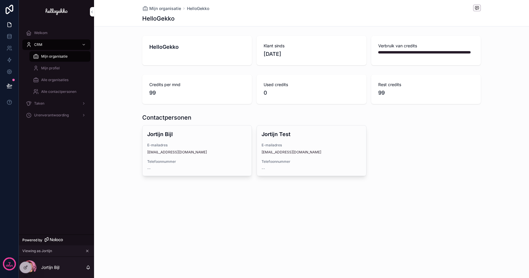
click at [50, 56] on span "Mijn organisatie" at bounding box center [54, 56] width 26 height 5
click at [55, 78] on span "Alle organisaties" at bounding box center [54, 80] width 27 height 5
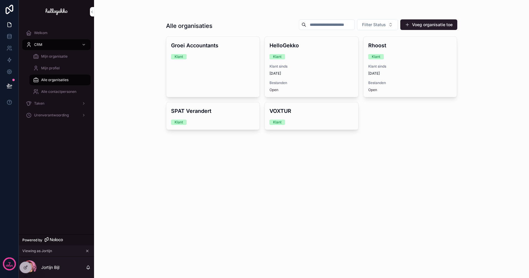
click at [316, 65] on span "Klant sinds" at bounding box center [311, 66] width 84 height 5
click at [54, 55] on span "Mijn organisatie" at bounding box center [54, 56] width 26 height 5
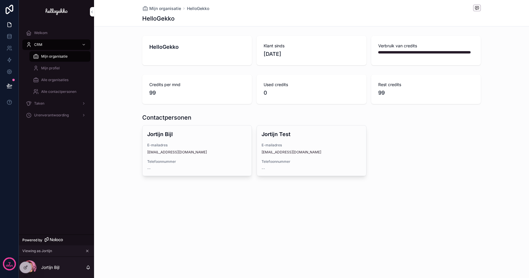
click at [25, 266] on icon at bounding box center [26, 266] width 2 height 2
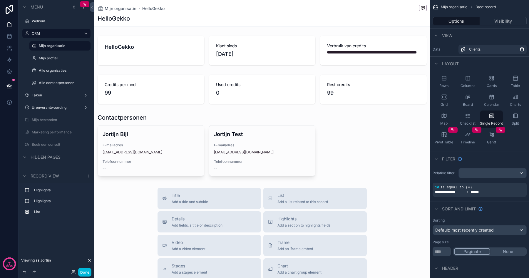
click at [365, 53] on div "scrollable content" at bounding box center [262, 222] width 336 height 444
click at [363, 47] on div "scrollable content" at bounding box center [262, 50] width 336 height 34
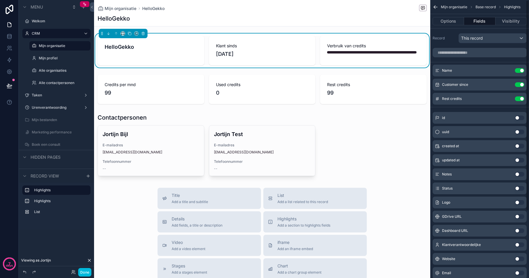
click at [0, 0] on icon "scrollable content" at bounding box center [0, 0] width 0 height 0
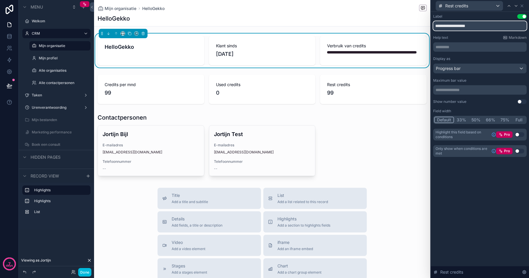
click at [455, 28] on input "**********" at bounding box center [479, 25] width 93 height 9
type input "**********"
click at [365, 86] on div "scrollable content" at bounding box center [262, 89] width 336 height 34
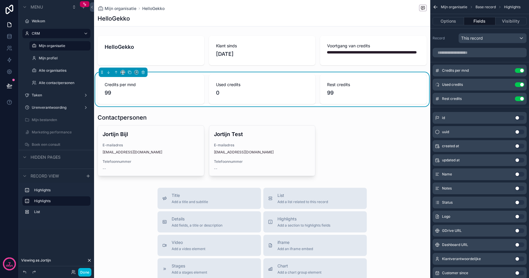
click at [0, 0] on icon "scrollable content" at bounding box center [0, 0] width 0 height 0
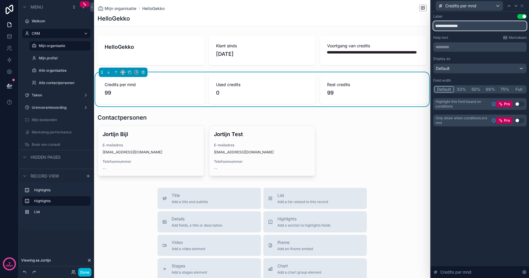
click at [456, 27] on input "**********" at bounding box center [479, 25] width 93 height 9
type input "**********"
click at [522, 6] on icon at bounding box center [521, 6] width 2 height 2
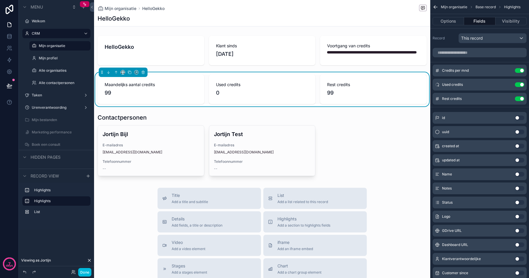
click at [0, 0] on icon "scrollable content" at bounding box center [0, 0] width 0 height 0
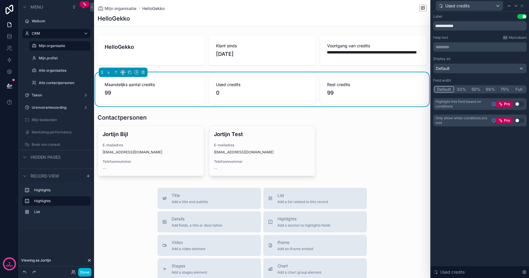
click at [466, 17] on div "Label Use setting" at bounding box center [479, 16] width 93 height 5
click at [465, 23] on input "**********" at bounding box center [479, 25] width 93 height 9
type input "**********"
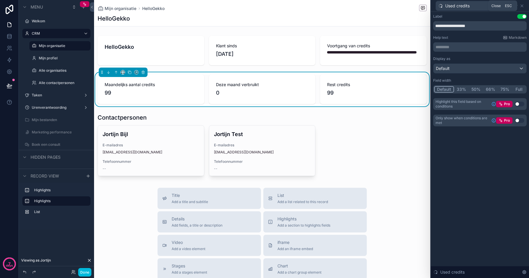
click at [521, 4] on icon at bounding box center [521, 6] width 5 height 5
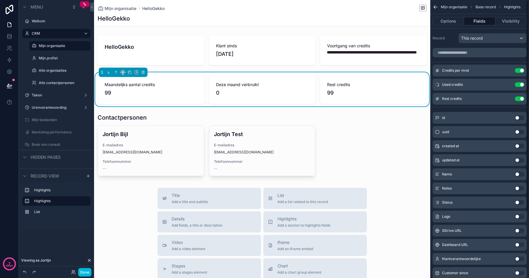
click at [386, 88] on span "Rest credits" at bounding box center [373, 85] width 92 height 6
click at [0, 0] on icon "scrollable content" at bounding box center [0, 0] width 0 height 0
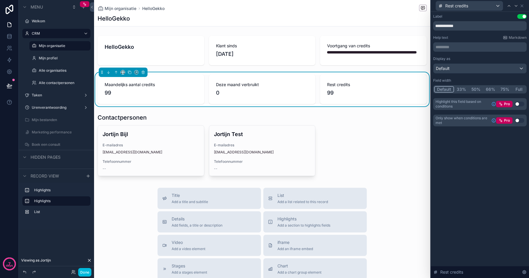
click at [456, 21] on div "**********" at bounding box center [479, 22] width 93 height 16
click at [456, 23] on input "**********" at bounding box center [479, 25] width 93 height 9
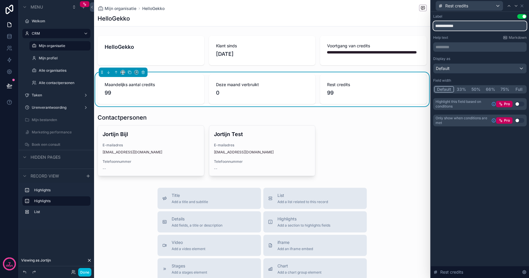
click at [456, 23] on input "**********" at bounding box center [479, 25] width 93 height 9
type input "*******"
click at [367, 135] on div "scrollable content" at bounding box center [262, 144] width 336 height 67
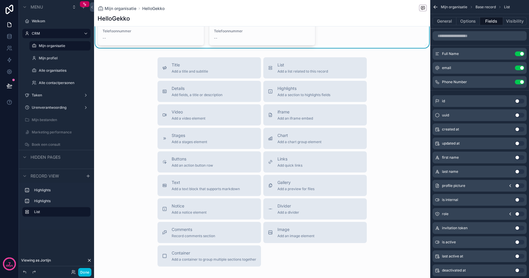
scroll to position [131, 0]
click at [85, 271] on button "Done" at bounding box center [84, 272] width 13 height 9
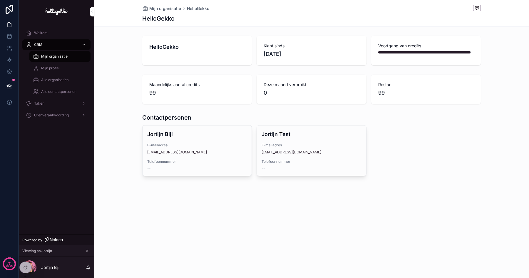
click at [48, 67] on span "Mijn profiel" at bounding box center [50, 68] width 18 height 5
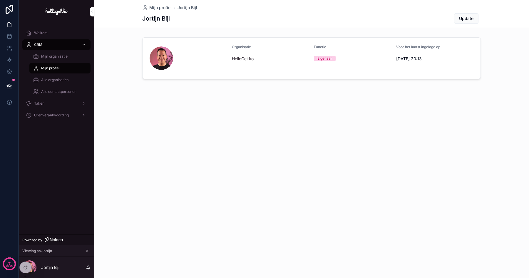
click at [52, 55] on span "Mijn organisatie" at bounding box center [54, 56] width 26 height 5
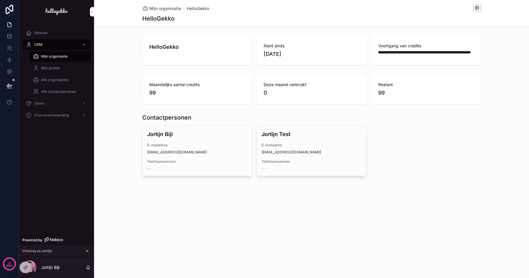
click at [51, 81] on span "Alle organisaties" at bounding box center [54, 80] width 27 height 5
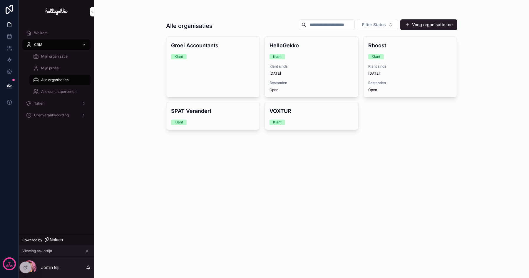
click at [293, 64] on span "Klant sinds" at bounding box center [311, 66] width 84 height 5
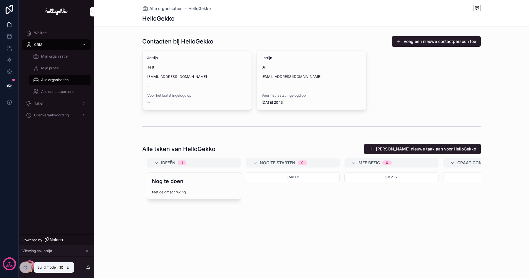
click at [25, 268] on icon at bounding box center [25, 267] width 5 height 5
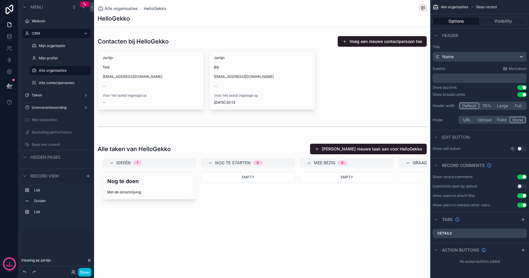
click at [182, 66] on div "scrollable content" at bounding box center [262, 72] width 336 height 79
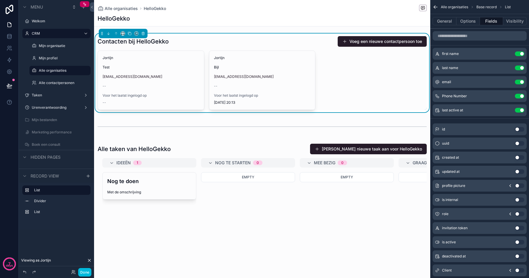
click at [216, 217] on div "scrollable content" at bounding box center [262, 214] width 336 height 146
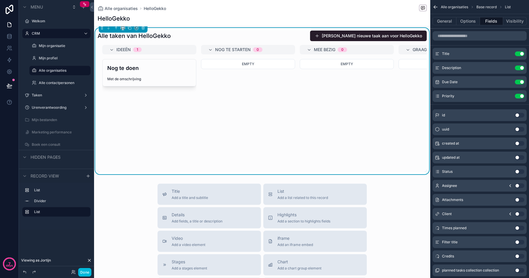
scroll to position [132, 0]
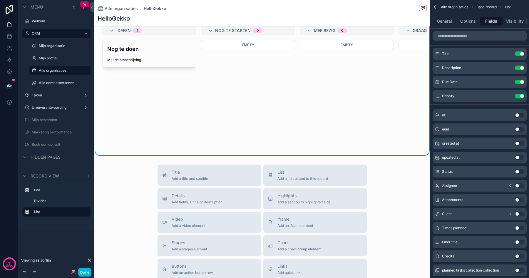
click at [295, 201] on span "Add a section to highlights fields" at bounding box center [303, 202] width 53 height 5
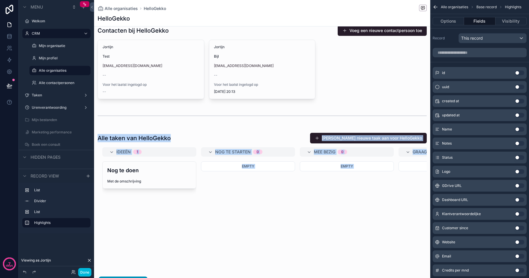
scroll to position [0, 0]
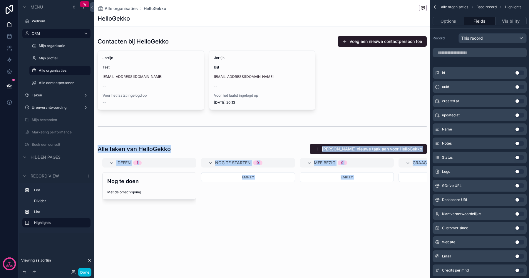
drag, startPoint x: 200, startPoint y: 137, endPoint x: 182, endPoint y: 48, distance: 91.0
click at [182, 48] on div "Contacten bij HelloGekko Voeg een nieuwe contactpersoon toe Jortijn Test hi@jor…" at bounding box center [262, 200] width 336 height 335
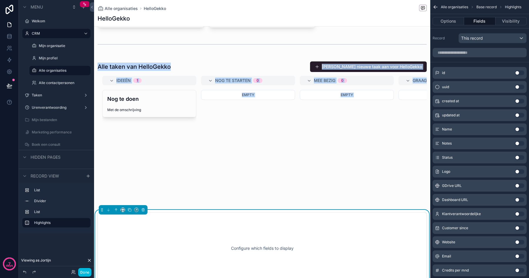
scroll to position [197, 0]
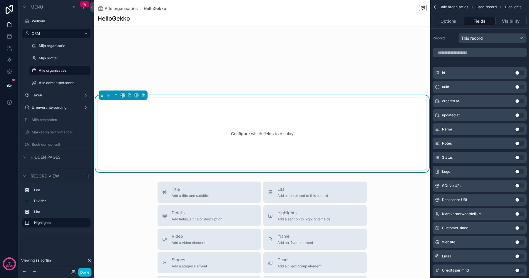
click at [141, 131] on div "Configure which fields to display" at bounding box center [261, 133] width 309 height 53
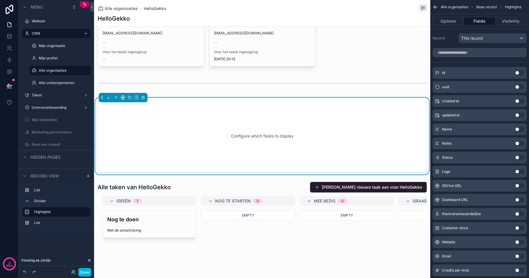
scroll to position [0, 0]
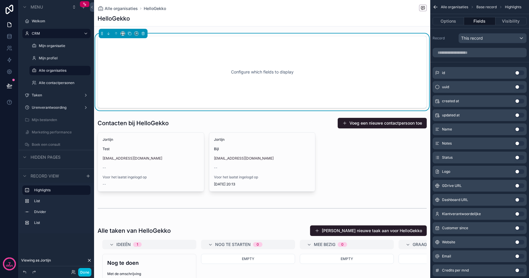
click at [50, 48] on label "Mijn organisatie" at bounding box center [63, 45] width 48 height 5
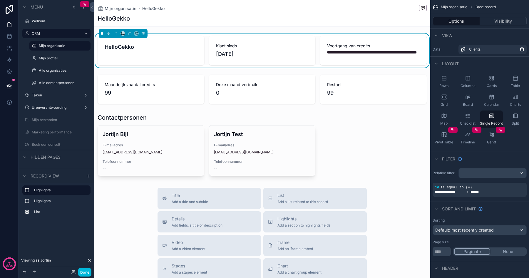
click at [49, 72] on label "Alle organisaties" at bounding box center [63, 70] width 48 height 5
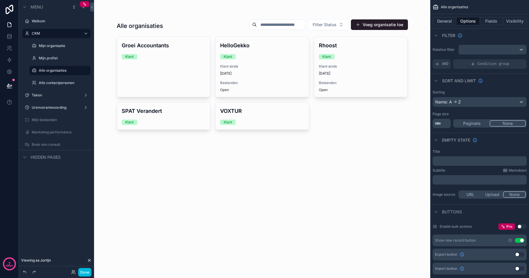
click at [157, 62] on div "Groei Accountants Klant" at bounding box center [163, 50] width 93 height 27
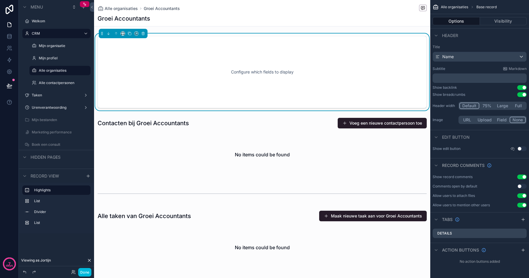
click at [59, 45] on label "Mijn organisatie" at bounding box center [63, 45] width 48 height 5
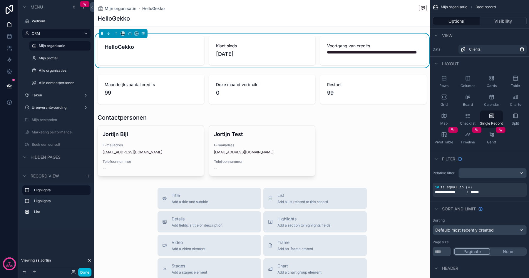
click at [56, 72] on label "Alle organisaties" at bounding box center [63, 70] width 48 height 5
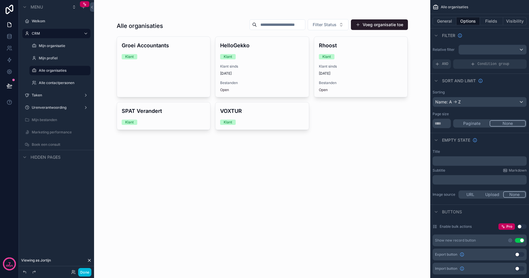
click at [152, 69] on link "Groei Accountants Klant" at bounding box center [164, 66] width 94 height 61
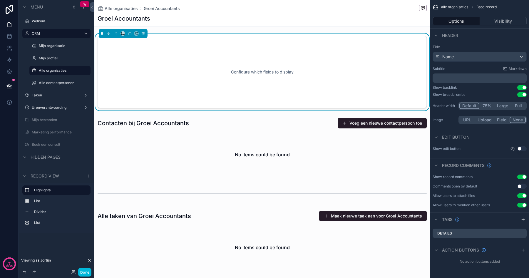
click at [166, 63] on div "Configure which fields to display" at bounding box center [261, 72] width 309 height 53
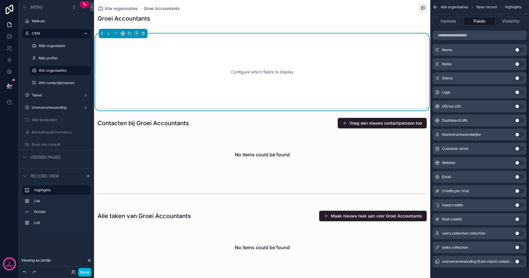
scroll to position [85, 0]
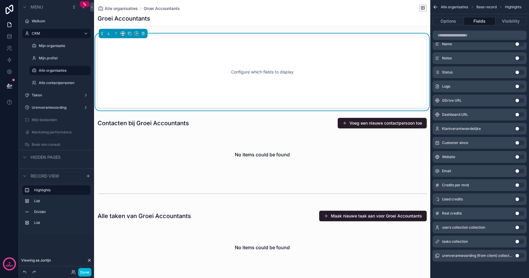
click at [518, 142] on button "Use setting" at bounding box center [518, 142] width 9 height 5
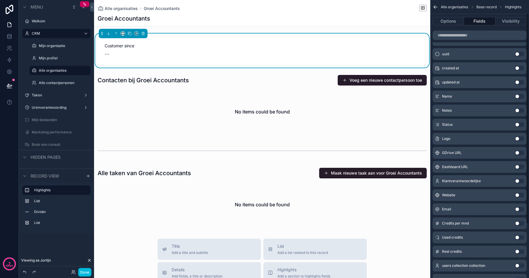
scroll to position [0, 0]
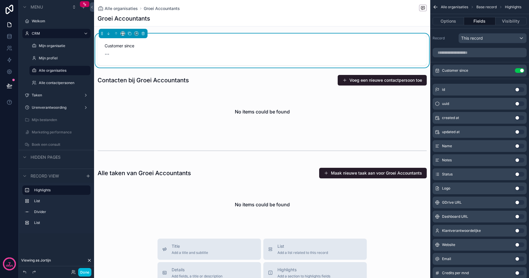
click at [0, 0] on icon "scrollable content" at bounding box center [0, 0] width 0 height 0
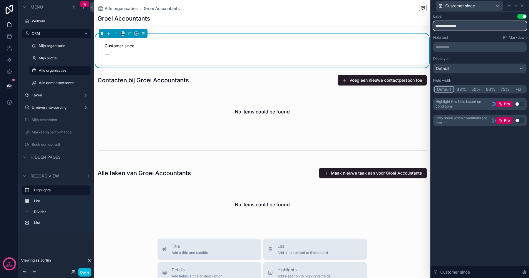
click at [469, 27] on input "**********" at bounding box center [479, 25] width 93 height 9
type input "**********"
click at [475, 17] on div "Label Use setting" at bounding box center [479, 16] width 93 height 5
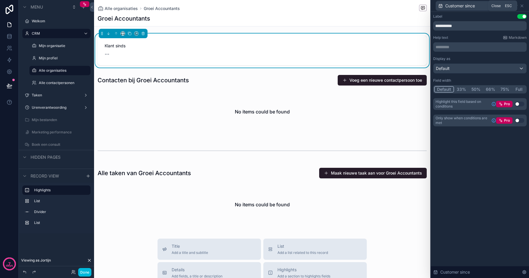
click at [521, 5] on icon at bounding box center [521, 6] width 2 height 2
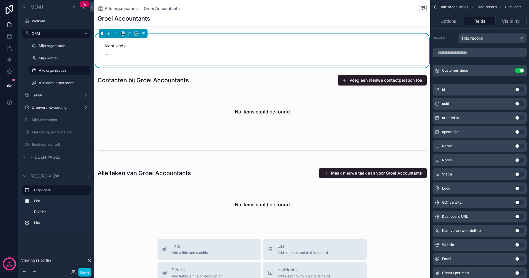
click at [520, 174] on button "Use setting" at bounding box center [518, 174] width 9 height 5
click at [312, 52] on div "--" at bounding box center [345, 54] width 148 height 8
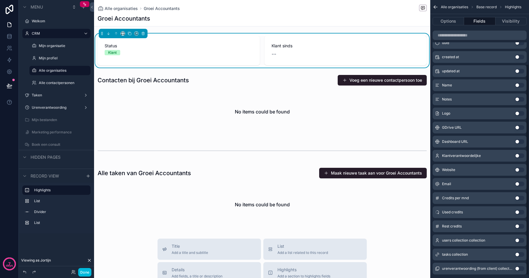
scroll to position [88, 0]
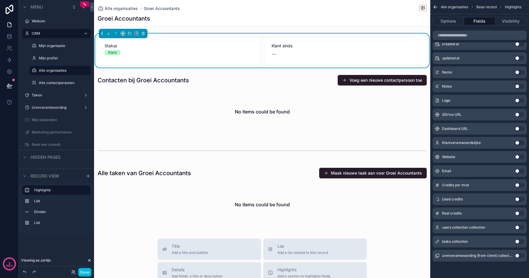
click at [519, 213] on button "Use setting" at bounding box center [518, 213] width 9 height 5
click at [389, 62] on div "Rest credits 72" at bounding box center [373, 50] width 107 height 29
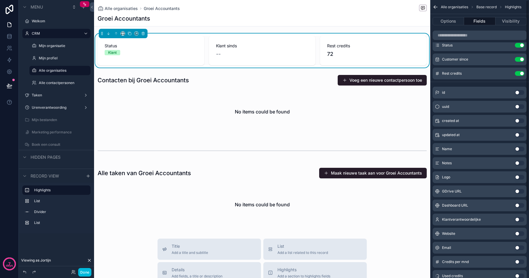
scroll to position [0, 0]
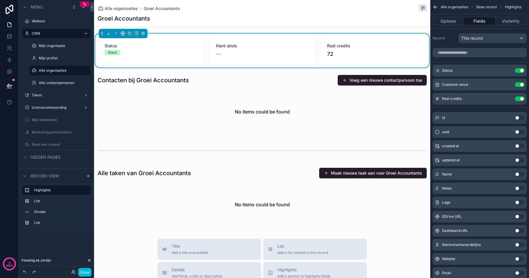
click at [0, 0] on icon "scrollable content" at bounding box center [0, 0] width 0 height 0
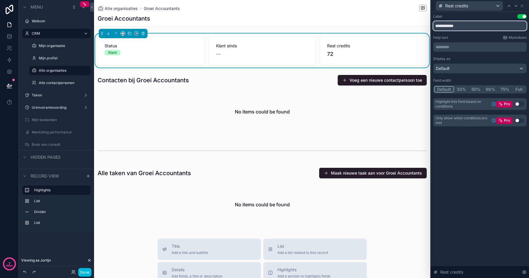
click at [456, 27] on input "**********" at bounding box center [479, 25] width 93 height 9
type input "**********"
click at [450, 68] on div "Default" at bounding box center [479, 68] width 93 height 9
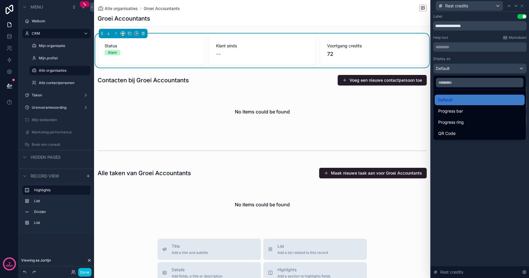
click at [454, 112] on span "Progress bar" at bounding box center [450, 110] width 25 height 7
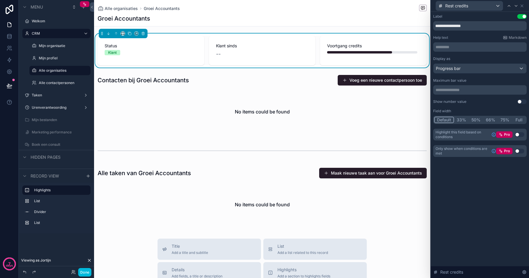
click at [318, 98] on div "scrollable content" at bounding box center [262, 104] width 336 height 64
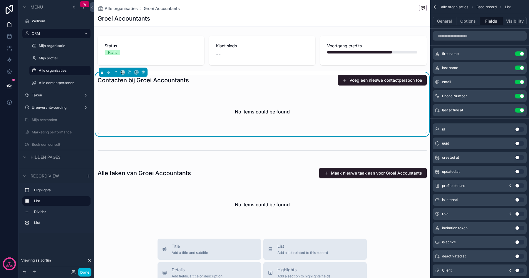
click at [312, 60] on div "scrollable content" at bounding box center [262, 50] width 336 height 34
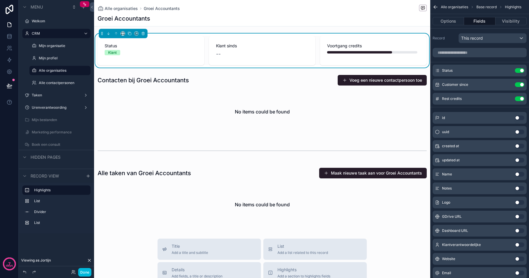
click at [58, 44] on label "Mijn organisatie" at bounding box center [63, 45] width 48 height 5
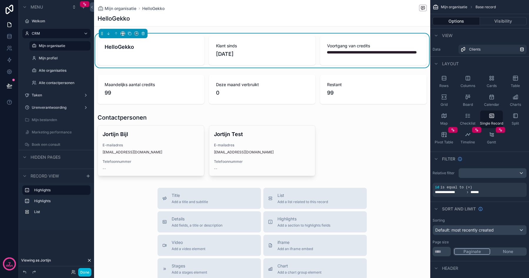
click at [59, 71] on label "Alle organisaties" at bounding box center [63, 70] width 48 height 5
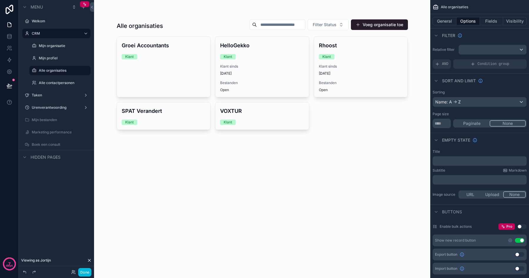
click at [55, 59] on label "Mijn profiel" at bounding box center [63, 58] width 48 height 5
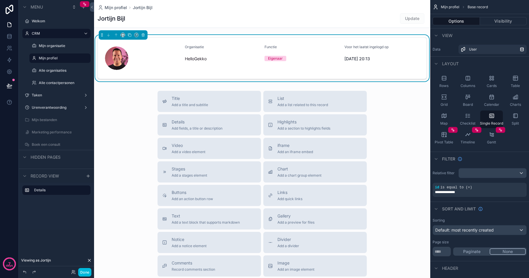
click at [56, 69] on label "Alle organisaties" at bounding box center [63, 70] width 48 height 5
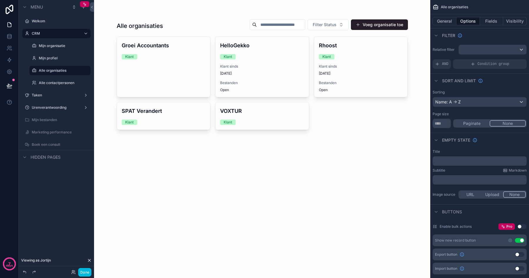
click at [155, 60] on div "Groei Accountants Klant" at bounding box center [163, 50] width 93 height 27
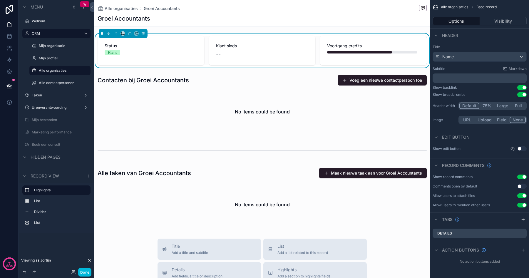
click at [233, 53] on div "--" at bounding box center [262, 54] width 92 height 8
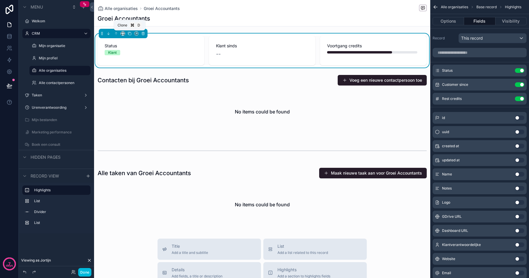
click at [129, 33] on icon "scrollable content" at bounding box center [129, 33] width 4 height 4
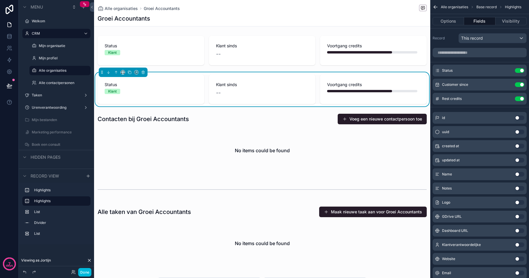
click at [158, 85] on span "Status" at bounding box center [151, 85] width 92 height 6
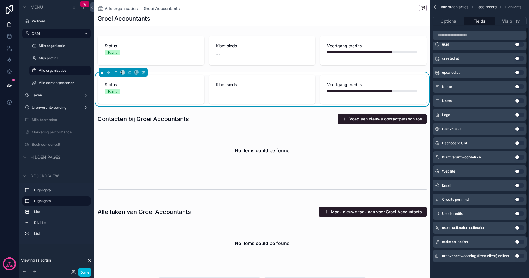
scroll to position [88, 0]
click at [517, 200] on button "Use setting" at bounding box center [518, 199] width 9 height 5
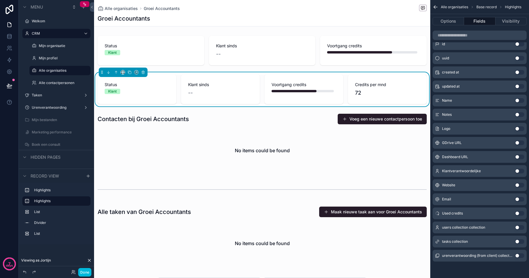
click at [518, 213] on button "Use setting" at bounding box center [518, 213] width 9 height 5
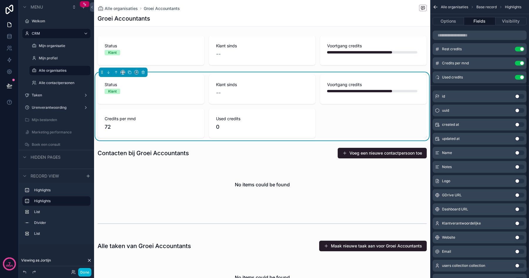
scroll to position [0, 0]
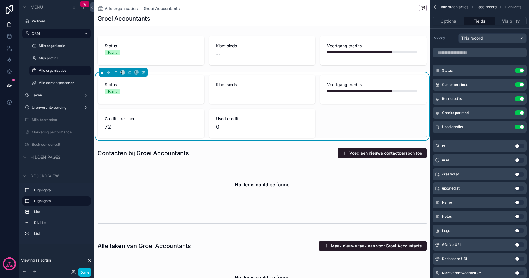
click at [518, 69] on button "Use setting" at bounding box center [518, 70] width 9 height 5
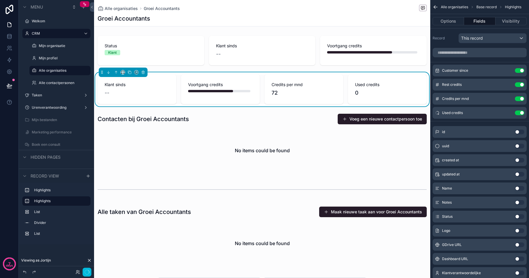
click at [520, 71] on button "Use setting" at bounding box center [518, 70] width 9 height 5
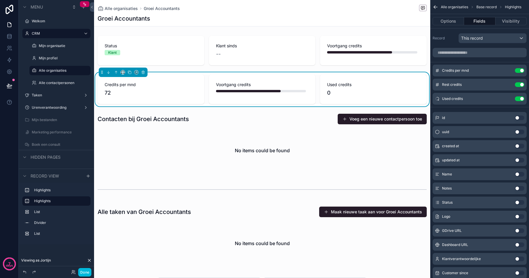
click at [0, 0] on icon "scrollable content" at bounding box center [0, 0] width 0 height 0
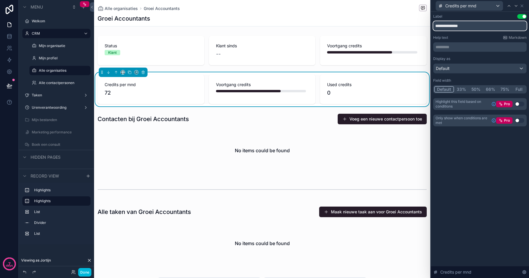
click at [459, 25] on input "**********" at bounding box center [479, 25] width 93 height 9
type input "**********"
click at [523, 6] on icon at bounding box center [521, 6] width 5 height 5
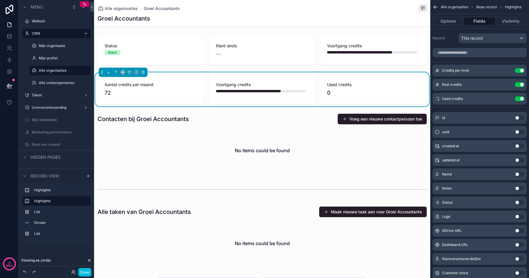
click at [0, 0] on icon "scrollable content" at bounding box center [0, 0] width 0 height 0
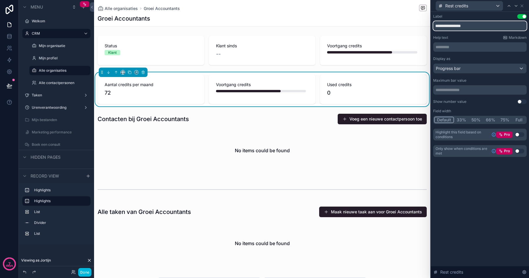
click at [466, 28] on input "**********" at bounding box center [479, 25] width 93 height 9
type input "**********"
click at [522, 2] on div "Rest credits" at bounding box center [479, 5] width 93 height 11
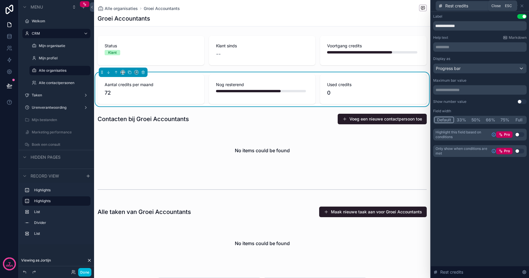
click at [522, 4] on icon at bounding box center [521, 6] width 5 height 5
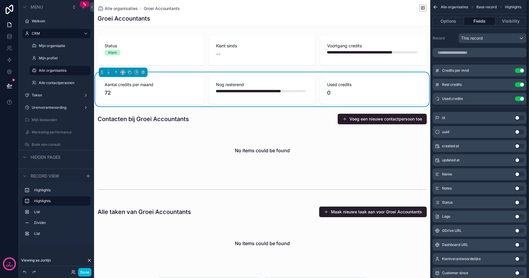
click at [60, 44] on label "Mijn organisatie" at bounding box center [63, 45] width 48 height 5
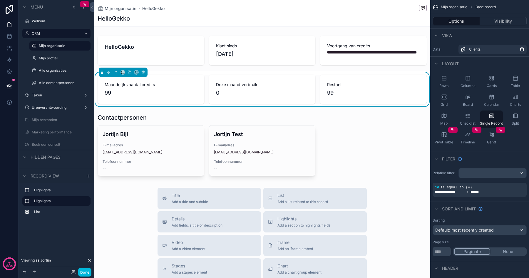
click at [53, 69] on label "Alle organisaties" at bounding box center [63, 70] width 48 height 5
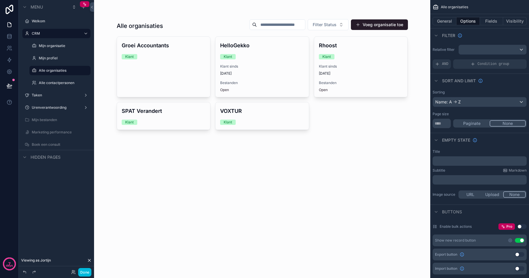
click at [146, 68] on link "Groei Accountants Klant" at bounding box center [164, 66] width 94 height 61
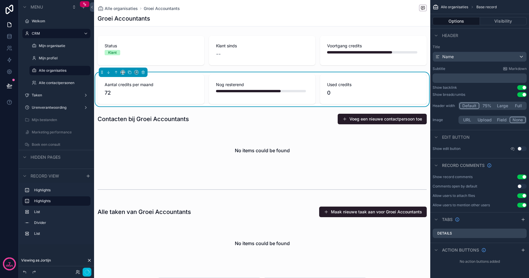
click at [276, 95] on div "Nog resterend" at bounding box center [262, 89] width 107 height 29
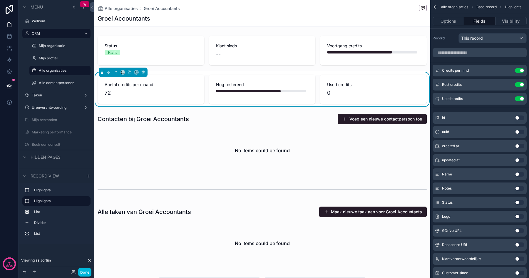
click at [0, 0] on icon "scrollable content" at bounding box center [0, 0] width 0 height 0
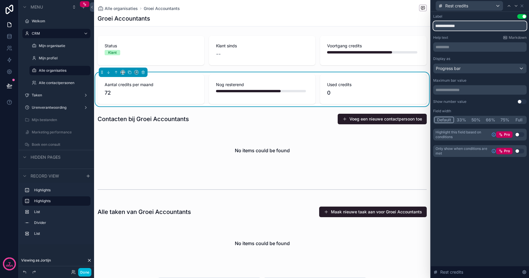
click at [463, 30] on input "**********" at bounding box center [479, 25] width 93 height 9
type input "*******"
click at [468, 68] on div "Progress bar" at bounding box center [479, 68] width 93 height 9
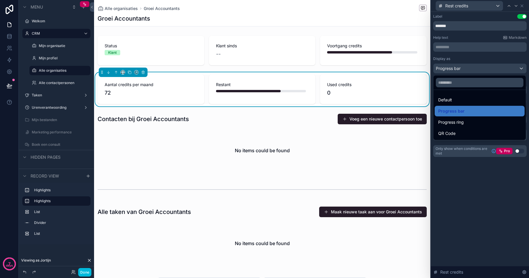
click at [447, 99] on span "Default" at bounding box center [445, 99] width 14 height 7
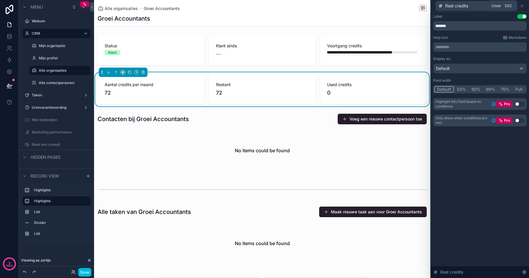
click at [521, 6] on icon at bounding box center [521, 6] width 2 height 2
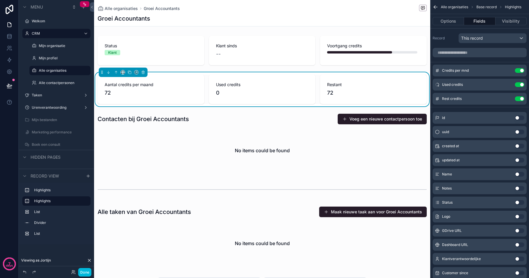
click at [0, 0] on icon "scrollable content" at bounding box center [0, 0] width 0 height 0
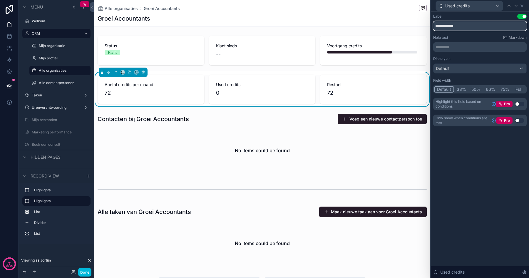
click at [466, 26] on input "**********" at bounding box center [479, 25] width 93 height 9
type input "**********"
click at [469, 164] on div "**********" at bounding box center [479, 145] width 98 height 266
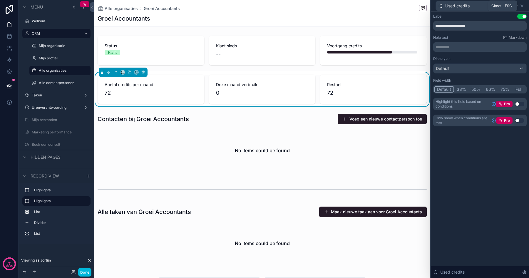
click at [523, 5] on icon at bounding box center [521, 6] width 5 height 5
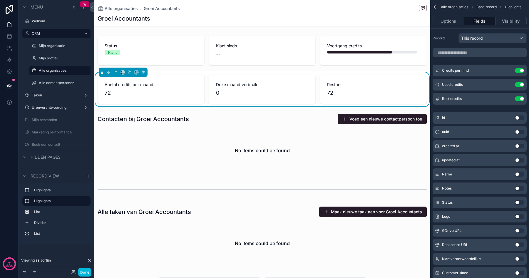
click at [242, 49] on div "scrollable content" at bounding box center [262, 50] width 336 height 34
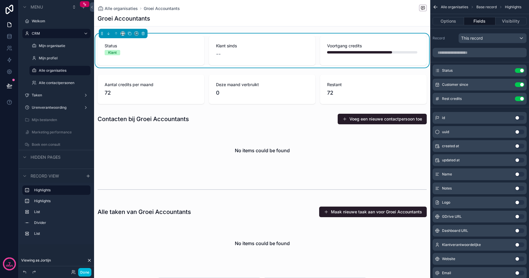
click at [245, 76] on div "scrollable content" at bounding box center [262, 89] width 336 height 34
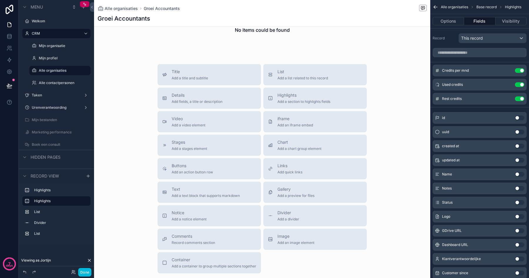
scroll to position [224, 0]
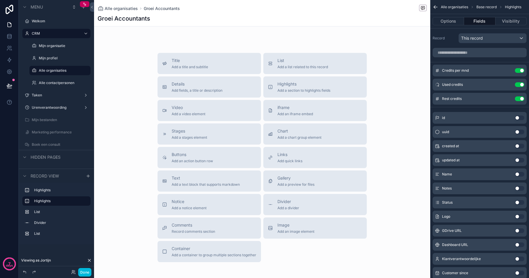
click at [85, 272] on button "Done" at bounding box center [84, 272] width 13 height 9
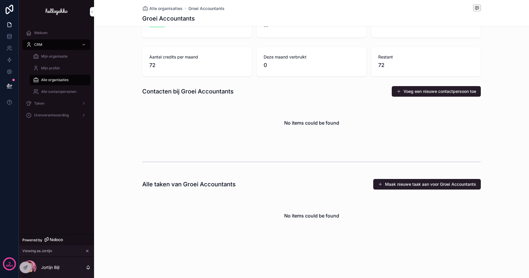
scroll to position [28, 0]
click at [46, 79] on span "Alle organisaties" at bounding box center [54, 80] width 27 height 5
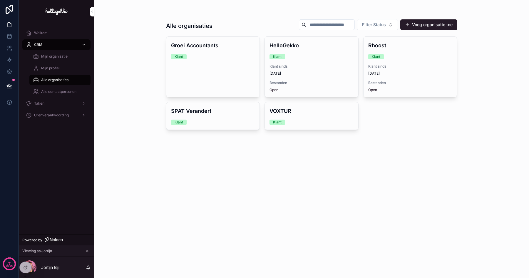
click at [302, 63] on div "HelloGekko Klant Klant sinds 1-10-2023 Bestanden Open" at bounding box center [311, 67] width 93 height 60
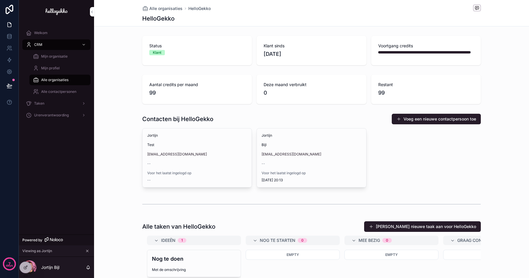
click at [58, 83] on div "Alle organisaties" at bounding box center [60, 79] width 54 height 9
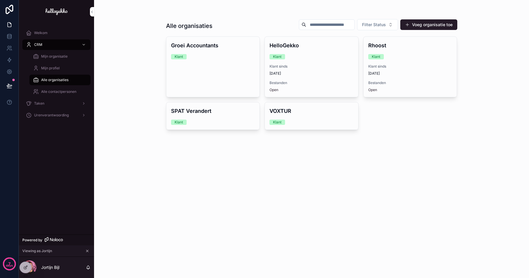
click at [381, 64] on span "Klant sinds" at bounding box center [410, 66] width 84 height 5
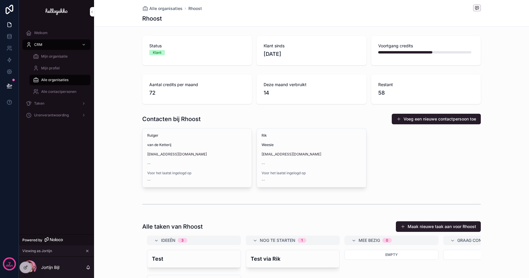
click at [456, 111] on div "Contacten bij Rhoost Voeg een nieuwe contactpersoon toe Rutger van de Ketterij …" at bounding box center [311, 150] width 435 height 79
click at [456, 117] on button "Voeg een nieuwe contactpersoon toe" at bounding box center [435, 119] width 89 height 11
click at [430, 227] on button "Maak nieuwe taak aan voor Rhoost" at bounding box center [438, 226] width 85 height 11
click at [56, 90] on span "Alle contactpersonen" at bounding box center [58, 91] width 35 height 5
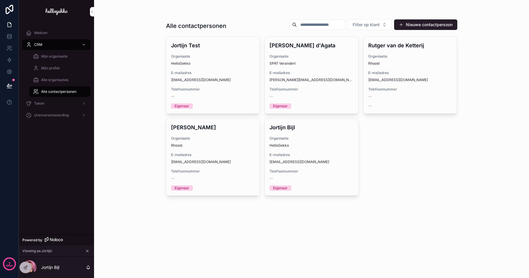
click at [427, 25] on button "Nieuwe contactpersoon" at bounding box center [425, 24] width 63 height 11
click at [26, 266] on icon at bounding box center [26, 266] width 1 height 1
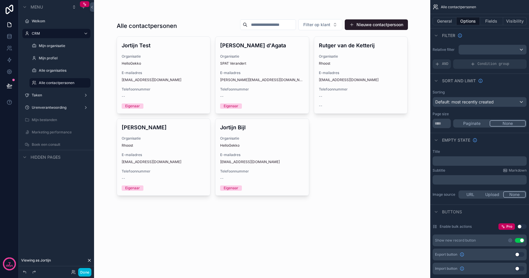
click at [55, 72] on label "Alle organisaties" at bounding box center [63, 70] width 48 height 5
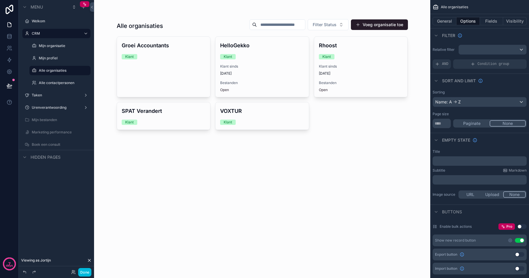
click at [168, 63] on div "scrollable content" at bounding box center [262, 74] width 300 height 149
click at [168, 63] on div "Groei Accountants Klant" at bounding box center [163, 50] width 93 height 27
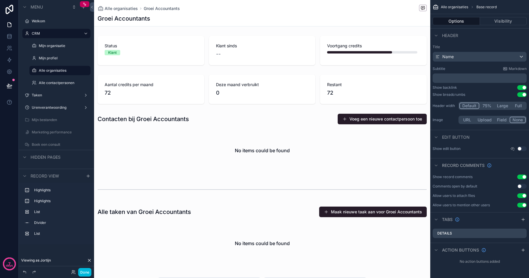
click at [386, 148] on div "scrollable content" at bounding box center [262, 143] width 336 height 64
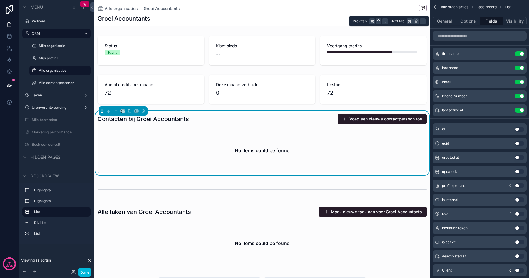
click at [465, 20] on button "Options" at bounding box center [467, 21] width 23 height 8
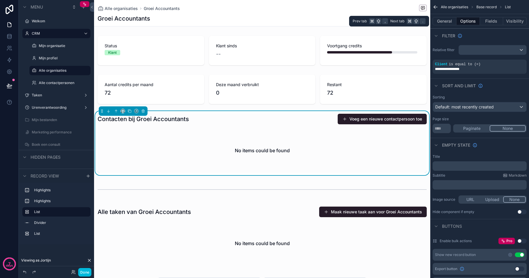
click at [448, 19] on button "General" at bounding box center [444, 21] width 24 height 8
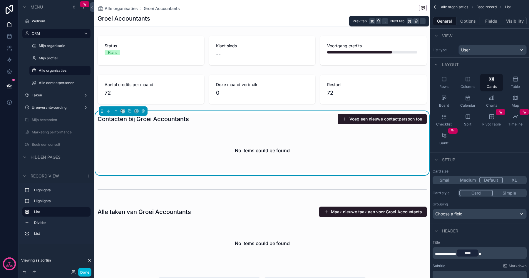
click at [469, 19] on button "Options" at bounding box center [467, 21] width 23 height 8
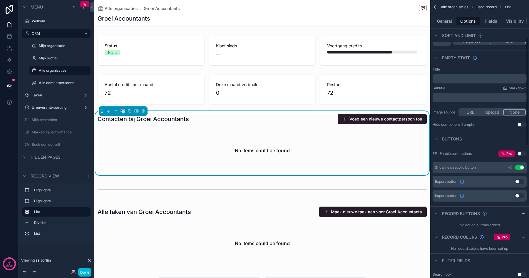
scroll to position [110, 0]
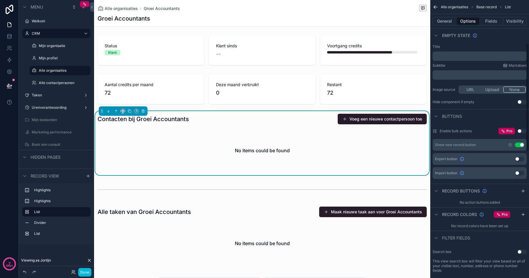
click at [510, 145] on icon "scrollable content" at bounding box center [509, 144] width 1 height 1
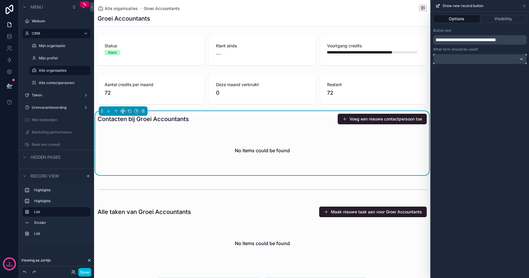
click at [475, 59] on div at bounding box center [479, 58] width 93 height 9
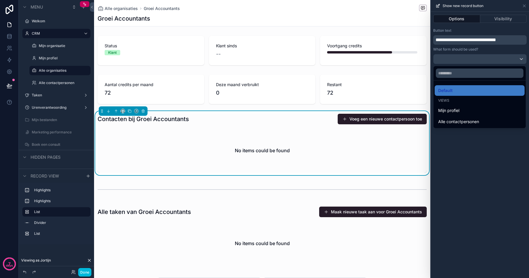
click at [475, 118] on span "Alle contactpersonen" at bounding box center [458, 121] width 41 height 7
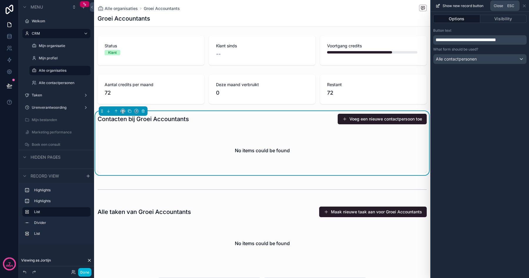
click at [524, 6] on icon at bounding box center [524, 6] width 2 height 2
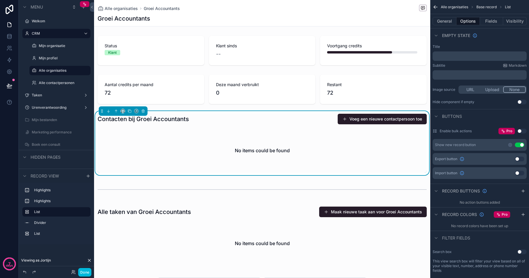
click at [376, 120] on button "Voeg een nieuwe contactpersoon toe" at bounding box center [381, 119] width 89 height 11
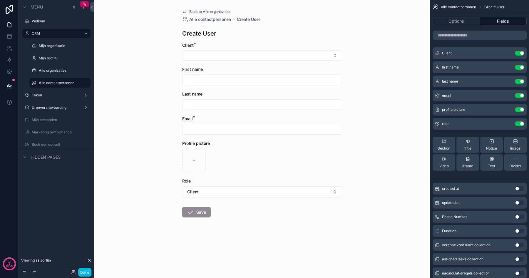
click at [0, 0] on icon "scrollable content" at bounding box center [0, 0] width 0 height 0
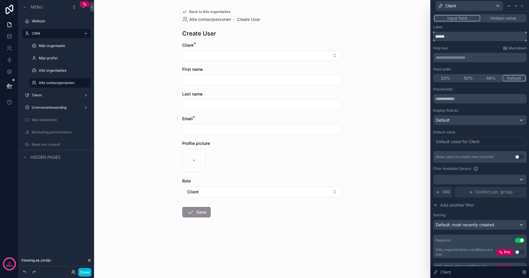
click at [455, 39] on input "******" at bounding box center [479, 36] width 93 height 9
type input "**********"
click at [470, 27] on div "Label" at bounding box center [479, 27] width 93 height 5
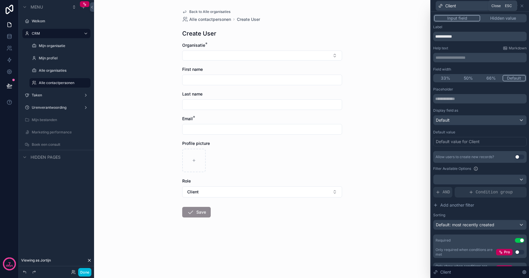
click at [522, 6] on icon at bounding box center [521, 6] width 2 height 2
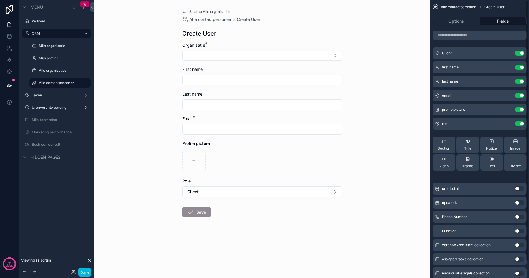
click at [0, 0] on icon "scrollable content" at bounding box center [0, 0] width 0 height 0
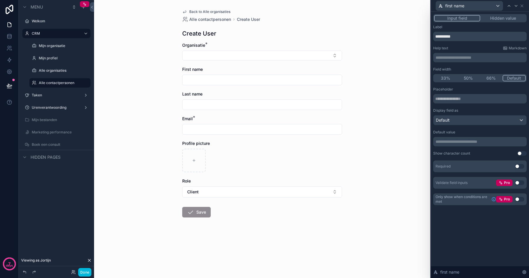
click at [468, 42] on div "**********" at bounding box center [479, 115] width 93 height 180
click at [466, 37] on input "**********" at bounding box center [479, 36] width 93 height 9
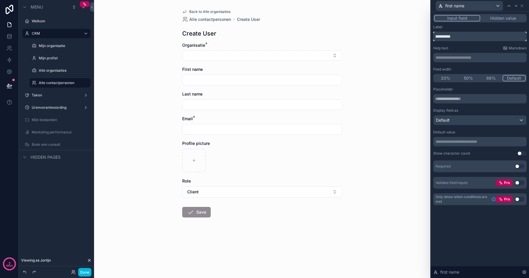
click at [466, 37] on input "**********" at bounding box center [479, 36] width 93 height 9
type input "********"
click at [522, 7] on icon at bounding box center [521, 6] width 5 height 5
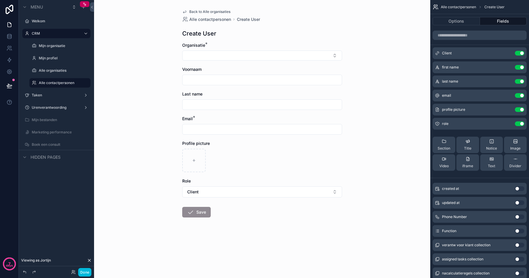
click at [0, 0] on icon "scrollable content" at bounding box center [0, 0] width 0 height 0
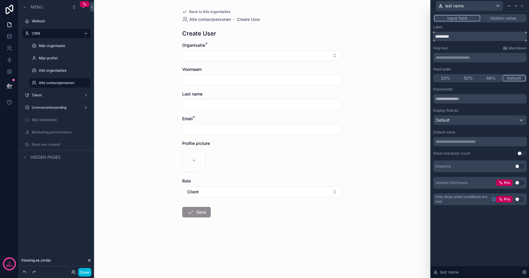
click at [481, 38] on input "*********" at bounding box center [479, 36] width 93 height 9
type input "**********"
click at [472, 79] on button "50%" at bounding box center [468, 78] width 23 height 6
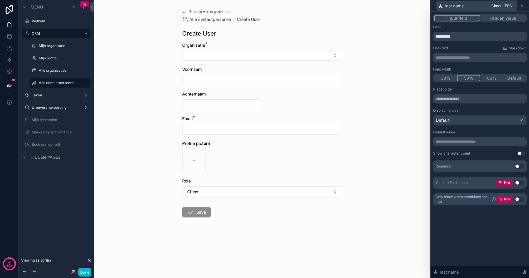
click at [523, 6] on icon at bounding box center [521, 6] width 5 height 5
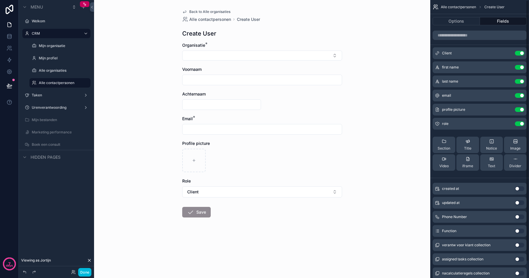
click at [0, 0] on icon "scrollable content" at bounding box center [0, 0] width 0 height 0
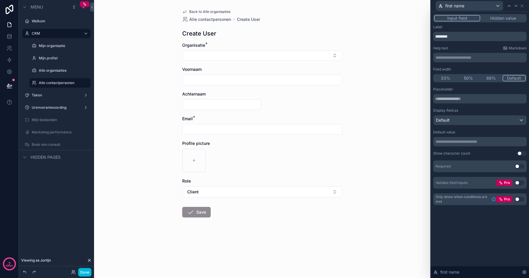
click at [468, 78] on button "50%" at bounding box center [468, 78] width 23 height 6
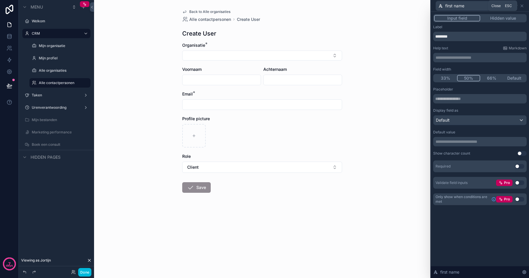
click at [521, 7] on icon at bounding box center [521, 6] width 5 height 5
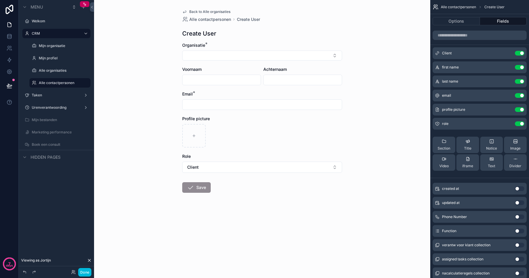
click at [0, 0] on icon "scrollable content" at bounding box center [0, 0] width 0 height 0
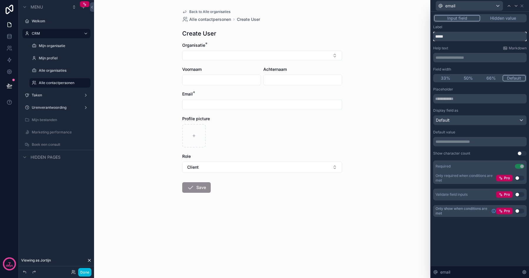
click at [461, 38] on input "*****" at bounding box center [479, 36] width 93 height 9
type input "**********"
click at [521, 7] on icon at bounding box center [521, 6] width 5 height 5
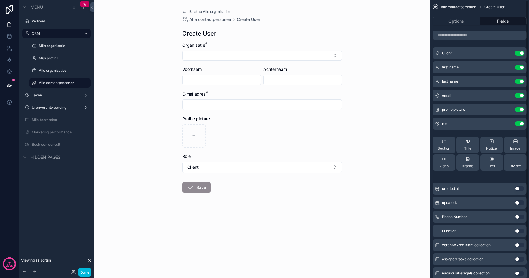
click at [0, 0] on icon "scrollable content" at bounding box center [0, 0] width 0 height 0
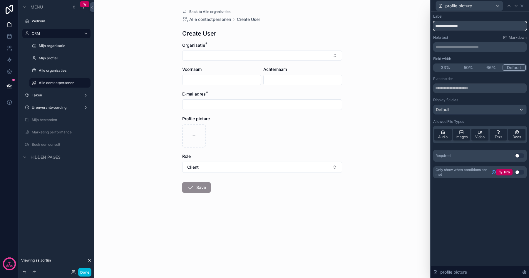
click at [456, 22] on input "**********" at bounding box center [479, 25] width 93 height 9
click at [456, 23] on input "**********" at bounding box center [479, 25] width 93 height 9
type input "**********"
click at [519, 6] on icon at bounding box center [521, 6] width 5 height 5
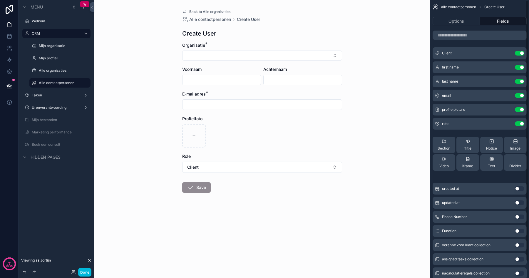
click at [519, 125] on button "Use setting" at bounding box center [518, 123] width 9 height 5
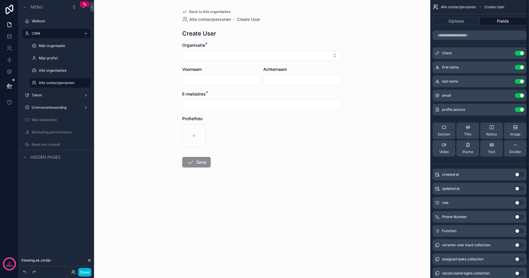
click at [465, 23] on button "Options" at bounding box center [455, 21] width 47 height 8
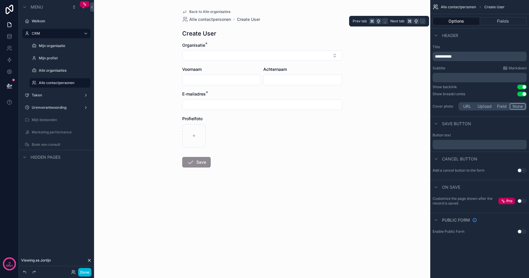
click at [490, 23] on button "Fields" at bounding box center [503, 21] width 47 height 8
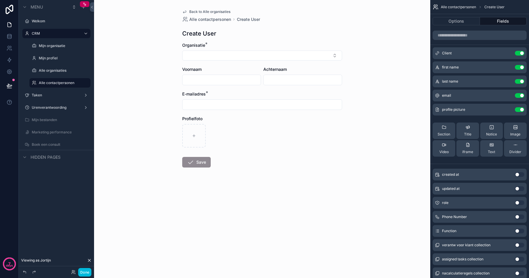
scroll to position [18, 0]
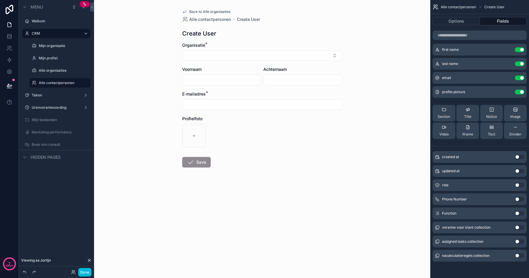
click at [500, 184] on div "role Use setting" at bounding box center [479, 185] width 94 height 12
click at [518, 184] on button "Use setting" at bounding box center [518, 185] width 9 height 5
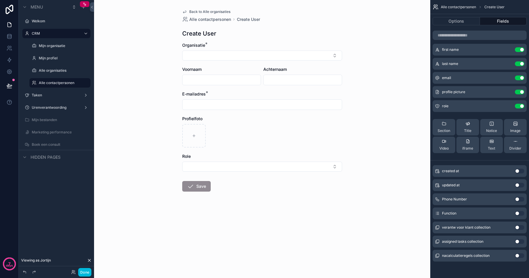
click at [0, 0] on icon "scrollable content" at bounding box center [0, 0] width 0 height 0
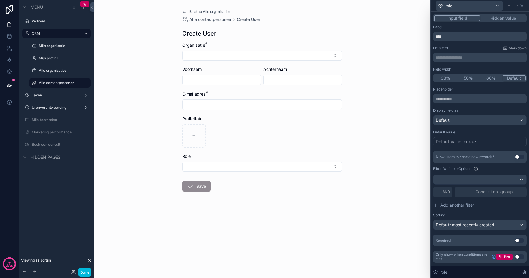
click at [498, 18] on button "Hidden value" at bounding box center [503, 18] width 46 height 6
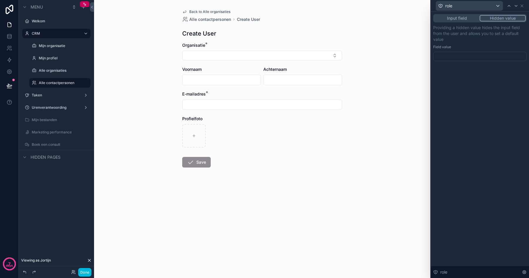
click at [458, 58] on div at bounding box center [479, 56] width 93 height 9
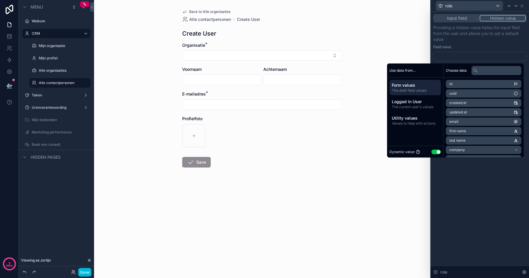
click at [432, 151] on button "Use setting" at bounding box center [435, 151] width 9 height 5
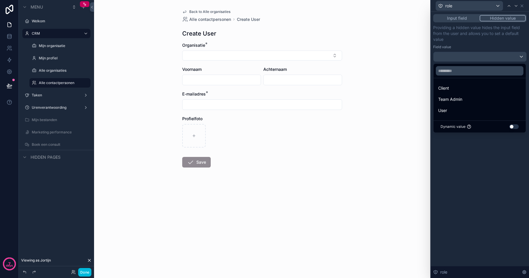
click at [461, 88] on div "Client" at bounding box center [479, 88] width 83 height 7
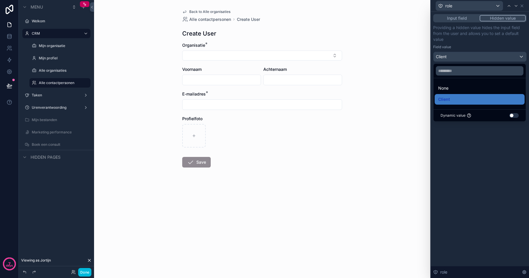
click at [472, 147] on div "Input field Hidden value Providing a hidden value hides the input field from th…" at bounding box center [479, 145] width 98 height 266
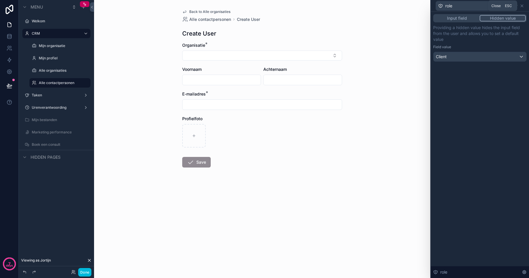
click at [521, 6] on icon at bounding box center [521, 6] width 5 height 5
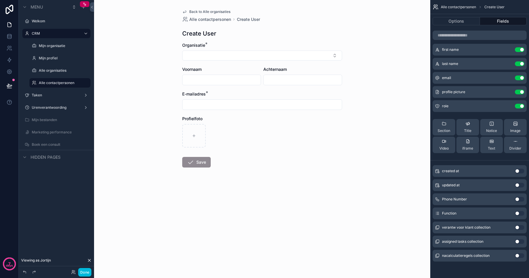
click at [199, 184] on form "Organisatie * Voornaam Achternaam E-mailadres * Profielfoto Save" at bounding box center [262, 123] width 160 height 163
click at [225, 155] on form "Organisatie * Voornaam Achternaam E-mailadres * Profielfoto Save" at bounding box center [262, 123] width 160 height 163
click at [459, 21] on button "Options" at bounding box center [455, 21] width 47 height 8
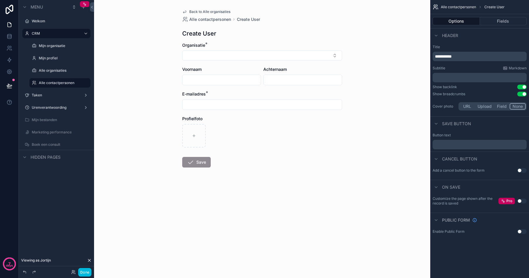
click at [458, 142] on p "﻿" at bounding box center [480, 144] width 90 height 5
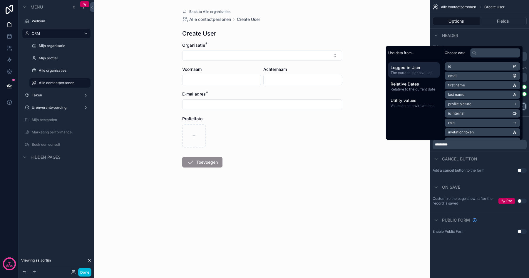
click at [523, 171] on button "Use setting" at bounding box center [521, 170] width 9 height 5
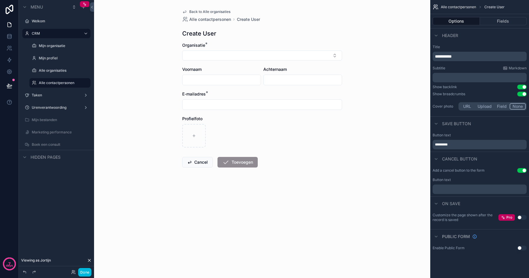
click at [455, 191] on p "﻿" at bounding box center [480, 189] width 90 height 5
click at [258, 235] on div "Back to Alle organisaties Alle contactpersonen Create User Create User Organisa…" at bounding box center [262, 139] width 336 height 278
click at [79, 269] on button "Done" at bounding box center [84, 272] width 13 height 9
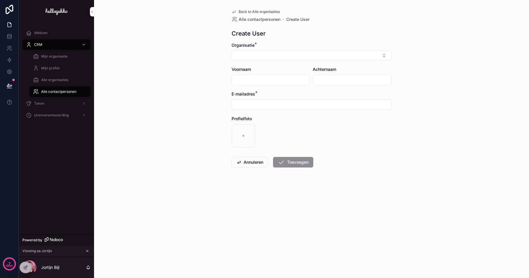
click at [59, 83] on div "Alle organisaties" at bounding box center [60, 79] width 54 height 9
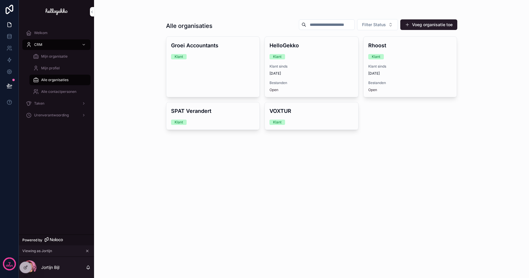
click at [59, 90] on span "Alle contactpersonen" at bounding box center [58, 91] width 35 height 5
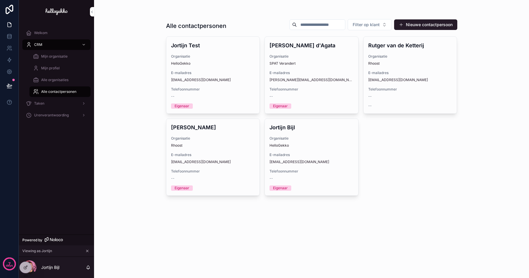
click at [436, 27] on button "Nieuwe contactpersoon" at bounding box center [425, 24] width 63 height 11
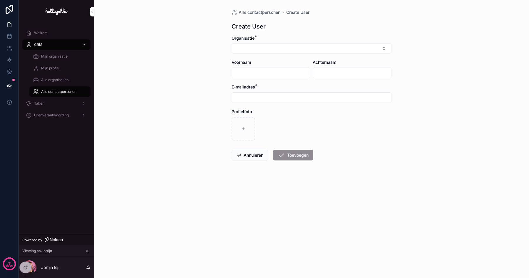
click at [53, 77] on div "Alle organisaties" at bounding box center [60, 79] width 54 height 9
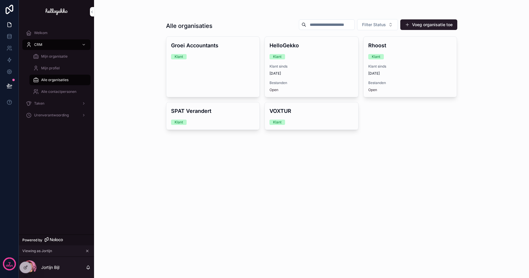
click at [237, 61] on div "Groei Accountants Klant" at bounding box center [212, 50] width 93 height 27
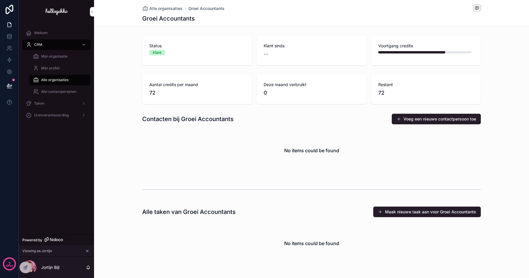
click at [446, 113] on div "Voeg een nieuwe contactpersoon toe" at bounding box center [434, 118] width 94 height 11
click at [446, 118] on button "Voeg een nieuwe contactpersoon toe" at bounding box center [435, 119] width 89 height 11
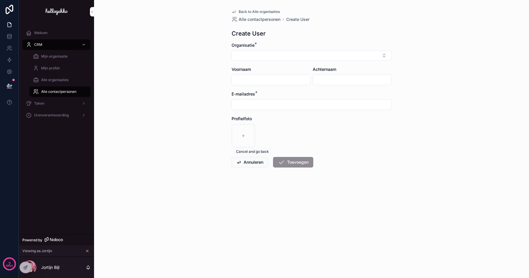
click at [256, 160] on button "Annuleren" at bounding box center [249, 162] width 37 height 11
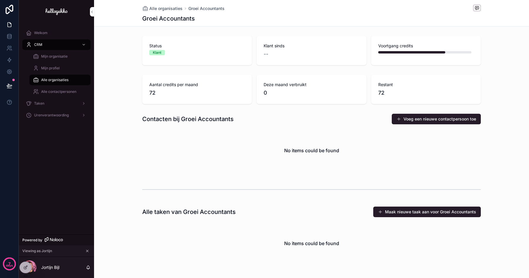
click at [26, 268] on icon at bounding box center [25, 267] width 3 height 3
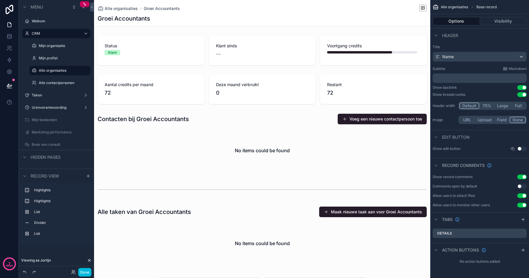
click at [371, 118] on div "scrollable content" at bounding box center [262, 143] width 336 height 64
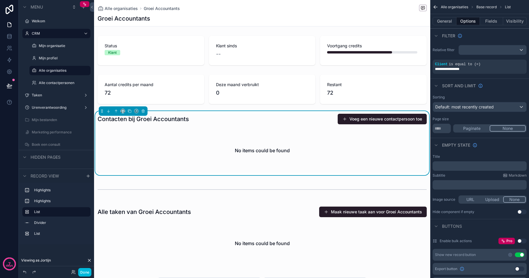
click at [367, 120] on button "Voeg een nieuwe contactpersoon toe" at bounding box center [381, 119] width 89 height 11
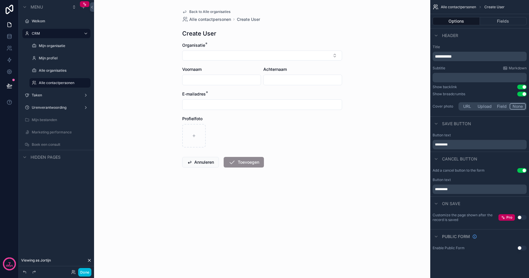
click at [468, 54] on p "**********" at bounding box center [480, 56] width 90 height 6
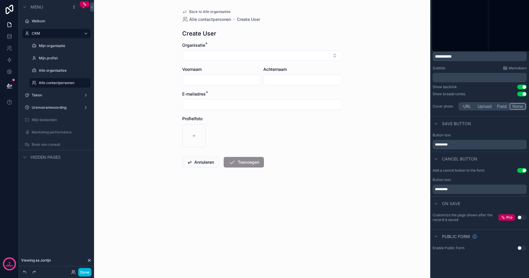
click at [468, 54] on p "**********" at bounding box center [480, 56] width 90 height 6
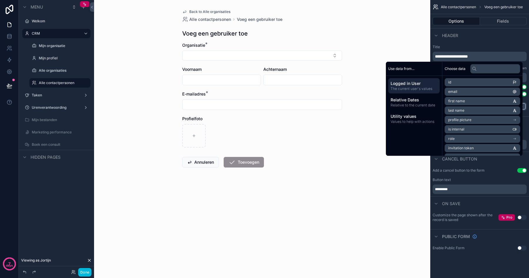
click at [472, 211] on div "Customize the page shown after the record is saved Pro Use setting" at bounding box center [479, 219] width 99 height 19
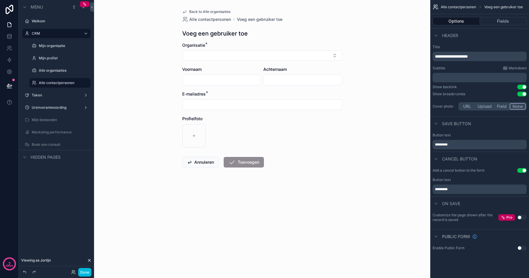
click at [463, 55] on span "**********" at bounding box center [451, 56] width 33 height 4
click at [470, 44] on div "**********" at bounding box center [479, 78] width 99 height 72
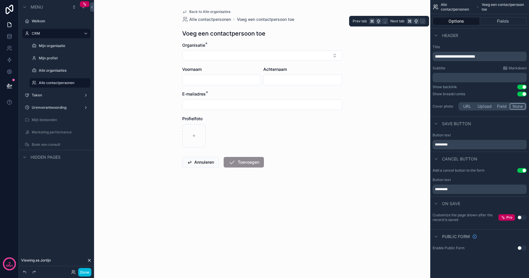
click at [498, 24] on button "Fields" at bounding box center [503, 21] width 47 height 8
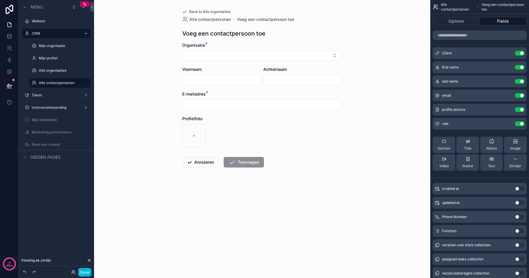
click at [0, 0] on icon "scrollable content" at bounding box center [0, 0] width 0 height 0
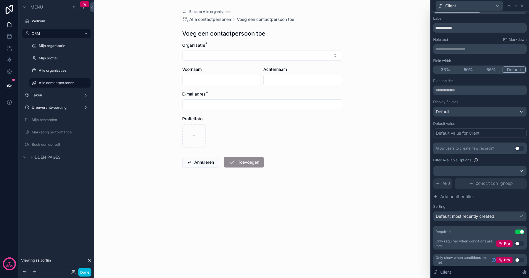
scroll to position [10, 0]
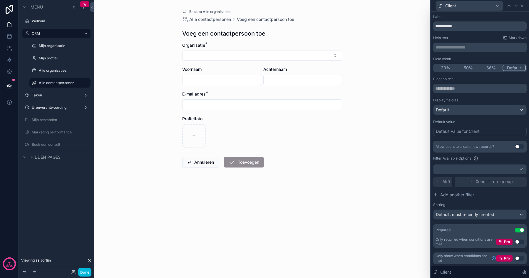
click at [456, 132] on div "Default value for Client" at bounding box center [457, 131] width 44 height 6
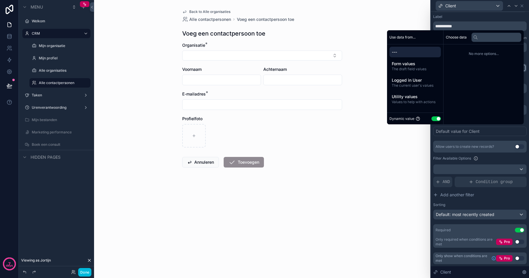
click at [406, 63] on span "Form values" at bounding box center [414, 64] width 47 height 6
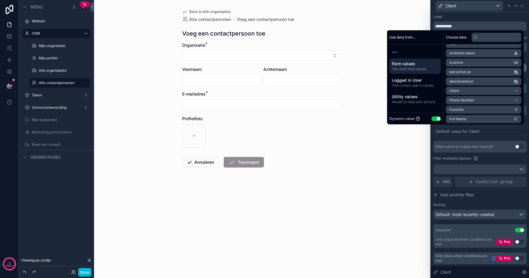
scroll to position [115, 0]
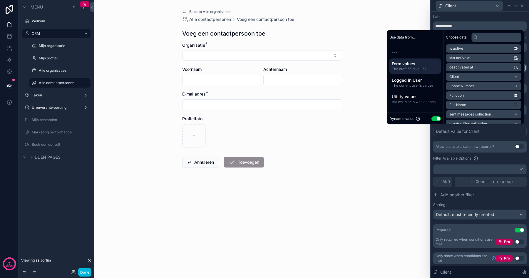
click at [420, 97] on span "Utility values" at bounding box center [414, 97] width 47 height 6
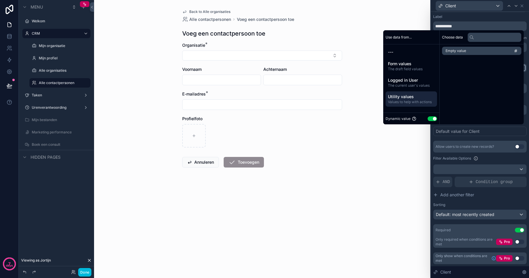
scroll to position [0, 0]
click at [414, 62] on span "Form values" at bounding box center [414, 64] width 47 height 6
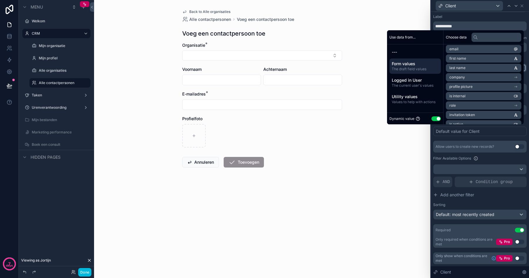
scroll to position [38, 0]
click at [457, 76] on span "company" at bounding box center [457, 78] width 16 height 5
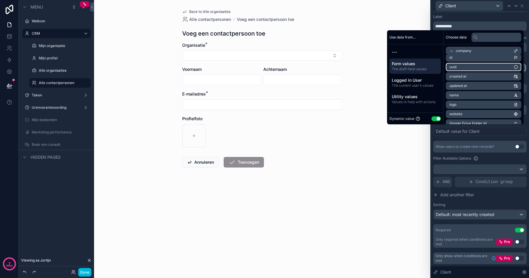
scroll to position [0, 0]
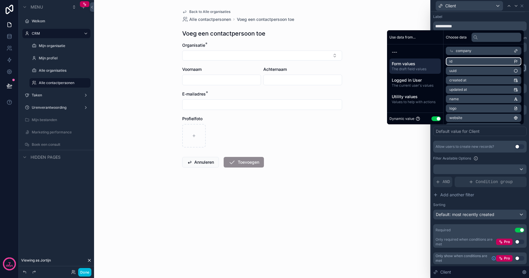
click at [465, 61] on li "id" at bounding box center [482, 61] width 75 height 8
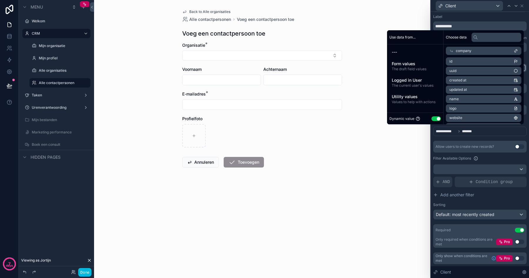
click at [444, 142] on div "Allow users to create new records? Use setting" at bounding box center [479, 147] width 93 height 12
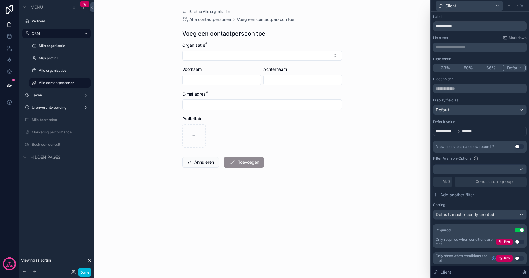
click at [84, 272] on button "Done" at bounding box center [84, 272] width 13 height 9
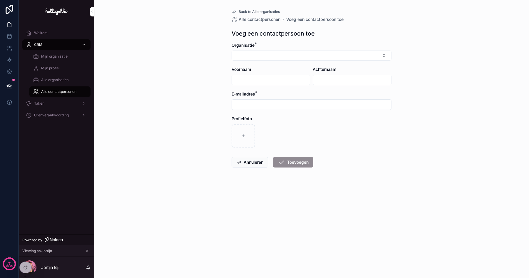
click at [272, 53] on button "Select Button" at bounding box center [311, 56] width 160 height 10
click at [290, 81] on span "SPAT Verandert" at bounding box center [288, 79] width 31 height 6
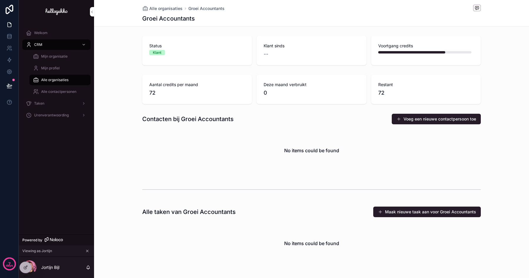
click at [435, 118] on button "Voeg een nieuwe contactpersoon toe" at bounding box center [435, 119] width 89 height 11
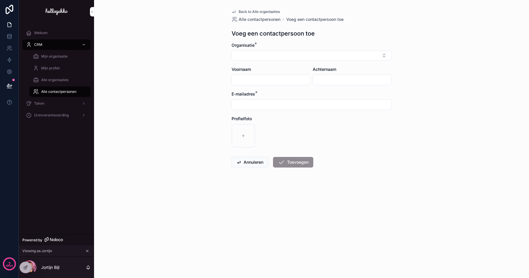
click at [27, 268] on icon at bounding box center [25, 267] width 5 height 5
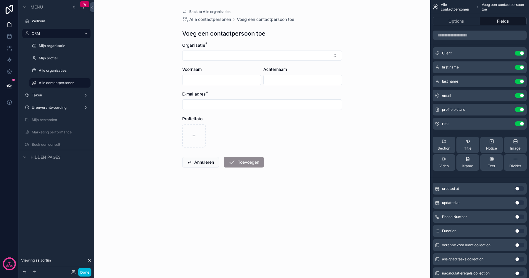
click at [267, 56] on button "Select Button" at bounding box center [262, 56] width 160 height 10
click at [288, 51] on button "Select Button" at bounding box center [262, 56] width 160 height 10
click at [0, 0] on icon "scrollable content" at bounding box center [0, 0] width 0 height 0
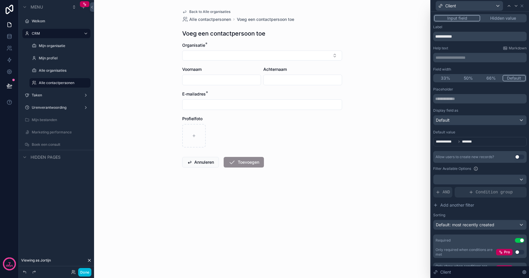
click at [484, 140] on div "**********" at bounding box center [479, 141] width 93 height 9
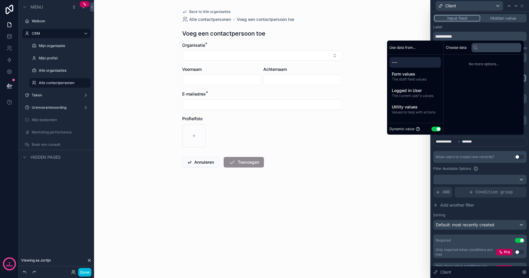
click at [407, 75] on span "Form values" at bounding box center [414, 74] width 47 height 6
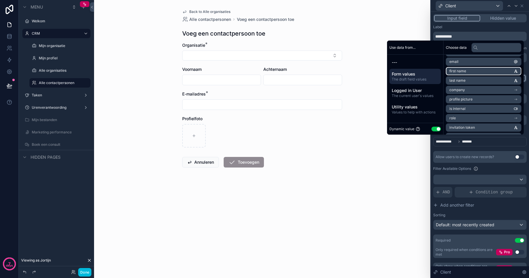
scroll to position [42, 0]
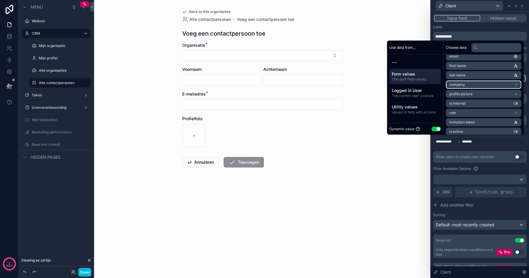
click at [455, 87] on li "company" at bounding box center [482, 84] width 75 height 8
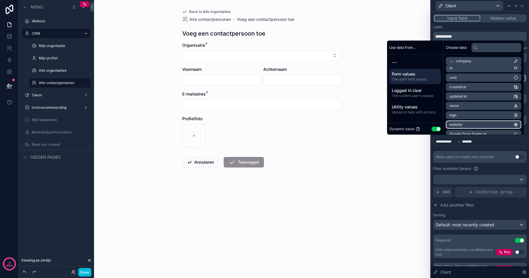
scroll to position [0, 0]
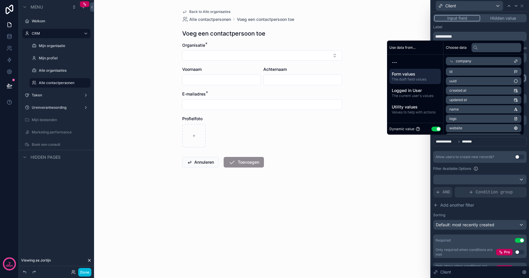
click at [449, 61] on icon at bounding box center [451, 61] width 4 height 4
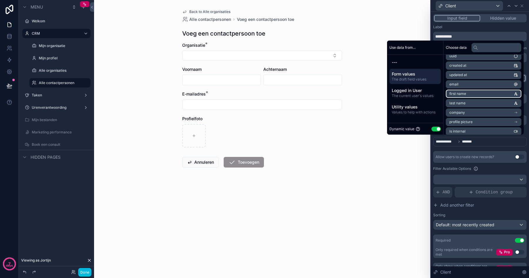
scroll to position [18, 0]
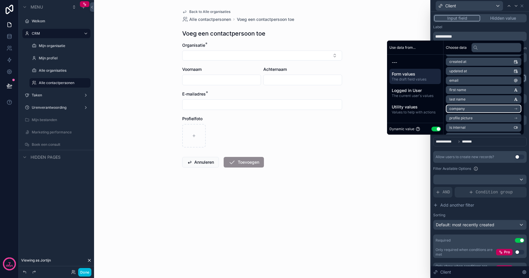
click at [463, 106] on li "company" at bounding box center [482, 109] width 75 height 8
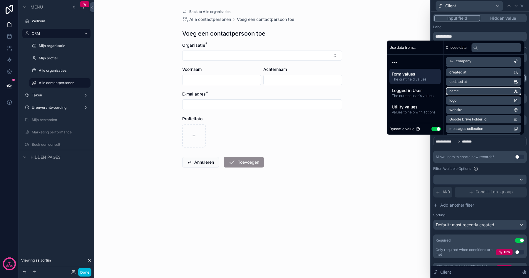
scroll to position [0, 0]
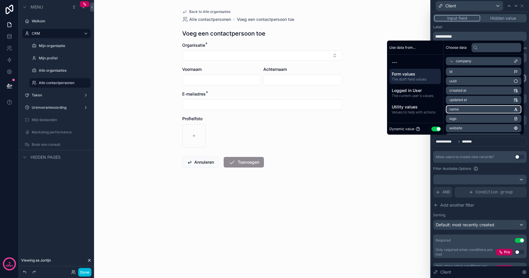
click at [468, 107] on li "name" at bounding box center [482, 109] width 75 height 8
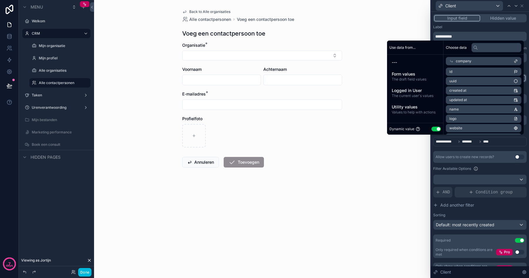
click at [472, 150] on div "**********" at bounding box center [479, 172] width 93 height 171
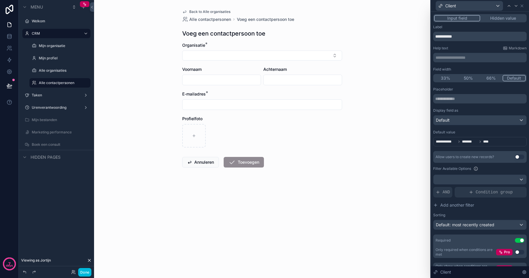
click at [491, 142] on span "****" at bounding box center [487, 141] width 9 height 5
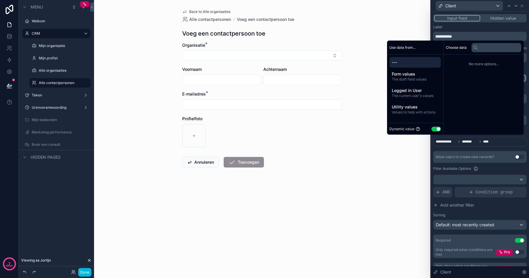
click at [415, 111] on span "Values to help with actions" at bounding box center [414, 112] width 47 height 5
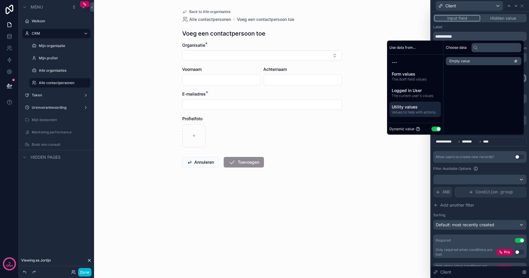
click at [413, 96] on span "The current user's values" at bounding box center [414, 95] width 47 height 5
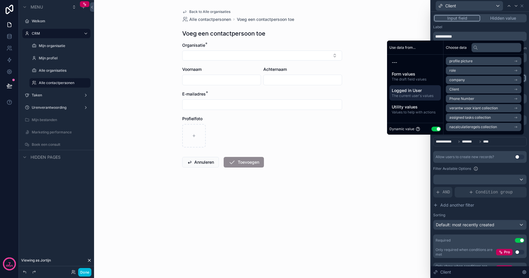
click at [411, 102] on div "Utility values Values to help with actions" at bounding box center [414, 109] width 51 height 15
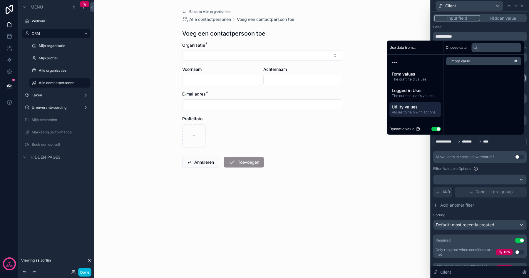
click at [410, 93] on span "The current user's values" at bounding box center [414, 95] width 47 height 5
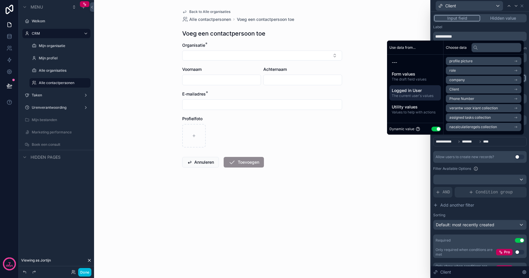
click at [409, 77] on span "The draft field values" at bounding box center [414, 79] width 47 height 5
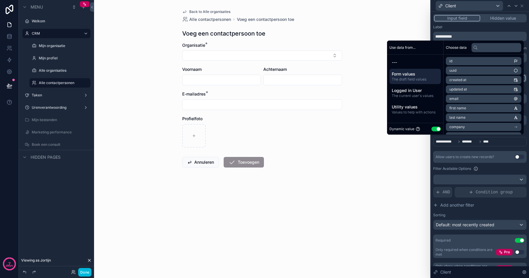
click at [402, 63] on span "---" at bounding box center [414, 62] width 47 height 6
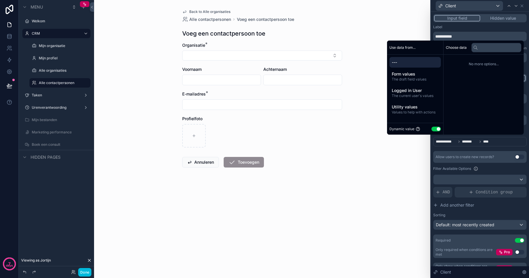
click at [405, 70] on div "Form values The draft field values" at bounding box center [414, 76] width 51 height 15
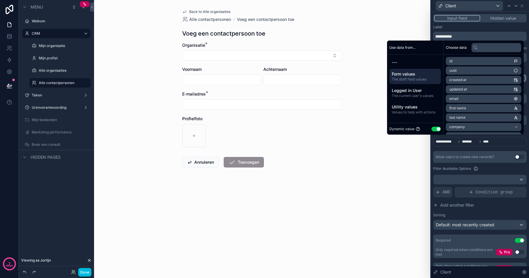
click at [403, 64] on span "---" at bounding box center [414, 62] width 47 height 6
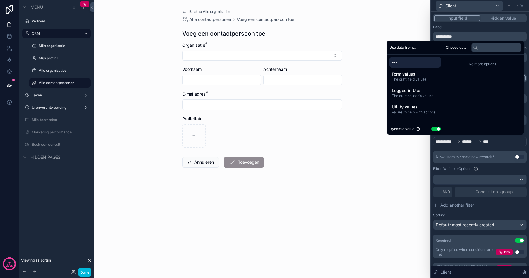
click at [480, 157] on div "Allow users to create new records?" at bounding box center [464, 156] width 58 height 5
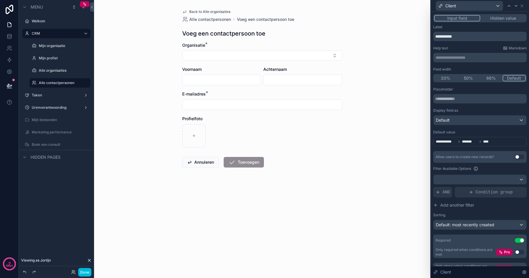
click at [493, 140] on div "**********" at bounding box center [479, 141] width 93 height 9
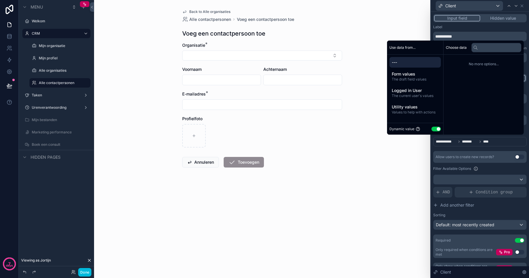
click at [471, 146] on div "**********" at bounding box center [479, 141] width 93 height 9
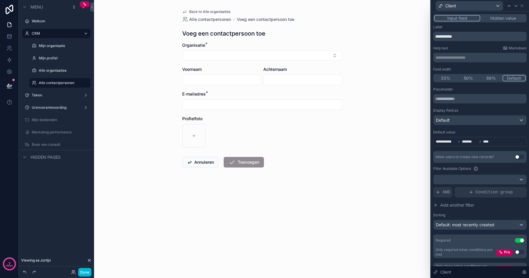
click at [463, 142] on span "*******" at bounding box center [469, 141] width 15 height 5
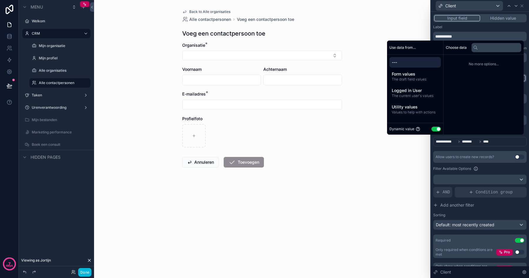
click at [409, 59] on div "---" at bounding box center [414, 62] width 51 height 11
click at [393, 60] on span "---" at bounding box center [414, 62] width 47 height 6
click at [459, 148] on div "**********" at bounding box center [479, 172] width 93 height 171
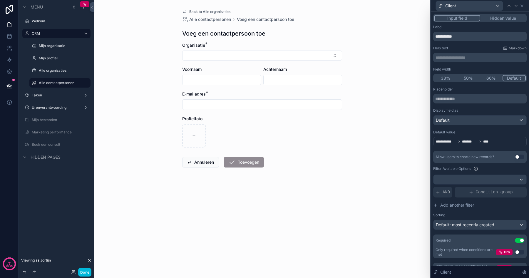
click at [499, 142] on div "**********" at bounding box center [479, 141] width 93 height 9
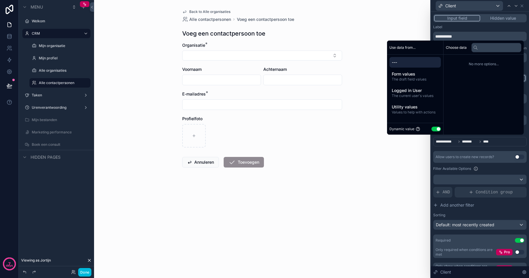
click at [454, 162] on div "Allow users to create new records? Use setting" at bounding box center [479, 157] width 93 height 12
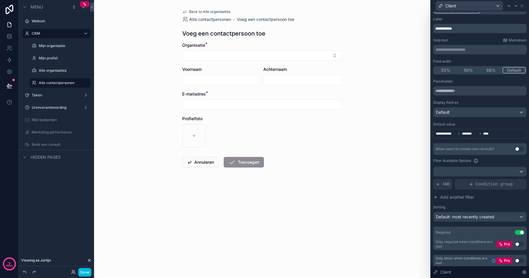
scroll to position [9, 0]
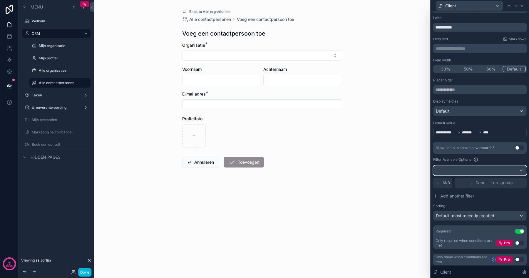
click at [460, 167] on div at bounding box center [479, 170] width 93 height 9
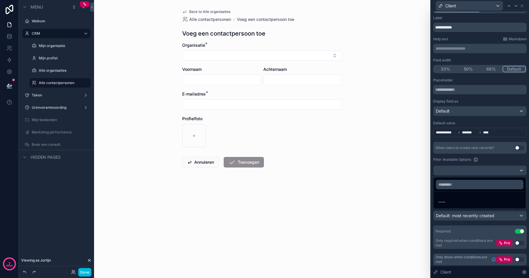
click at [460, 168] on div at bounding box center [479, 139] width 98 height 278
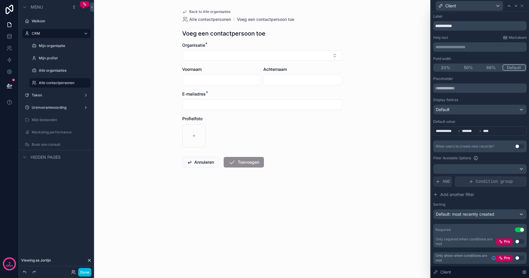
scroll to position [0, 0]
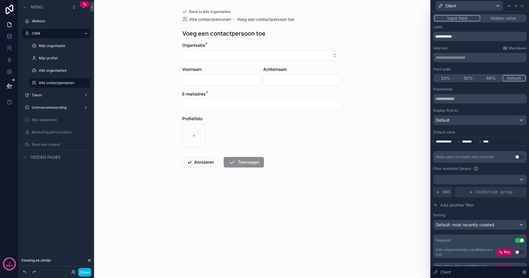
click at [85, 271] on button "Done" at bounding box center [84, 272] width 13 height 9
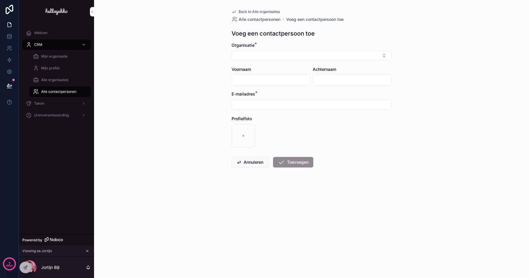
click at [241, 161] on button "Annuleren" at bounding box center [249, 162] width 37 height 11
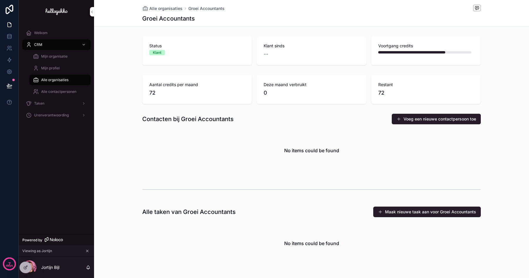
click at [25, 265] on icon at bounding box center [25, 267] width 5 height 5
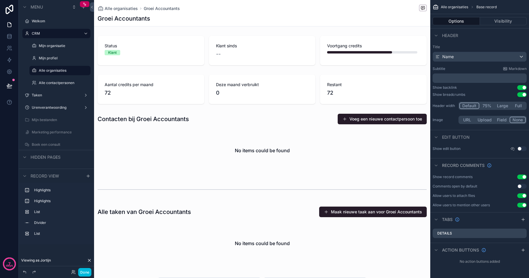
click at [263, 135] on div "scrollable content" at bounding box center [262, 143] width 336 height 64
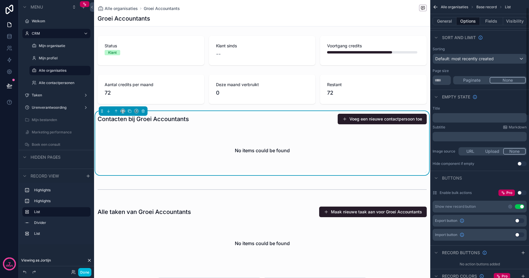
scroll to position [66, 0]
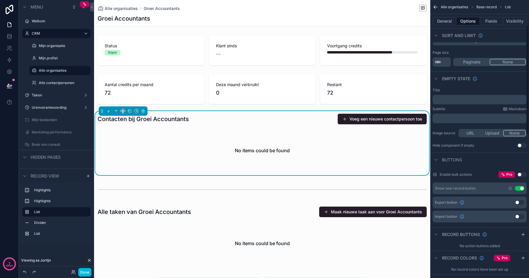
click at [509, 188] on icon "scrollable content" at bounding box center [509, 188] width 1 height 1
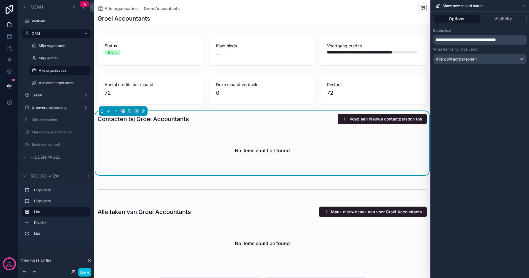
click at [496, 18] on button "Visibility" at bounding box center [503, 19] width 47 height 8
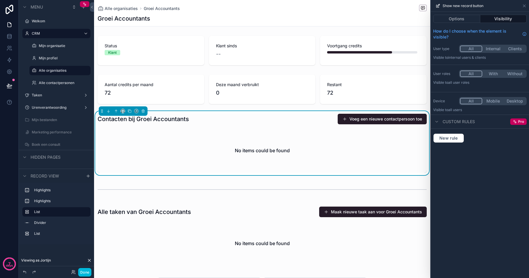
click at [475, 20] on button "Options" at bounding box center [456, 19] width 47 height 8
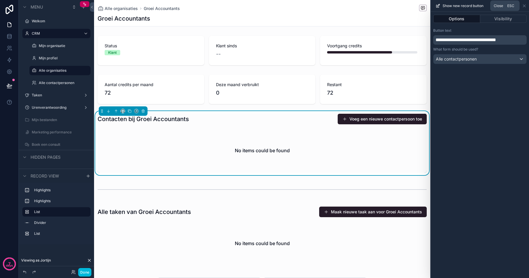
click at [523, 6] on icon at bounding box center [524, 6] width 5 height 5
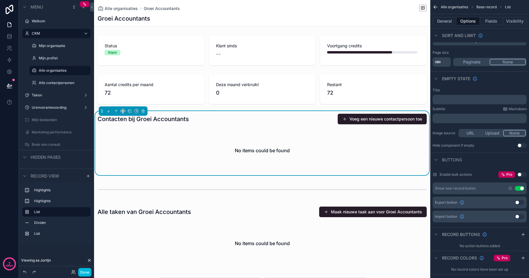
click at [57, 85] on div "Alle contactpersonen" at bounding box center [64, 82] width 51 height 5
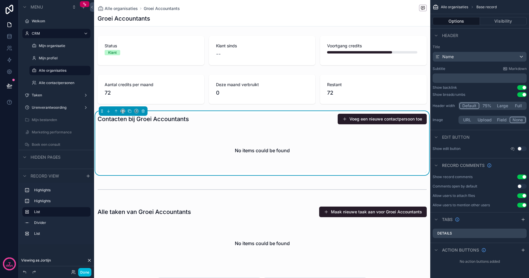
click at [57, 85] on label "Alle contactpersonen" at bounding box center [63, 82] width 48 height 5
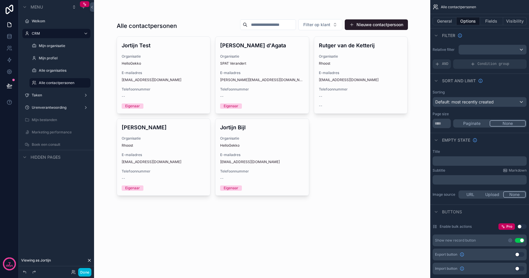
click at [265, 159] on div "scrollable content" at bounding box center [262, 107] width 300 height 214
click at [260, 159] on div "E-mailadres jortijn@hellogekko.nl" at bounding box center [262, 158] width 84 height 12
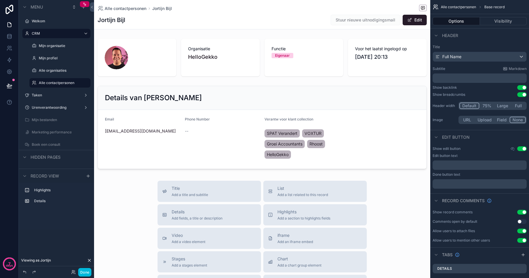
click at [65, 83] on label "Alle contactpersonen" at bounding box center [63, 82] width 48 height 5
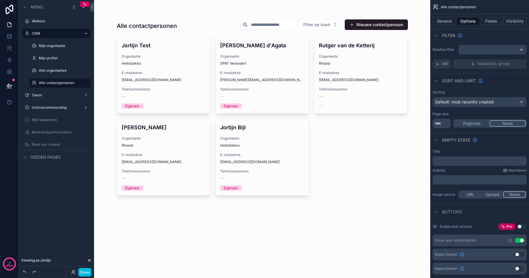
click at [162, 152] on span "E-mailadres" at bounding box center [164, 154] width 84 height 5
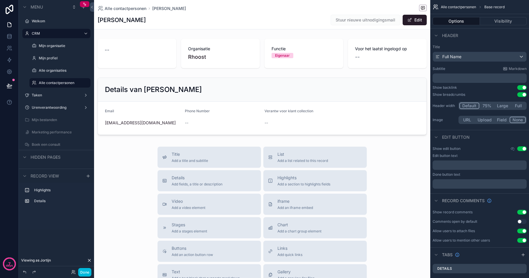
click at [67, 82] on label "Alle contactpersonen" at bounding box center [63, 82] width 48 height 5
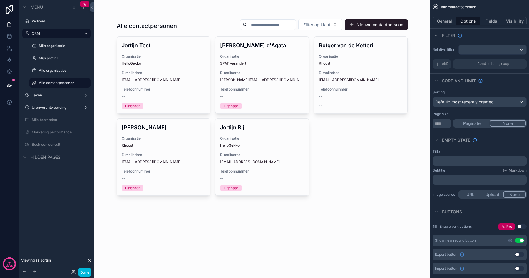
click at [61, 84] on label "Alle contactpersonen" at bounding box center [63, 82] width 48 height 5
click at [171, 148] on div "Rik Weesie Organisatie Rhoost E-mailadres rik@rhoost.nl Telefoonnummer -- Eigen…" at bounding box center [163, 157] width 93 height 77
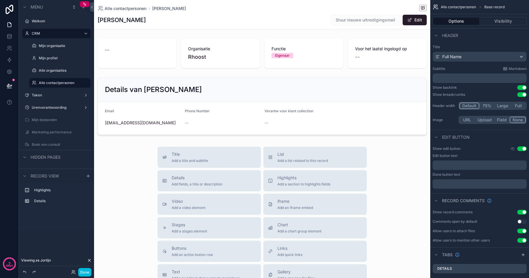
click at [172, 61] on div "scrollable content" at bounding box center [262, 53] width 336 height 34
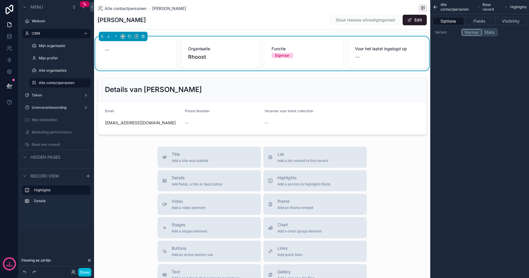
click at [161, 103] on div "scrollable content" at bounding box center [262, 106] width 336 height 62
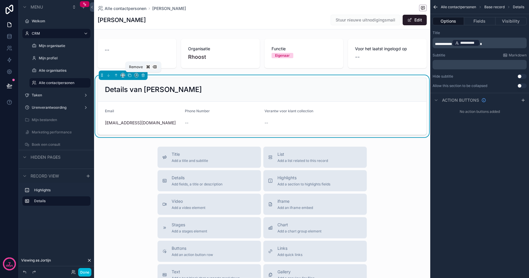
click at [143, 75] on icon "scrollable content" at bounding box center [143, 75] width 4 height 4
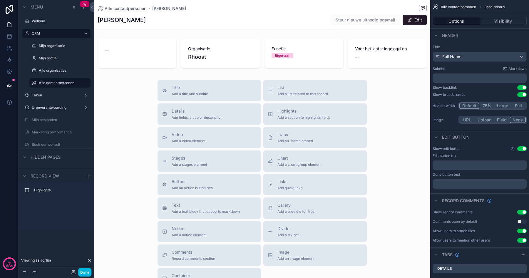
click at [141, 242] on div "Title Add a title and subtitle List Add a list related to this record Details A…" at bounding box center [262, 184] width 336 height 209
click at [199, 52] on div "scrollable content" at bounding box center [262, 53] width 336 height 34
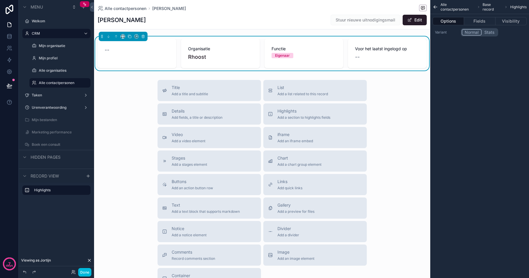
click at [479, 15] on div "Options Fields Visibility" at bounding box center [479, 21] width 99 height 14
click at [479, 19] on button "Fields" at bounding box center [479, 21] width 31 height 8
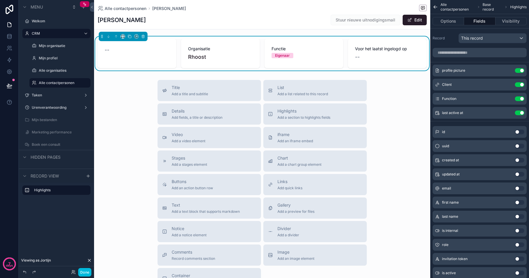
click at [250, 63] on div "Organisatie Rhoost" at bounding box center [220, 53] width 79 height 29
click at [309, 63] on div "Functie Eigenaar" at bounding box center [303, 53] width 79 height 29
click at [519, 189] on button "Use setting" at bounding box center [518, 188] width 9 height 5
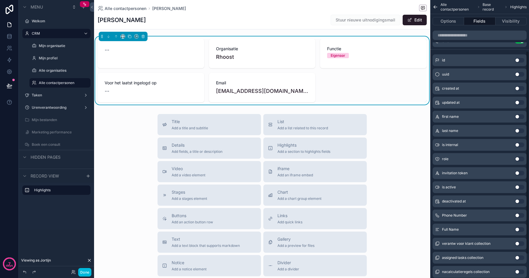
scroll to position [102, 0]
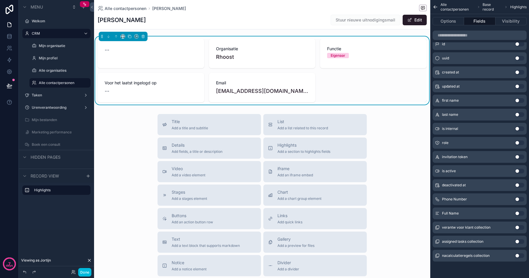
click at [518, 199] on button "Use setting" at bounding box center [518, 199] width 9 height 5
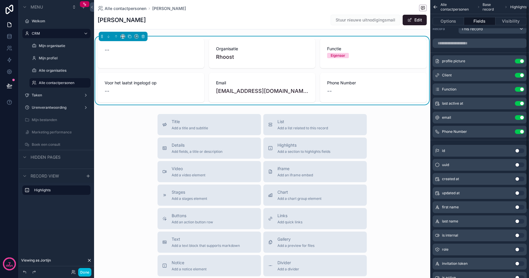
scroll to position [5, 0]
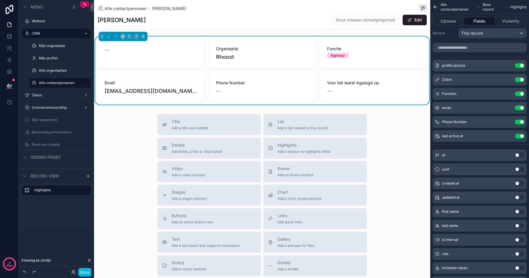
click at [0, 0] on icon "scrollable content" at bounding box center [0, 0] width 0 height 0
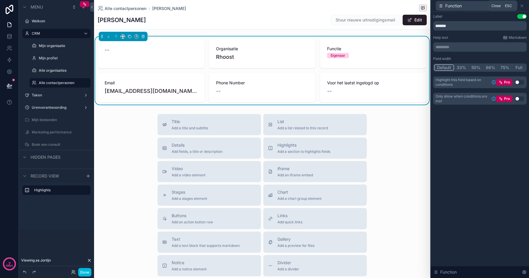
click at [523, 5] on icon at bounding box center [521, 6] width 5 height 5
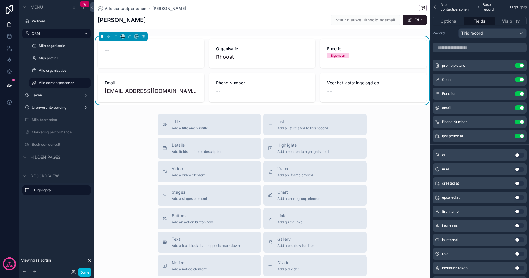
click at [0, 0] on icon "scrollable content" at bounding box center [0, 0] width 0 height 0
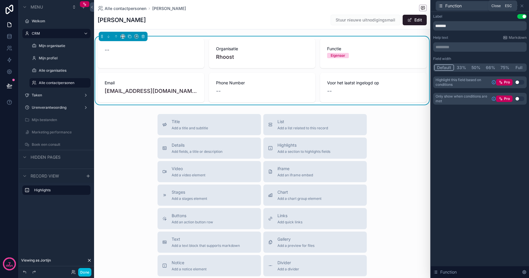
click at [522, 4] on icon at bounding box center [521, 6] width 5 height 5
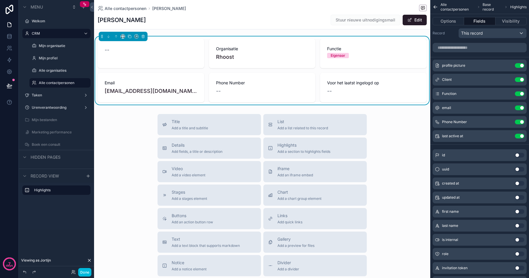
click at [0, 0] on icon "scrollable content" at bounding box center [0, 0] width 0 height 0
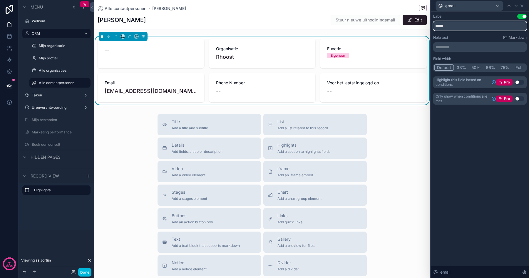
click at [453, 25] on input "*****" at bounding box center [479, 25] width 93 height 9
type input "**********"
click at [521, 4] on icon at bounding box center [521, 6] width 5 height 5
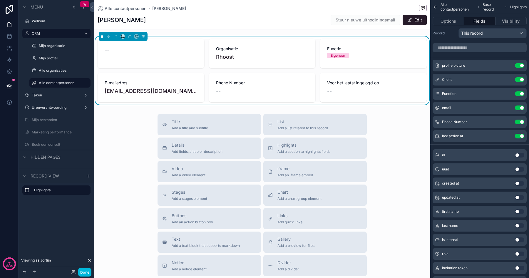
click at [0, 0] on icon "scrollable content" at bounding box center [0, 0] width 0 height 0
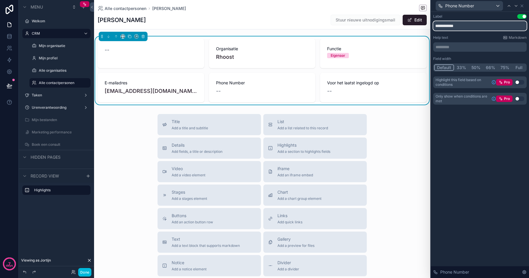
click at [464, 26] on input "**********" at bounding box center [479, 25] width 93 height 9
type input "**********"
click at [521, 6] on icon at bounding box center [521, 6] width 5 height 5
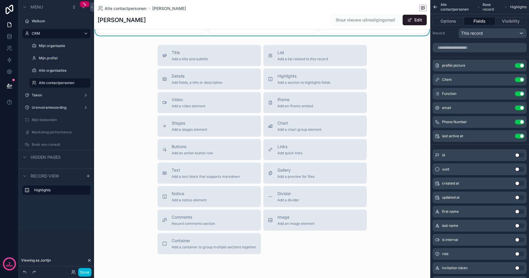
scroll to position [62, 0]
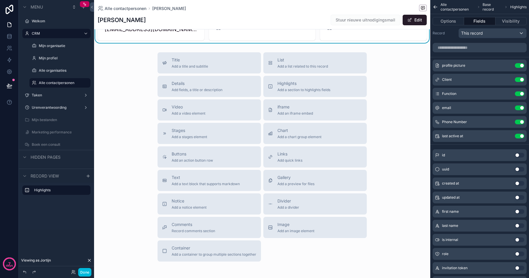
click at [50, 84] on label "Alle contactpersonen" at bounding box center [63, 82] width 48 height 5
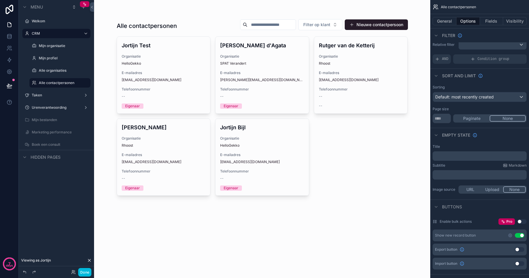
click at [242, 152] on span "E-mailadres" at bounding box center [262, 154] width 84 height 5
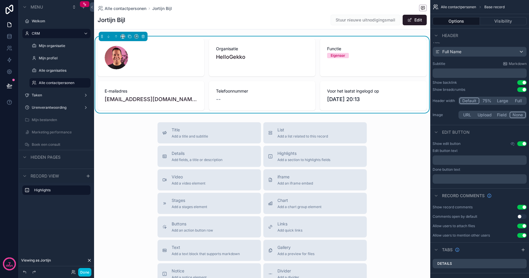
click at [66, 84] on label "Alle contactpersonen" at bounding box center [63, 82] width 48 height 5
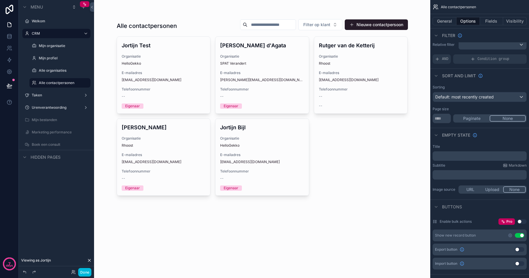
click at [157, 162] on div "rik@rhoost.nl" at bounding box center [164, 161] width 84 height 5
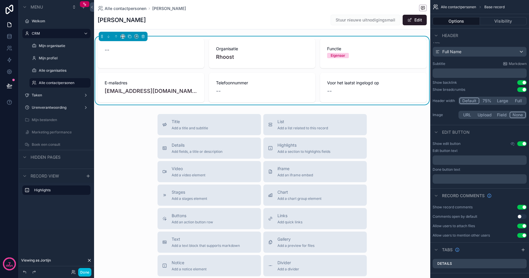
click at [51, 79] on div "Alle contactpersonen" at bounding box center [64, 82] width 51 height 7
click at [56, 85] on div "Alle contactpersonen" at bounding box center [64, 82] width 51 height 7
click at [56, 84] on label "Alle contactpersonen" at bounding box center [63, 82] width 48 height 5
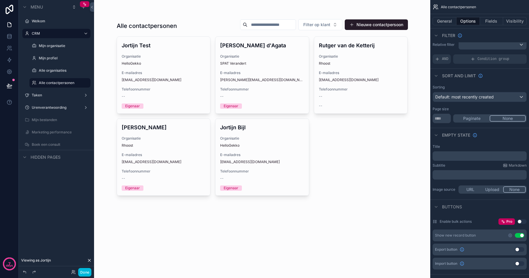
click at [52, 68] on label "Alle organisaties" at bounding box center [63, 70] width 48 height 5
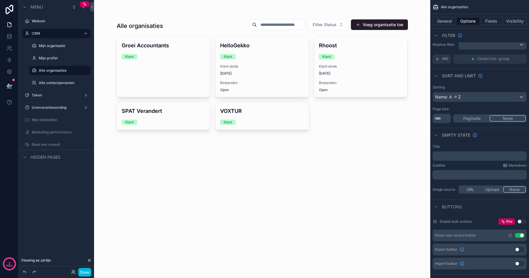
click at [266, 83] on div "scrollable content" at bounding box center [262, 74] width 300 height 149
click at [248, 75] on span "1-10-2023" at bounding box center [262, 73] width 84 height 5
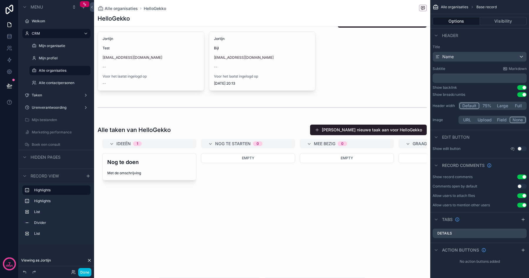
scroll to position [104, 0]
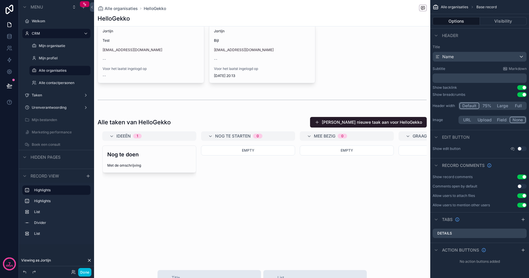
click at [249, 180] on div "scrollable content" at bounding box center [262, 187] width 336 height 146
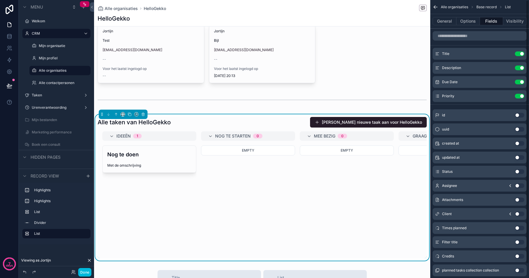
click at [446, 20] on button "General" at bounding box center [444, 21] width 24 height 8
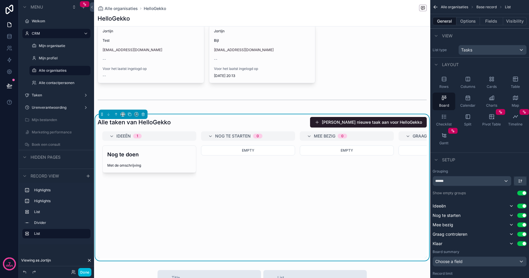
click at [465, 81] on icon "scrollable content" at bounding box center [468, 79] width 6 height 6
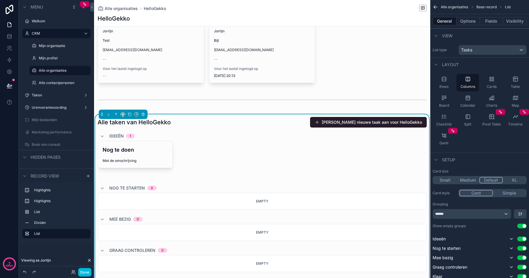
click at [515, 78] on icon "scrollable content" at bounding box center [515, 78] width 4 height 0
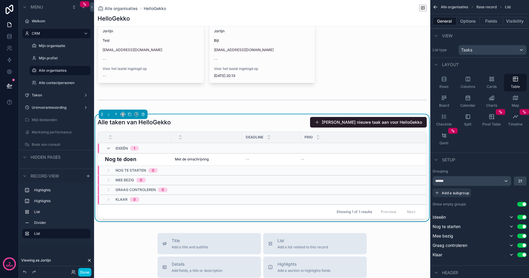
click at [489, 83] on div "Cards" at bounding box center [491, 83] width 23 height 18
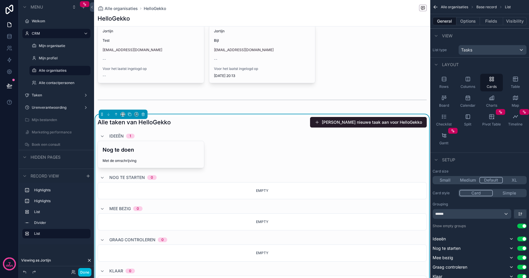
click at [444, 101] on div "Board" at bounding box center [443, 101] width 23 height 18
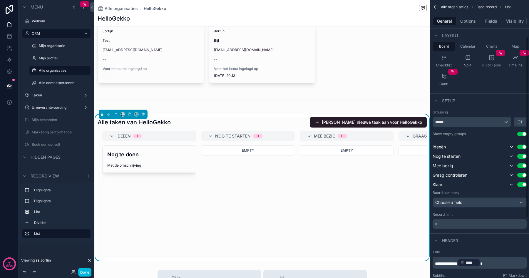
scroll to position [54, 0]
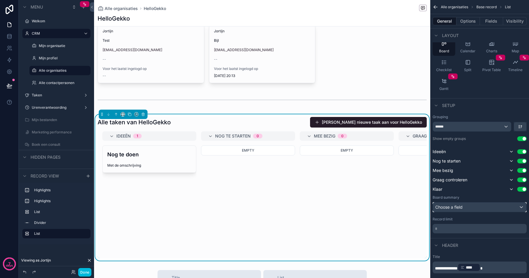
click at [472, 208] on div "Choose a field" at bounding box center [479, 206] width 93 height 9
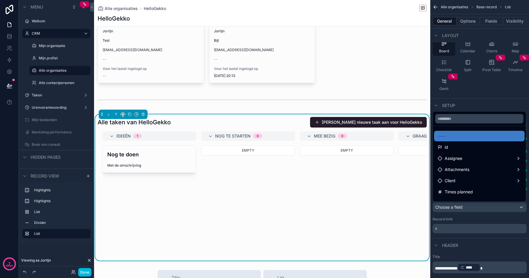
click at [472, 208] on div "scrollable content" at bounding box center [264, 139] width 529 height 278
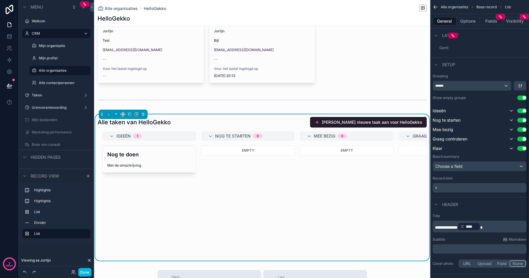
scroll to position [130, 0]
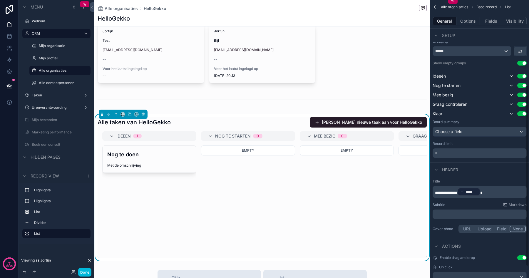
click at [452, 151] on p "* ﻿" at bounding box center [480, 153] width 90 height 6
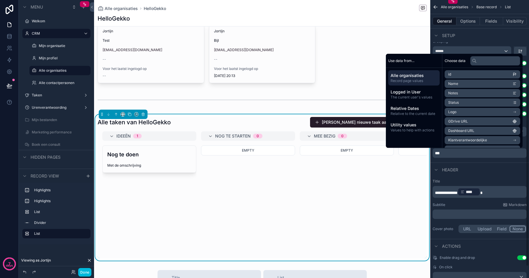
click at [470, 173] on div "Header" at bounding box center [479, 169] width 99 height 14
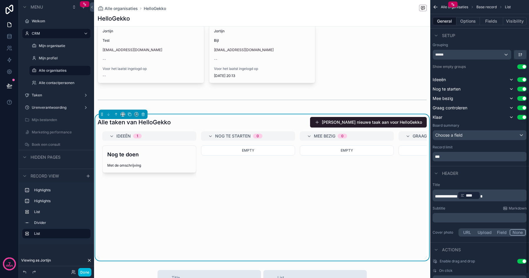
scroll to position [148, 0]
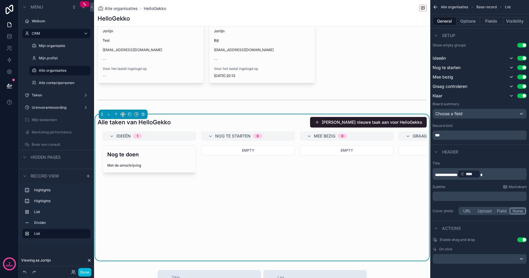
click at [159, 159] on div "Nog te doen Met de omschrijving" at bounding box center [148, 159] width 93 height 27
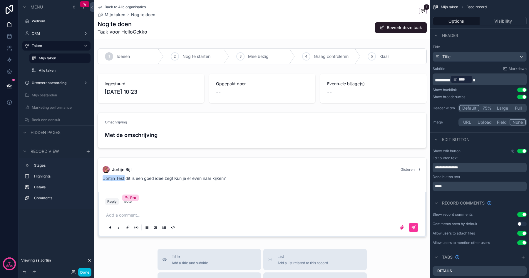
click at [83, 271] on button "Done" at bounding box center [84, 272] width 13 height 9
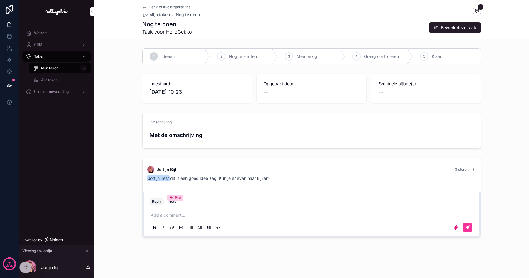
click at [52, 69] on span "Mijn taken" at bounding box center [49, 68] width 17 height 5
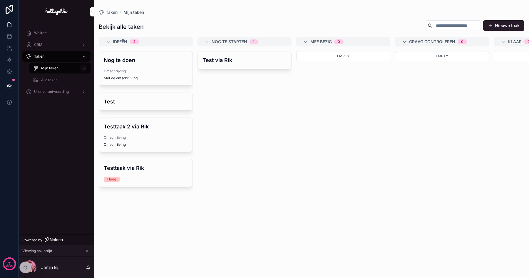
click at [49, 81] on span "Alle taken" at bounding box center [49, 80] width 16 height 5
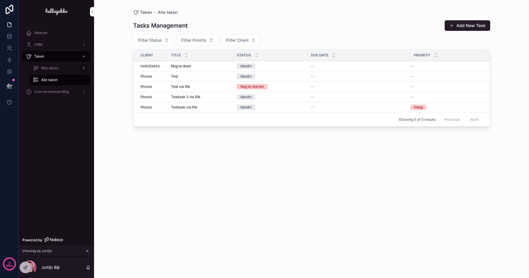
click at [26, 265] on icon at bounding box center [25, 267] width 5 height 5
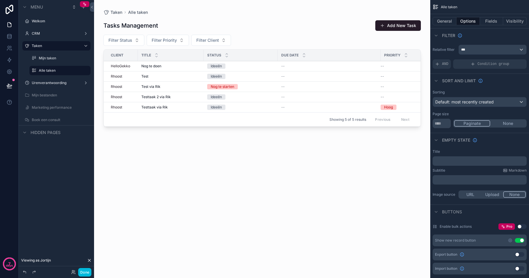
click at [489, 22] on button "Fields" at bounding box center [491, 21] width 23 height 8
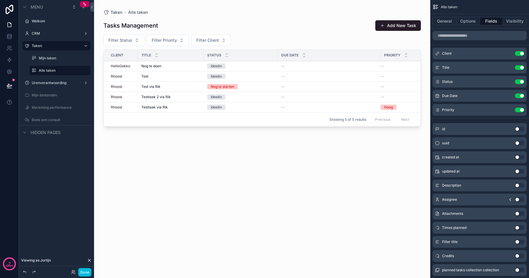
click at [0, 0] on icon "scrollable content" at bounding box center [0, 0] width 0 height 0
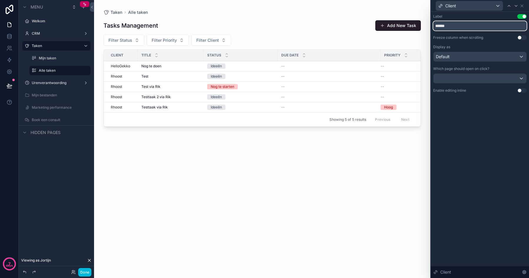
click at [455, 25] on input "******" at bounding box center [479, 25] width 93 height 9
type input "*****"
click at [484, 86] on div "Label Use setting ***** Freeze column when scrolling Use setting Display as Def…" at bounding box center [479, 53] width 93 height 79
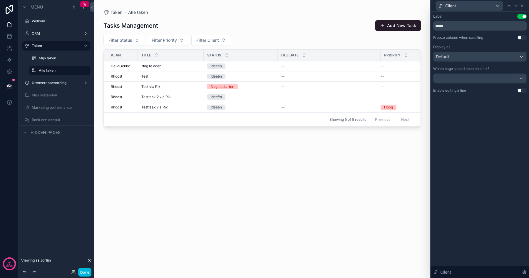
click at [522, 1] on div "Client" at bounding box center [479, 5] width 93 height 11
click at [522, 5] on icon at bounding box center [521, 6] width 2 height 2
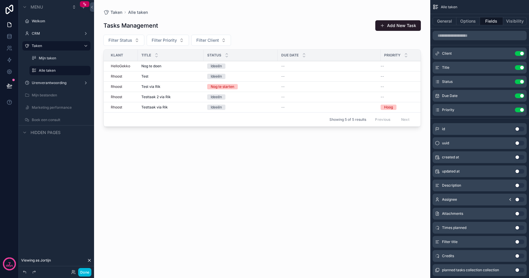
click at [0, 0] on icon "scrollable content" at bounding box center [0, 0] width 0 height 0
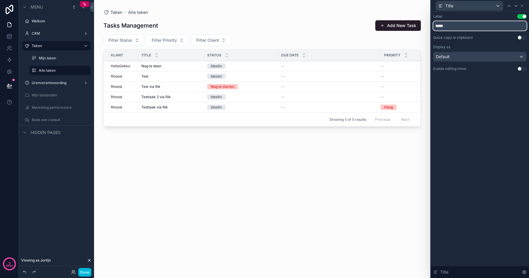
click at [453, 26] on input "*****" at bounding box center [479, 25] width 93 height 9
type input "*****"
click at [522, 4] on icon at bounding box center [521, 6] width 5 height 5
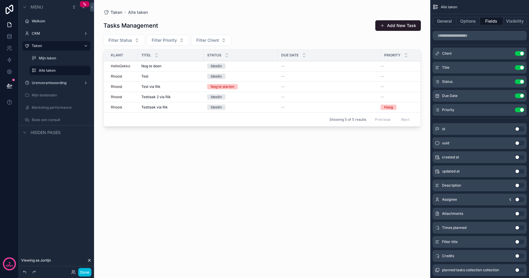
click at [0, 0] on icon "scrollable content" at bounding box center [0, 0] width 0 height 0
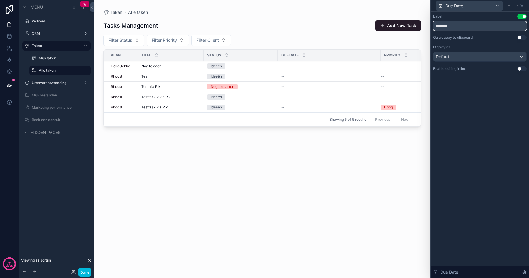
click at [457, 28] on input "********" at bounding box center [479, 25] width 93 height 9
type input "********"
click at [522, 7] on icon at bounding box center [521, 6] width 5 height 5
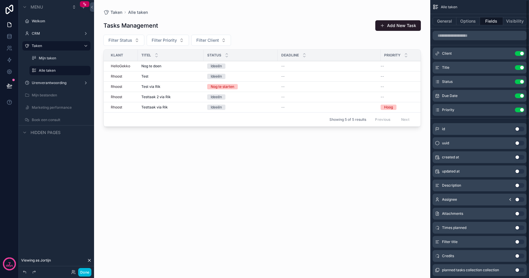
click at [0, 0] on icon "scrollable content" at bounding box center [0, 0] width 0 height 0
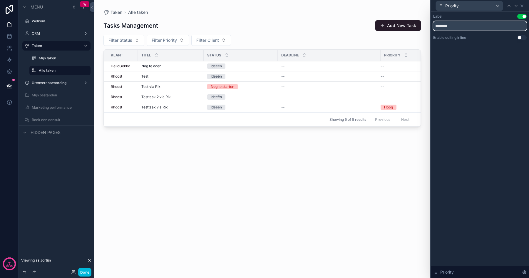
click at [450, 26] on input "********" at bounding box center [479, 25] width 93 height 9
type input "**********"
click at [523, 5] on icon at bounding box center [521, 6] width 5 height 5
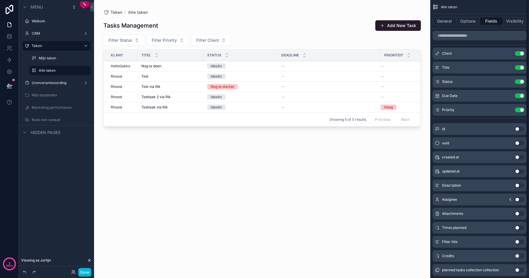
scroll to position [14, 0]
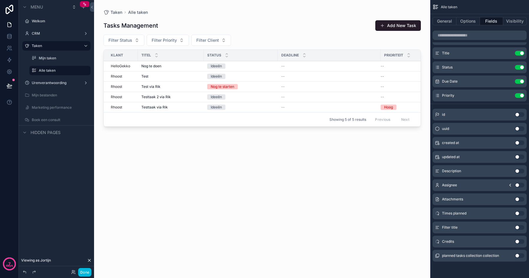
click at [519, 241] on button "Use setting" at bounding box center [518, 241] width 9 height 5
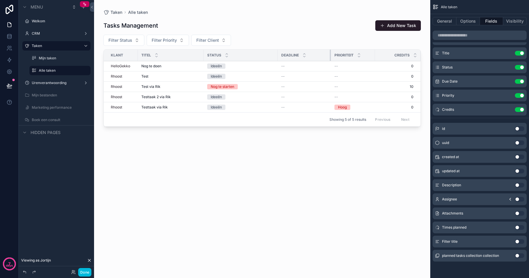
drag, startPoint x: 379, startPoint y: 58, endPoint x: 330, endPoint y: 59, distance: 49.6
click at [330, 59] on div "scrollable content" at bounding box center [330, 55] width 2 height 11
click at [0, 0] on icon "scrollable content" at bounding box center [0, 0] width 0 height 0
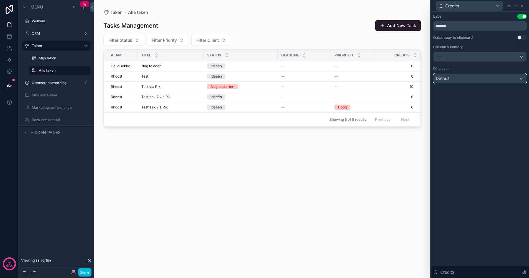
click at [469, 79] on div "Default" at bounding box center [479, 78] width 93 height 9
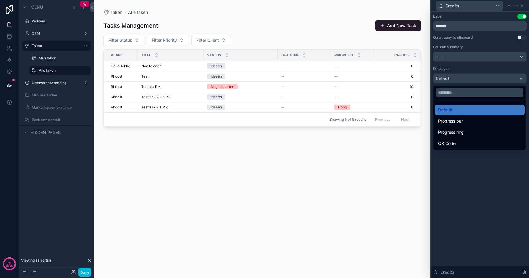
click at [458, 139] on div "QR Code" at bounding box center [479, 143] width 90 height 11
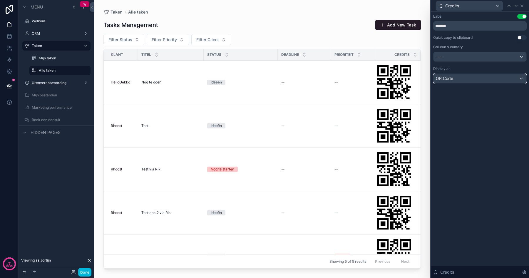
click at [463, 79] on div "QR Code" at bounding box center [479, 78] width 93 height 9
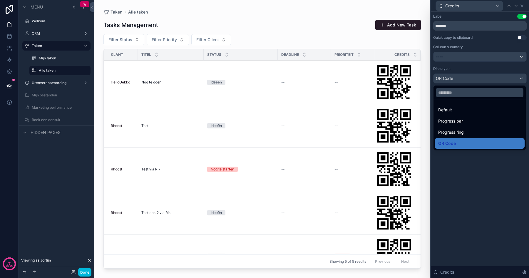
click at [453, 112] on div "Default" at bounding box center [479, 109] width 83 height 7
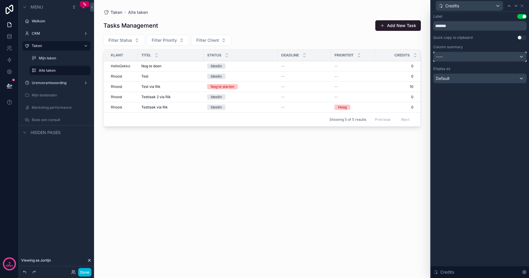
click at [457, 55] on div "----" at bounding box center [479, 56] width 93 height 9
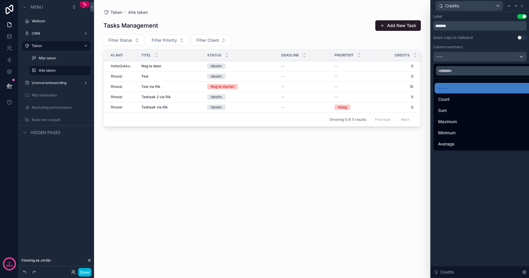
click at [452, 100] on div "Count" at bounding box center [486, 99] width 97 height 7
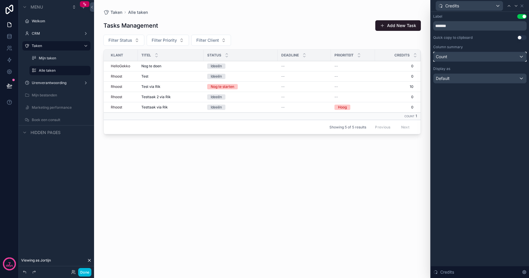
click at [454, 55] on div "Count" at bounding box center [479, 56] width 93 height 9
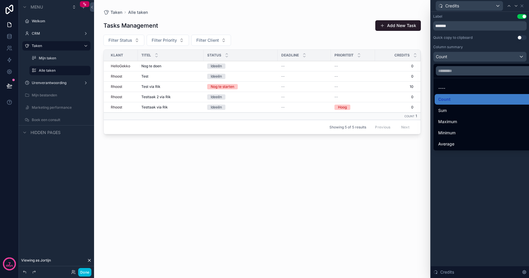
click at [446, 91] on div "----" at bounding box center [486, 88] width 97 height 7
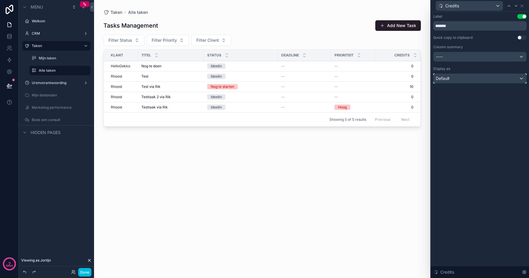
click at [455, 81] on div "Default" at bounding box center [479, 78] width 93 height 9
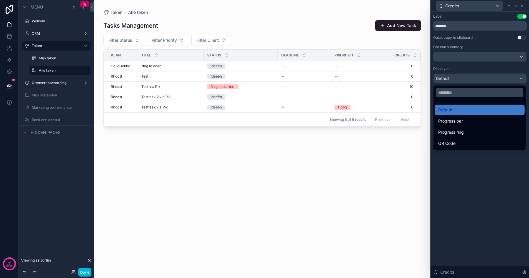
click at [456, 123] on span "Progress bar" at bounding box center [450, 120] width 25 height 7
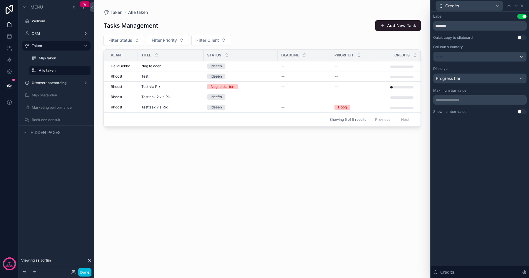
click at [458, 100] on p "**********" at bounding box center [480, 100] width 90 height 6
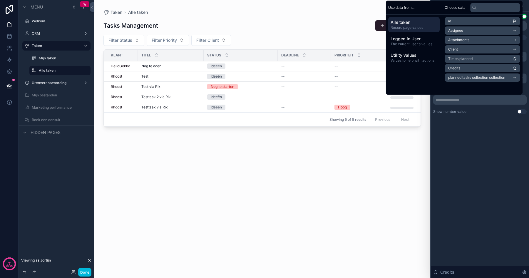
click at [458, 100] on p "**********" at bounding box center [480, 100] width 90 height 6
click at [465, 130] on div "**********" at bounding box center [479, 145] width 98 height 266
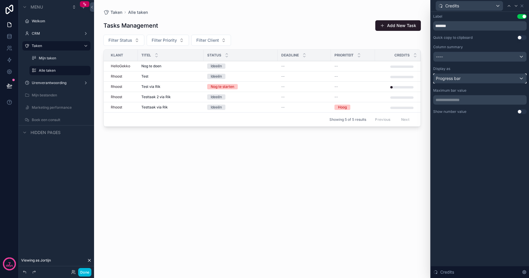
click at [463, 80] on div "Progress bar" at bounding box center [479, 78] width 93 height 9
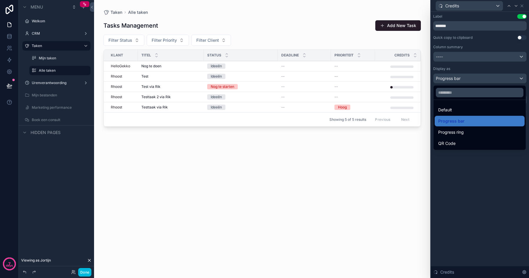
click at [456, 112] on div "Default" at bounding box center [479, 109] width 83 height 7
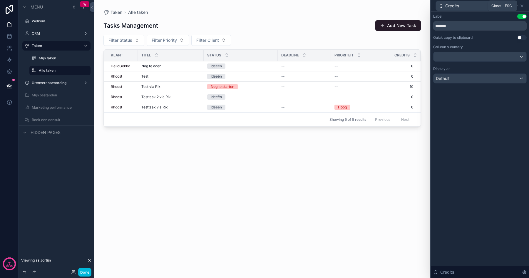
click at [522, 4] on icon at bounding box center [521, 6] width 5 height 5
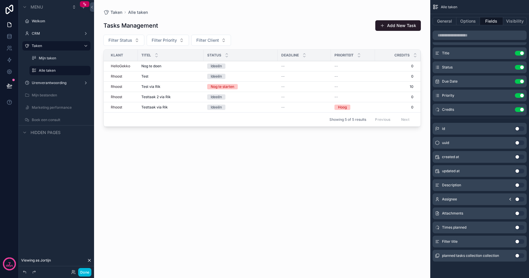
click at [520, 110] on button "Use setting" at bounding box center [518, 109] width 9 height 5
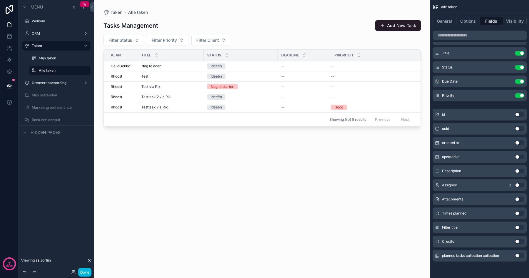
click at [520, 256] on button "Use setting" at bounding box center [518, 255] width 9 height 5
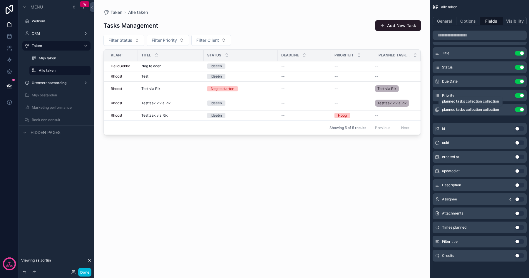
click at [489, 111] on span "planned tasks collection collection" at bounding box center [470, 109] width 57 height 5
click at [0, 0] on icon "scrollable content" at bounding box center [0, 0] width 0 height 0
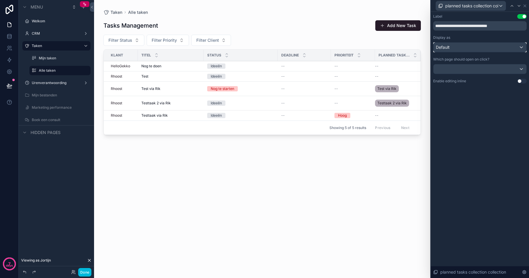
click at [470, 47] on div "Default" at bounding box center [479, 47] width 93 height 9
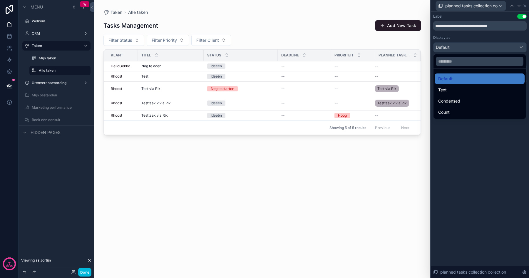
click at [456, 111] on div "Count" at bounding box center [479, 112] width 83 height 7
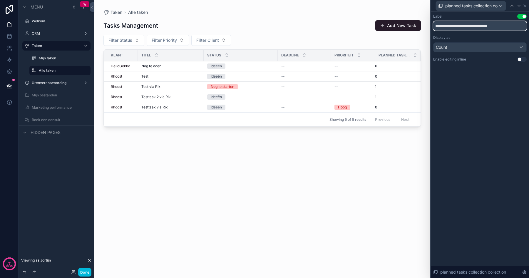
click at [457, 27] on input "**********" at bounding box center [479, 25] width 93 height 9
type input "*********"
click at [499, 47] on div "Count" at bounding box center [479, 47] width 93 height 9
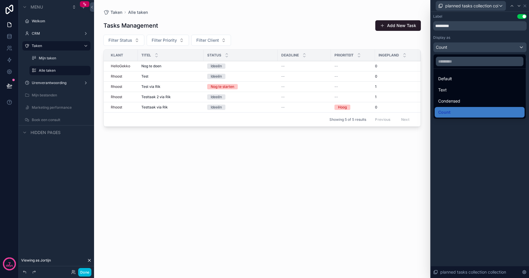
click at [499, 47] on div at bounding box center [479, 139] width 98 height 278
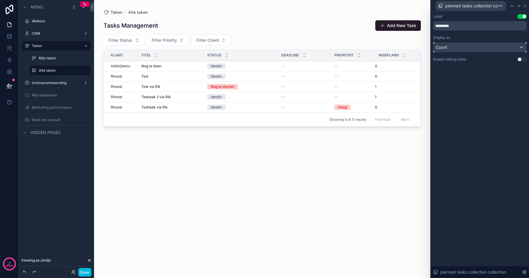
click at [499, 47] on div "Count" at bounding box center [479, 47] width 93 height 9
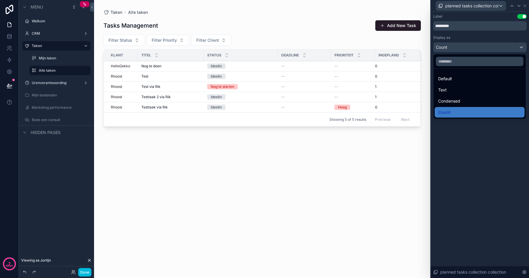
click at [465, 100] on div "Condensed" at bounding box center [479, 100] width 83 height 7
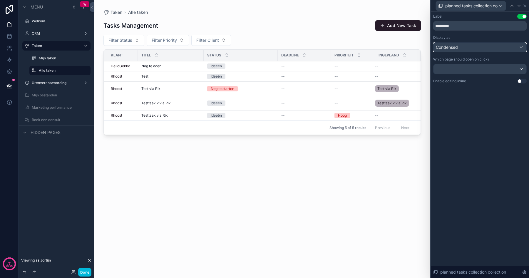
click at [468, 46] on div "Condensed" at bounding box center [479, 47] width 93 height 9
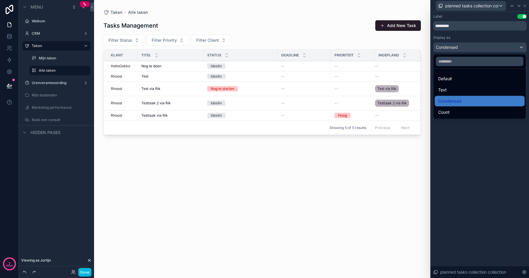
click at [456, 90] on div "Text" at bounding box center [479, 89] width 83 height 7
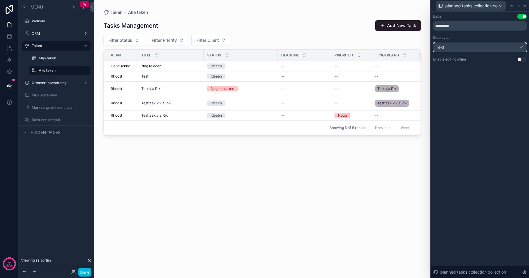
click at [465, 49] on div "Text" at bounding box center [479, 47] width 93 height 9
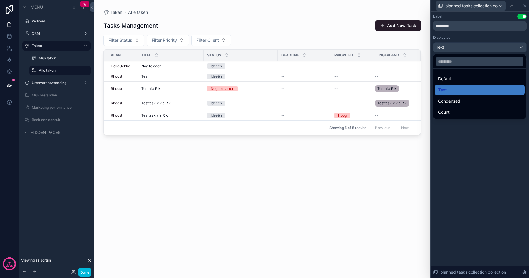
click at [455, 102] on span "Condensed" at bounding box center [449, 100] width 22 height 7
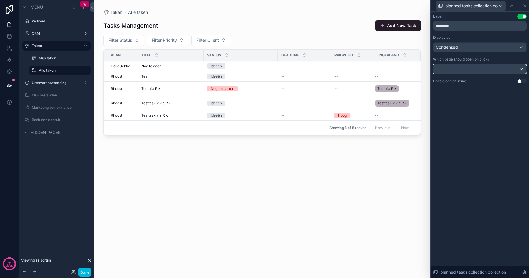
click at [459, 72] on div at bounding box center [479, 68] width 93 height 9
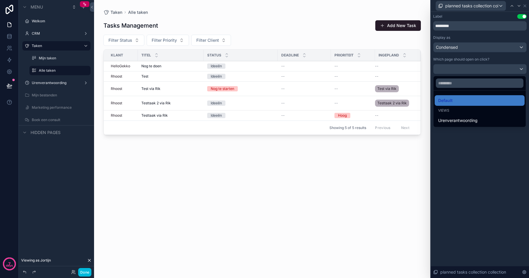
click at [459, 72] on div at bounding box center [479, 139] width 98 height 278
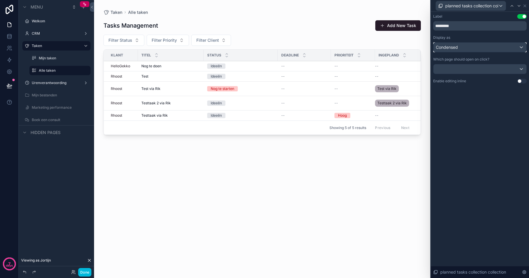
click at [458, 50] on div "Condensed" at bounding box center [479, 47] width 93 height 9
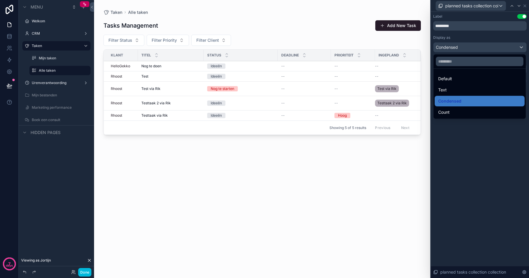
click at [448, 115] on span "Count" at bounding box center [443, 112] width 11 height 7
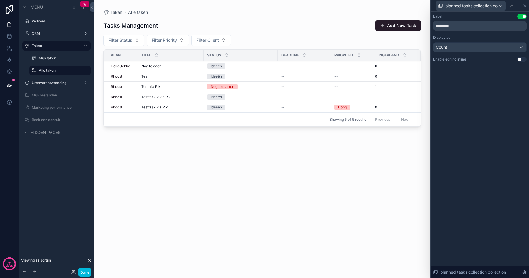
click at [473, 116] on div "Label Use setting ********* Display as Count Enable editing inline Use setting …" at bounding box center [479, 145] width 98 height 266
click at [525, 6] on icon at bounding box center [524, 6] width 5 height 5
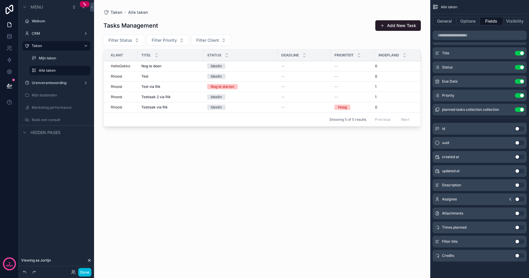
click at [51, 70] on label "Alle taken" at bounding box center [63, 70] width 48 height 5
click at [51, 63] on div "Mijn taken" at bounding box center [60, 57] width 59 height 9
click at [50, 58] on label "Mijn taken" at bounding box center [63, 58] width 48 height 5
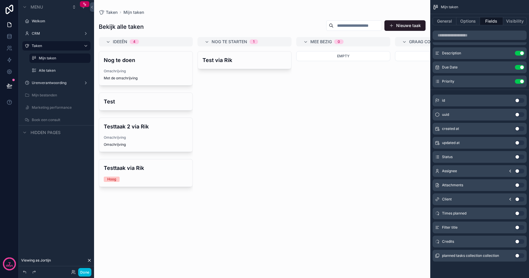
click at [87, 270] on button "Done" at bounding box center [84, 272] width 13 height 9
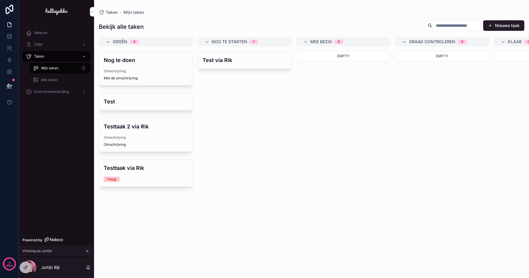
click at [0, 0] on div at bounding box center [0, 0] width 0 height 0
click at [28, 268] on div at bounding box center [26, 267] width 12 height 11
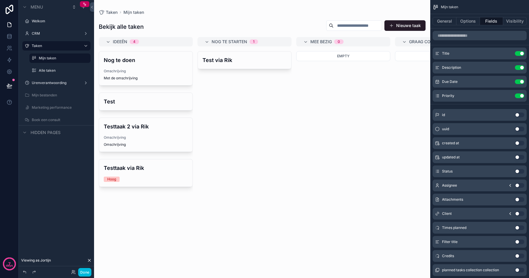
click at [260, 100] on div "scrollable content" at bounding box center [262, 139] width 336 height 278
click at [51, 57] on label "Mijn taken" at bounding box center [63, 58] width 48 height 5
click at [441, 23] on button "General" at bounding box center [444, 21] width 24 height 8
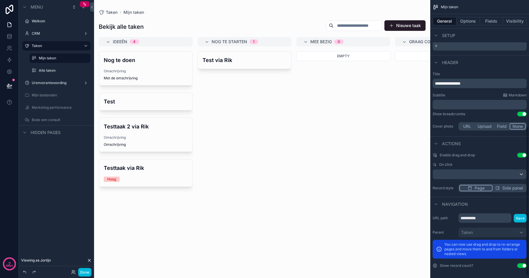
scroll to position [238, 0]
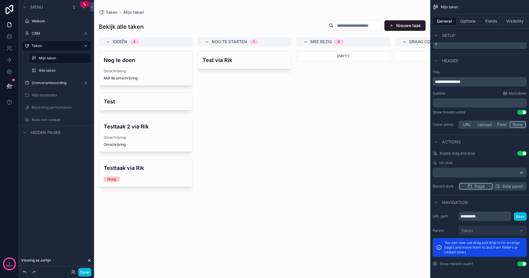
click at [465, 23] on button "Options" at bounding box center [467, 21] width 23 height 8
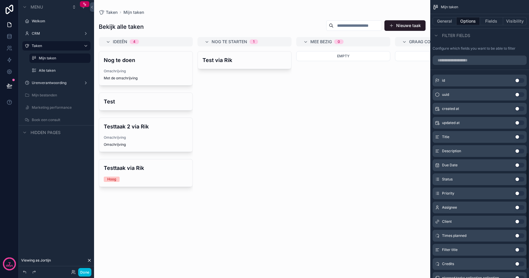
scroll to position [387, 0]
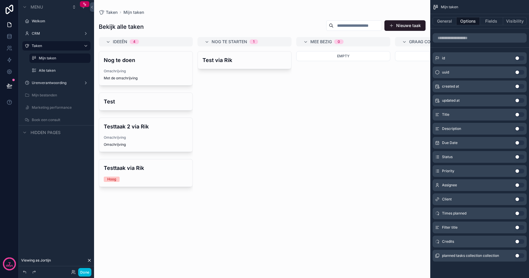
click at [486, 21] on button "Fields" at bounding box center [491, 21] width 23 height 8
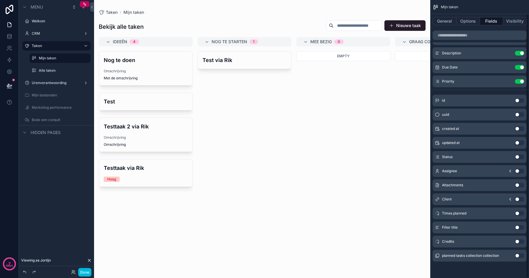
scroll to position [0, 0]
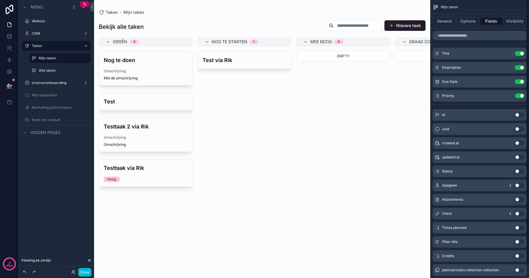
click at [514, 22] on button "Visibility" at bounding box center [514, 21] width 23 height 8
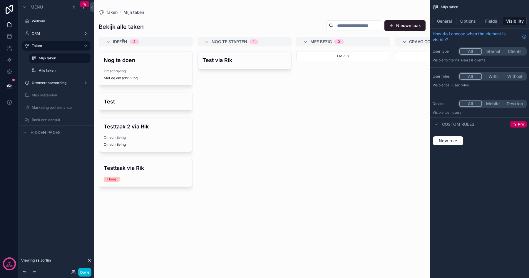
click at [442, 21] on button "General" at bounding box center [444, 21] width 24 height 8
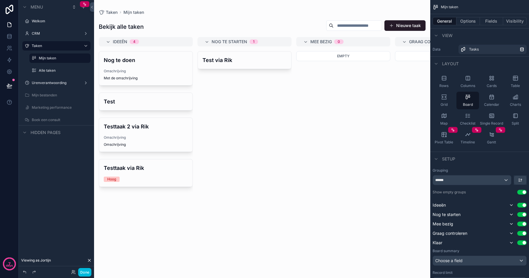
click at [466, 23] on button "Options" at bounding box center [467, 21] width 23 height 8
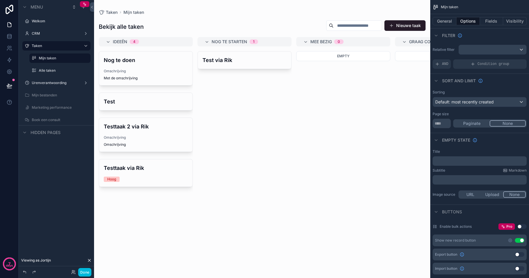
click at [80, 271] on button "Done" at bounding box center [84, 272] width 13 height 9
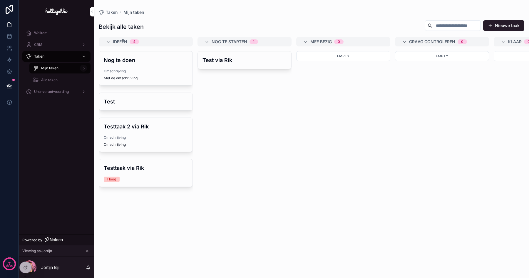
click at [0, 0] on icon at bounding box center [0, 0] width 0 height 0
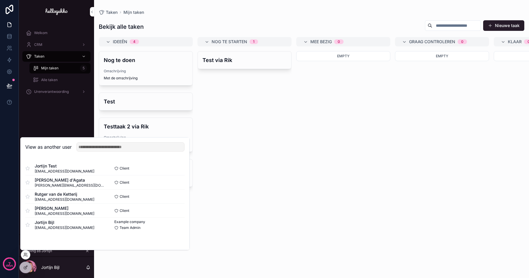
click at [0, 0] on button "Select" at bounding box center [0, 0] width 0 height 0
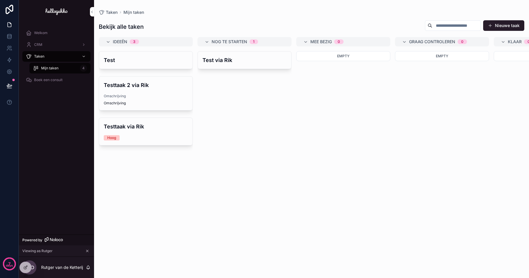
click at [0, 0] on icon at bounding box center [0, 0] width 0 height 0
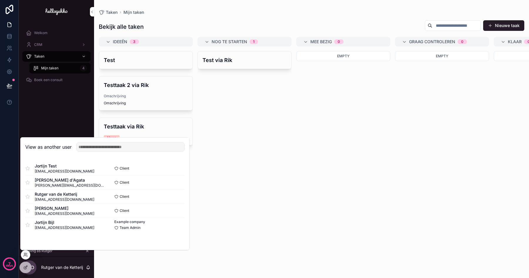
click at [0, 0] on button "Select" at bounding box center [0, 0] width 0 height 0
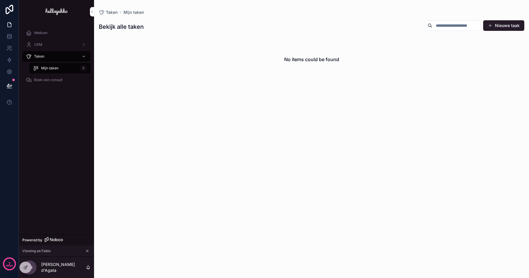
click at [498, 21] on button "Nieuwe taak" at bounding box center [503, 25] width 41 height 11
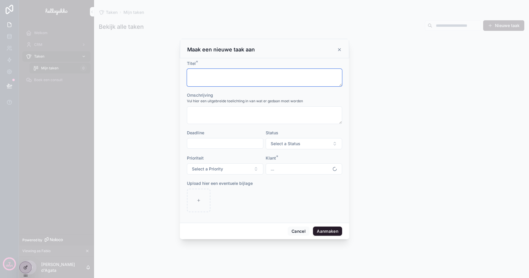
click at [257, 82] on textarea "scrollable content" at bounding box center [264, 78] width 155 height 18
click at [281, 164] on button "SPAT Verandert" at bounding box center [303, 168] width 76 height 11
click at [261, 210] on div "scrollable content" at bounding box center [264, 200] width 155 height 23
click at [241, 82] on textarea "scrollable content" at bounding box center [264, 78] width 155 height 18
click at [339, 48] on icon "scrollable content" at bounding box center [339, 49] width 5 height 5
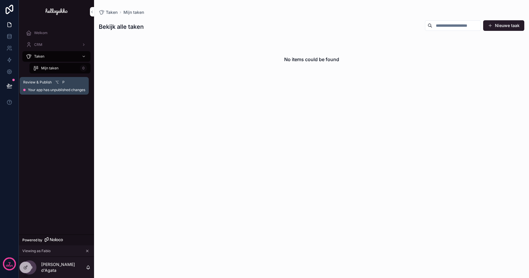
click at [11, 88] on icon at bounding box center [9, 86] width 6 height 6
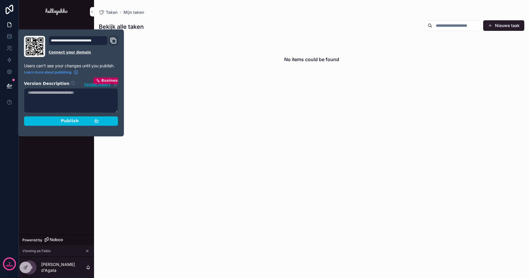
click at [69, 121] on span "Publish" at bounding box center [70, 120] width 18 height 5
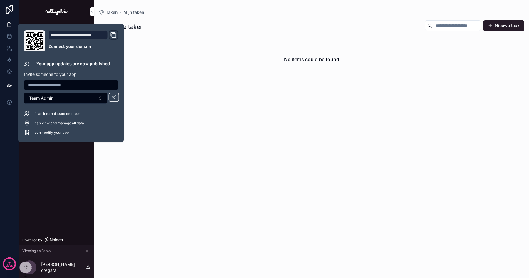
click at [183, 112] on div "No items could be found" at bounding box center [311, 154] width 435 height 234
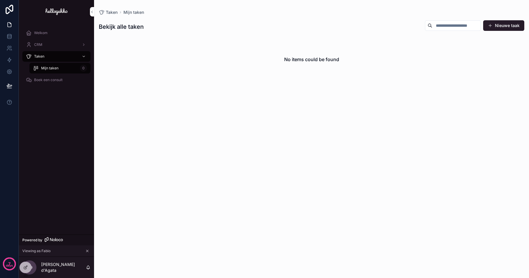
click at [201, 112] on div "No items could be found" at bounding box center [311, 154] width 435 height 234
click at [46, 41] on div "CRM" at bounding box center [56, 44] width 61 height 9
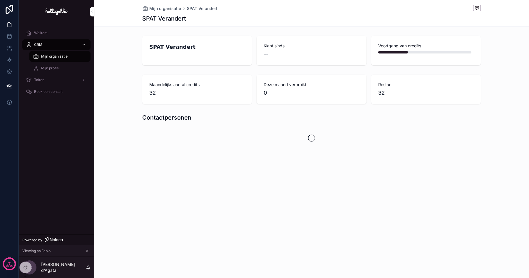
click at [56, 68] on span "Mijn profiel" at bounding box center [50, 68] width 18 height 5
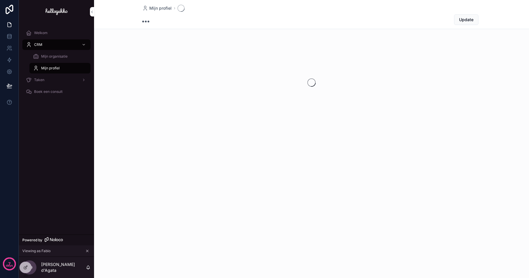
click at [53, 78] on div "Taken" at bounding box center [56, 79] width 61 height 9
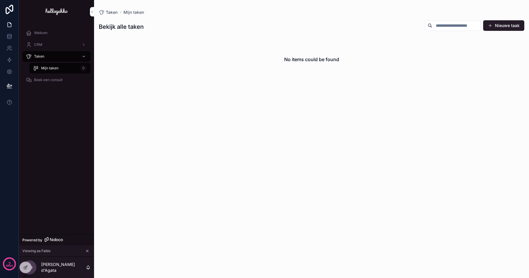
click at [53, 79] on span "Boek een consult" at bounding box center [48, 80] width 28 height 5
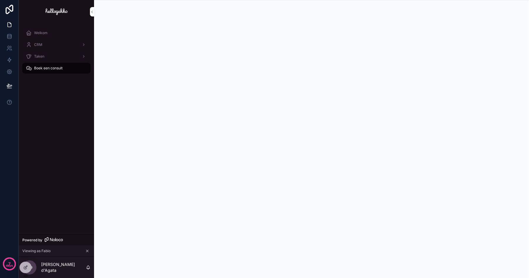
click at [50, 59] on div "Taken" at bounding box center [56, 56] width 61 height 9
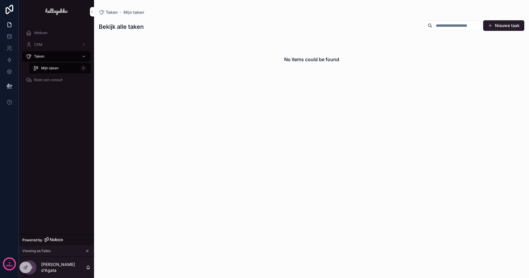
click at [0, 0] on icon at bounding box center [0, 0] width 0 height 0
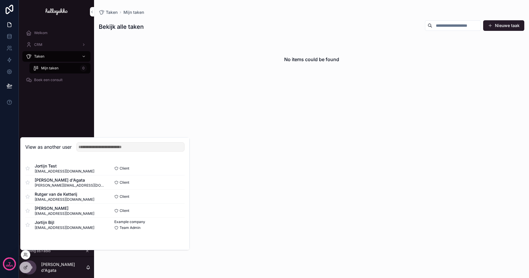
click at [0, 0] on button "Select" at bounding box center [0, 0] width 0 height 0
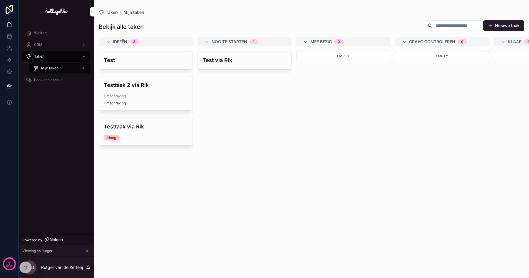
click at [0, 0] on icon at bounding box center [0, 0] width 0 height 0
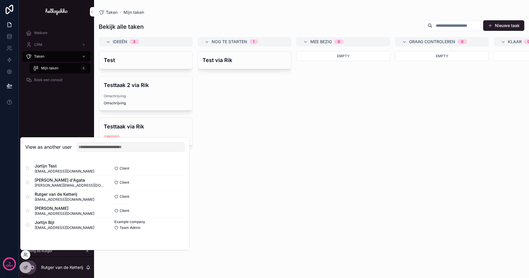
click at [0, 0] on button "Select" at bounding box center [0, 0] width 0 height 0
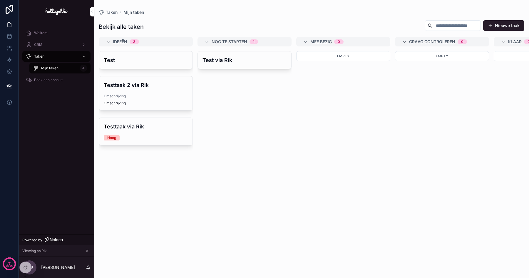
click at [0, 0] on icon at bounding box center [0, 0] width 0 height 0
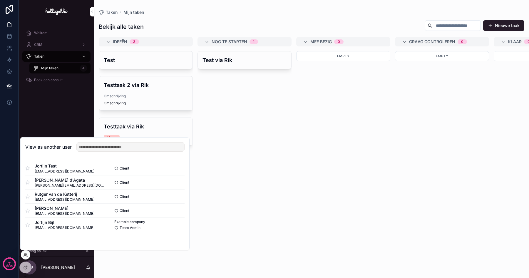
click at [0, 0] on button "Select" at bounding box center [0, 0] width 0 height 0
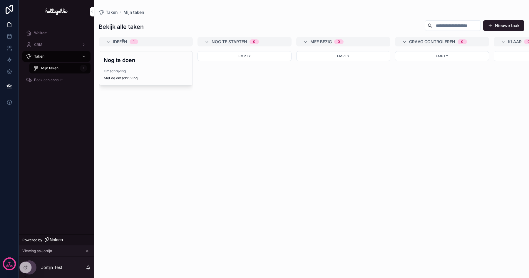
click at [26, 266] on icon at bounding box center [25, 267] width 5 height 5
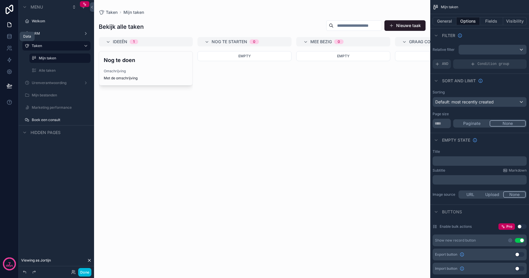
click at [11, 36] on icon at bounding box center [9, 36] width 4 height 2
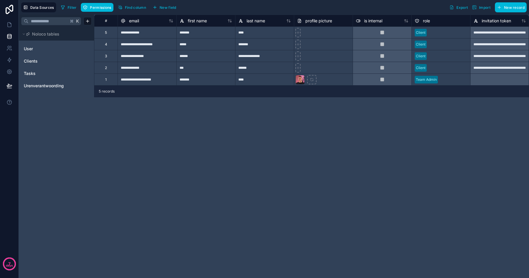
click at [46, 63] on link "Clients" at bounding box center [48, 61] width 48 height 6
